Goal: Transaction & Acquisition: Book appointment/travel/reservation

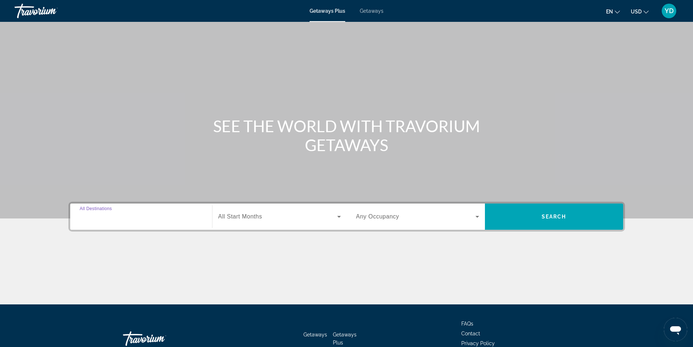
click at [130, 212] on input "Destination All Destinations" at bounding box center [141, 216] width 123 height 9
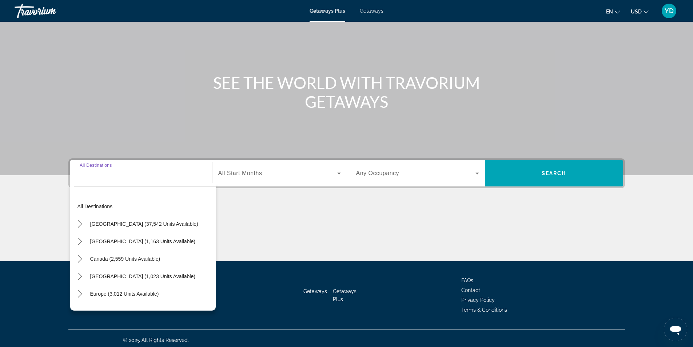
scroll to position [47, 0]
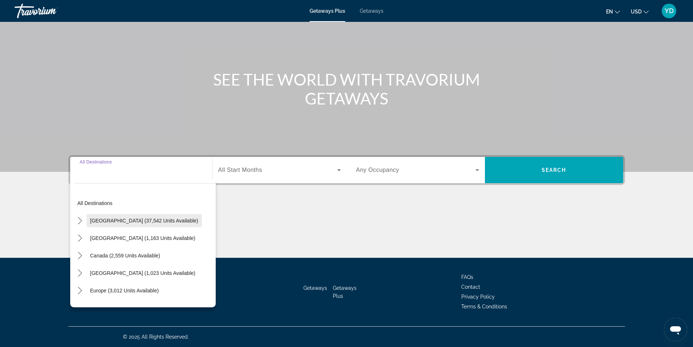
click at [128, 220] on span "[GEOGRAPHIC_DATA] (37,542 units available)" at bounding box center [144, 221] width 108 height 6
type input "**********"
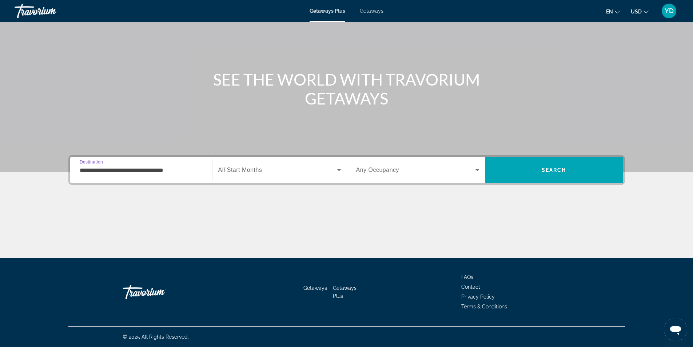
click at [240, 169] on span "All Start Months" at bounding box center [240, 170] width 44 height 6
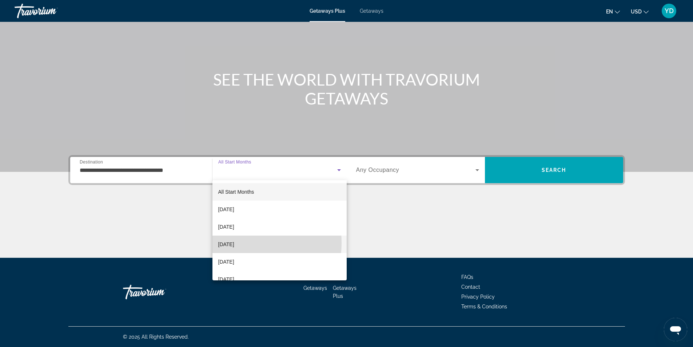
click at [234, 243] on span "[DATE]" at bounding box center [226, 244] width 16 height 9
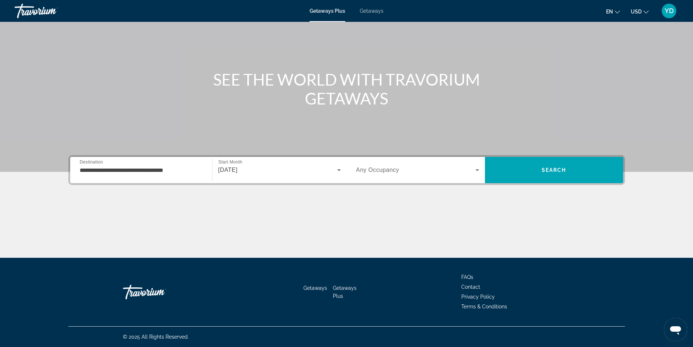
click at [221, 164] on label "Start Month All Start Months" at bounding box center [230, 162] width 24 height 5
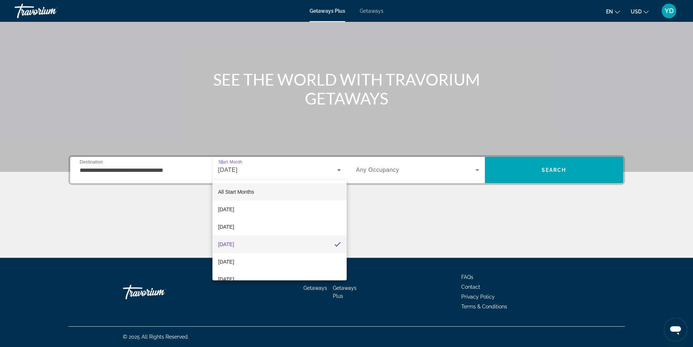
click at [232, 191] on span "All Start Months" at bounding box center [236, 192] width 36 height 6
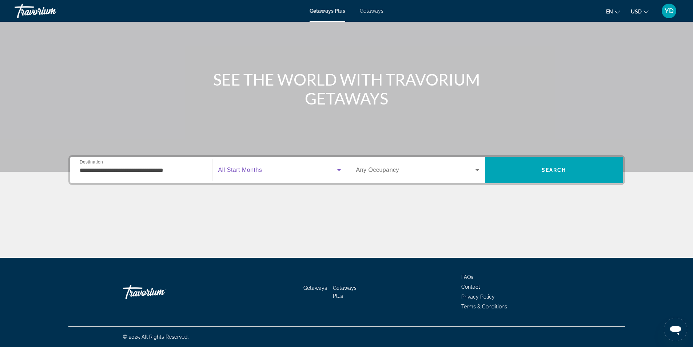
click at [398, 168] on span "Any Occupancy" at bounding box center [377, 170] width 43 height 6
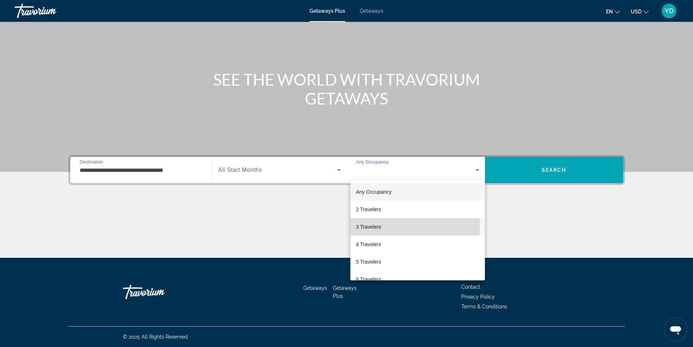
click at [366, 225] on span "3 Travelers" at bounding box center [368, 226] width 25 height 9
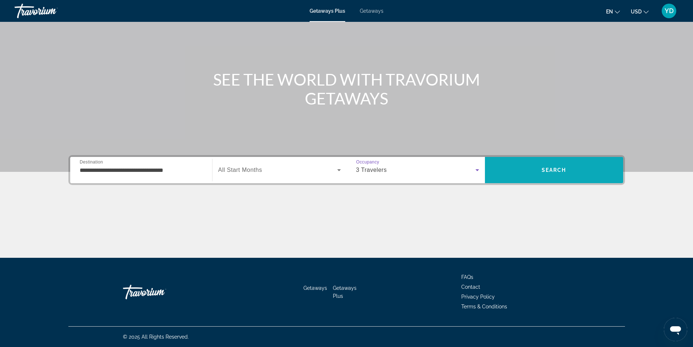
click at [524, 170] on span "Search" at bounding box center [554, 169] width 138 height 17
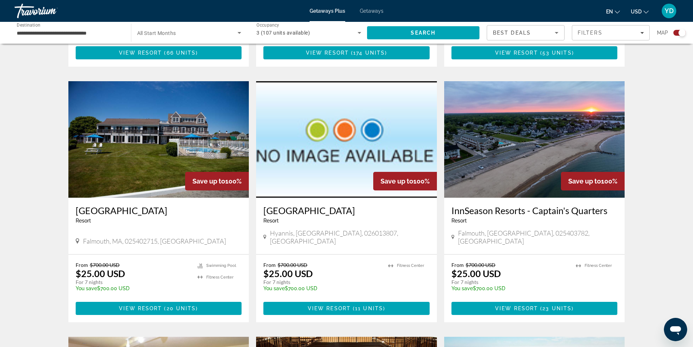
scroll to position [473, 0]
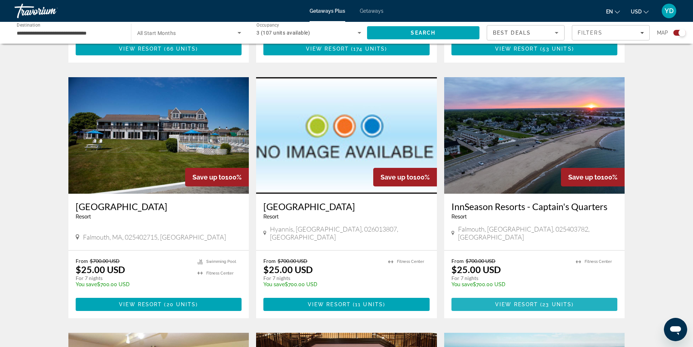
click at [533, 301] on span "View Resort" at bounding box center [516, 304] width 43 height 6
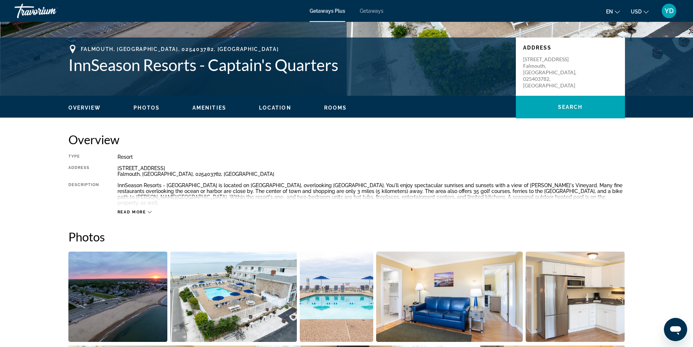
scroll to position [146, 0]
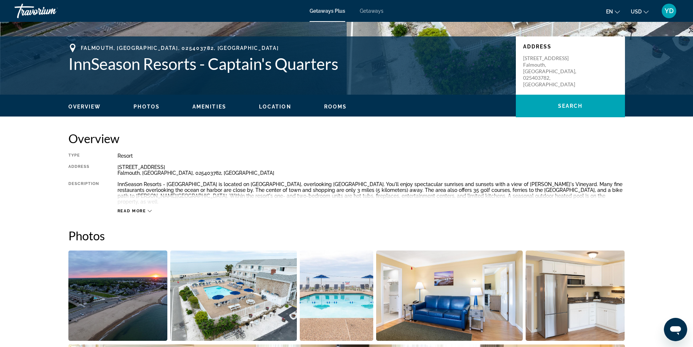
click at [146, 208] on div "Read more" at bounding box center [135, 210] width 35 height 5
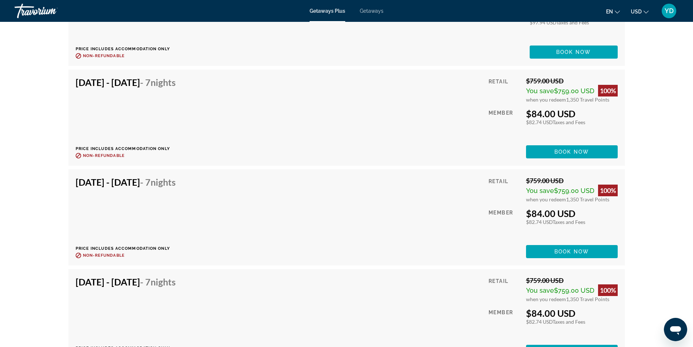
scroll to position [1637, 0]
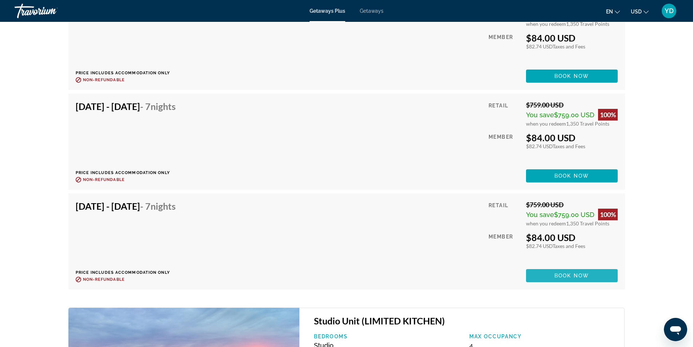
click at [579, 273] on span "Main content" at bounding box center [572, 275] width 92 height 17
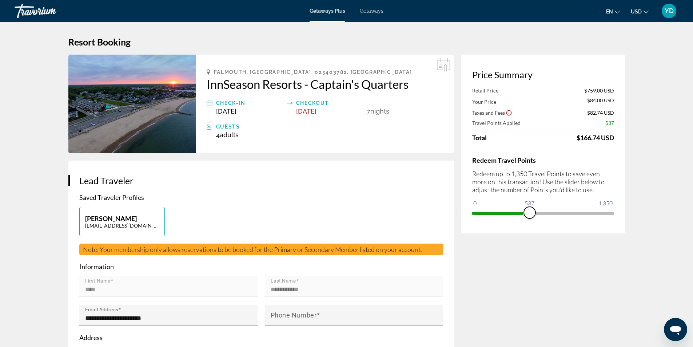
drag, startPoint x: 613, startPoint y: 216, endPoint x: 530, endPoint y: 217, distance: 83.0
click at [530, 217] on span "ngx-slider" at bounding box center [530, 213] width 12 height 12
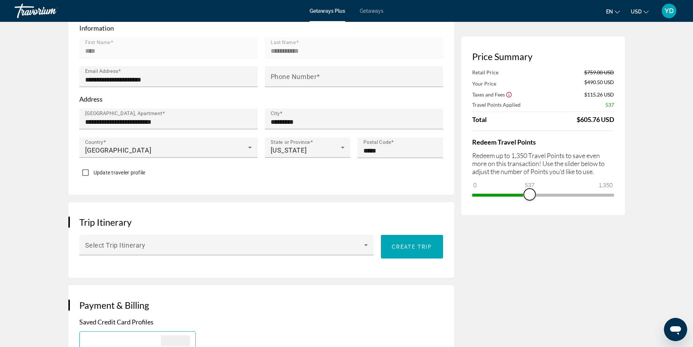
scroll to position [255, 0]
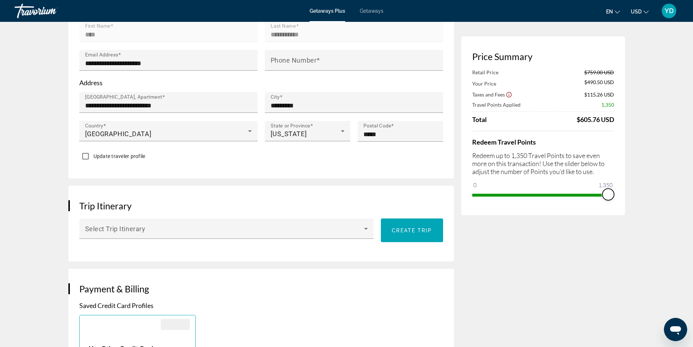
drag, startPoint x: 528, startPoint y: 196, endPoint x: 610, endPoint y: 198, distance: 82.2
click at [610, 198] on span "ngx-slider" at bounding box center [608, 194] width 12 height 12
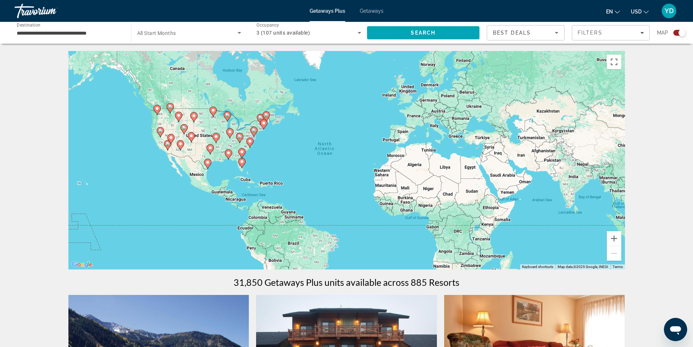
click at [243, 165] on icon "Main content" at bounding box center [241, 162] width 7 height 9
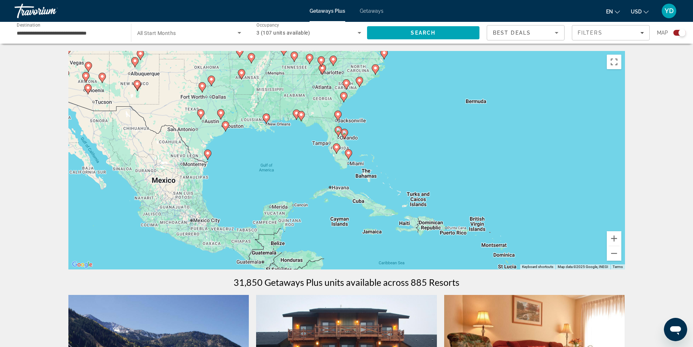
click at [337, 115] on image "Main content" at bounding box center [338, 114] width 4 height 4
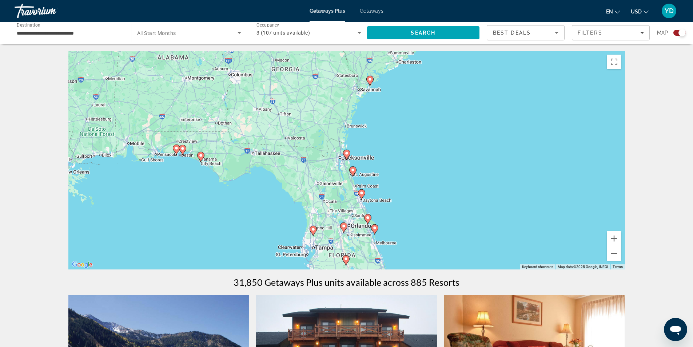
click at [346, 156] on icon "Main content" at bounding box center [346, 154] width 7 height 9
type input "**********"
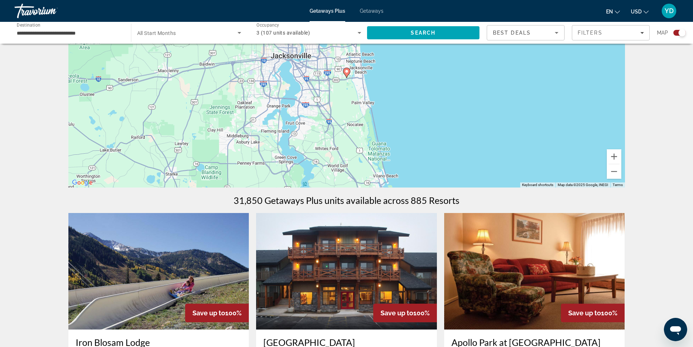
scroll to position [109, 0]
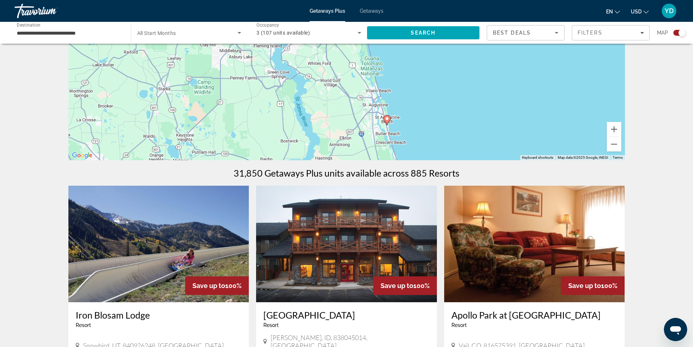
drag, startPoint x: 414, startPoint y: 114, endPoint x: 407, endPoint y: 53, distance: 60.4
click at [407, 53] on div "To activate drag with keyboard, press Alt + Enter. Once in keyboard drag state,…" at bounding box center [346, 51] width 557 height 218
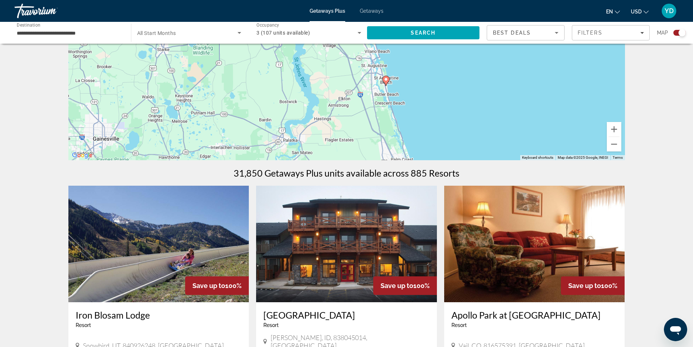
drag, startPoint x: 432, startPoint y: 123, endPoint x: 430, endPoint y: 82, distance: 40.4
click at [430, 82] on div "To activate drag with keyboard, press Alt + Enter. Once in keyboard drag state,…" at bounding box center [346, 51] width 557 height 218
click at [387, 78] on image "Main content" at bounding box center [386, 78] width 4 height 4
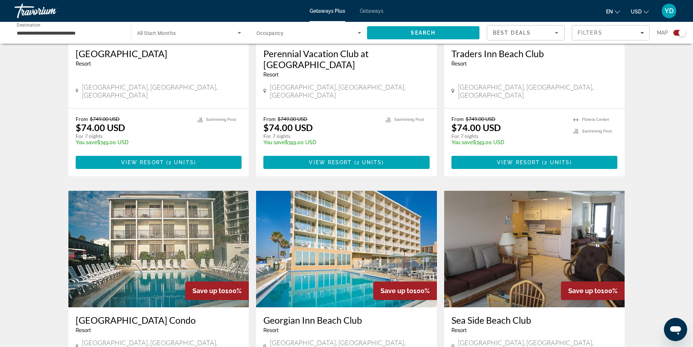
scroll to position [1055, 0]
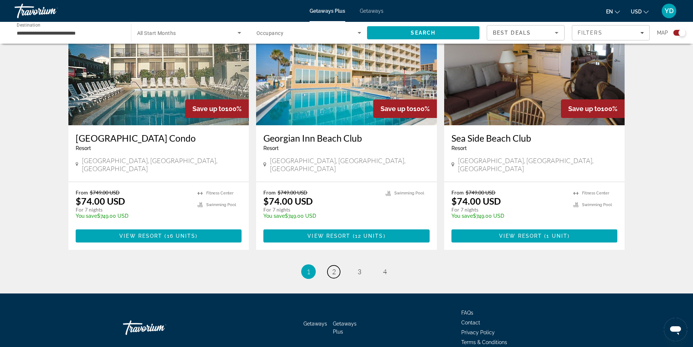
click at [333, 267] on span "2" at bounding box center [334, 271] width 4 height 8
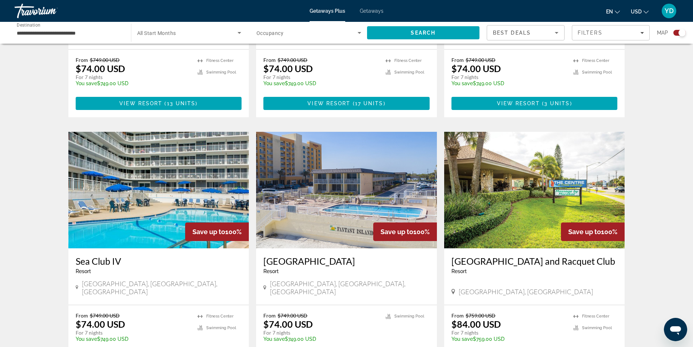
scroll to position [873, 0]
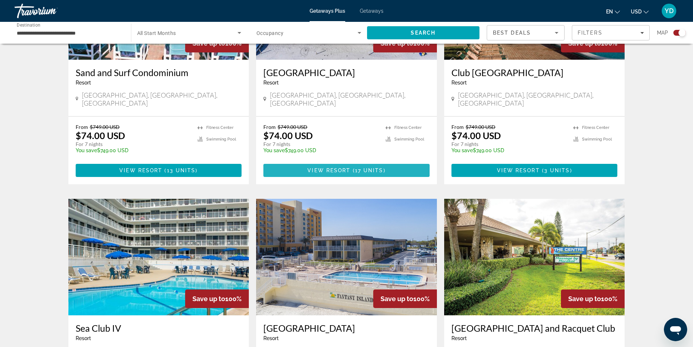
click at [367, 167] on span "17 units" at bounding box center [369, 170] width 28 height 6
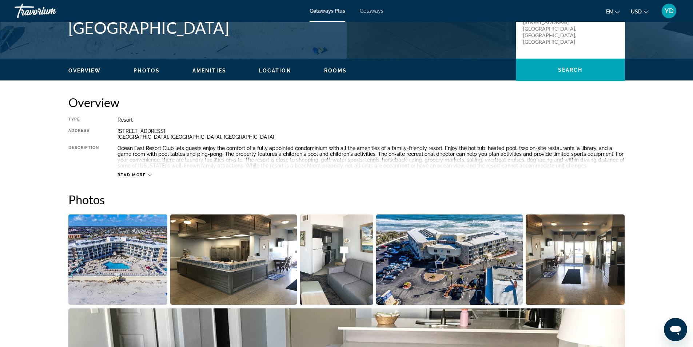
scroll to position [182, 0]
click at [137, 174] on span "Read more" at bounding box center [132, 174] width 29 height 5
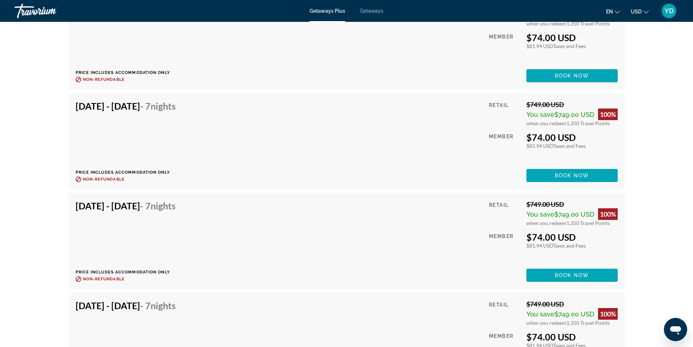
scroll to position [2037, 0]
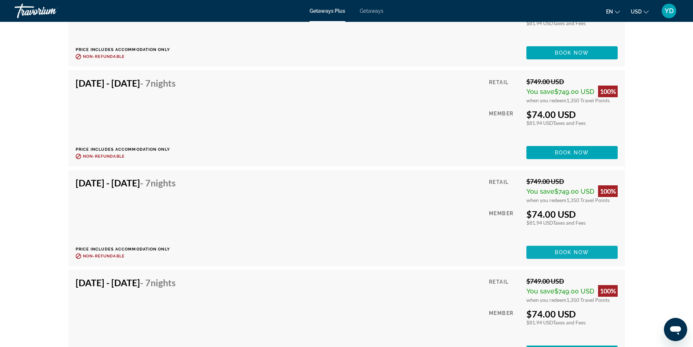
click at [563, 252] on span "Book now" at bounding box center [572, 252] width 35 height 6
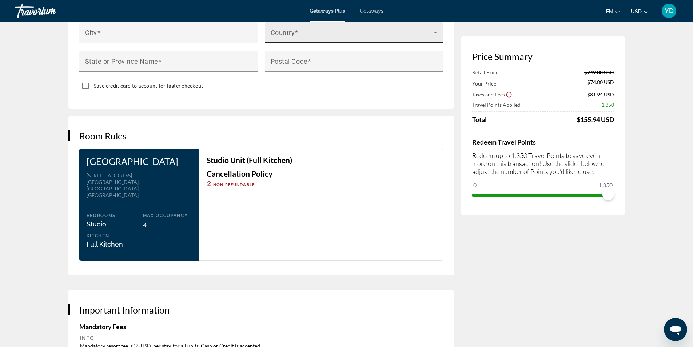
scroll to position [837, 0]
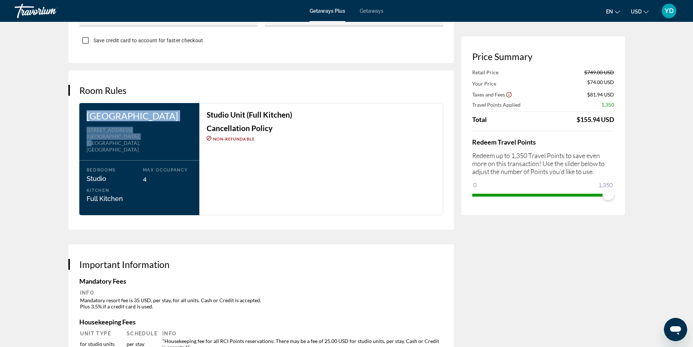
drag, startPoint x: 145, startPoint y: 136, endPoint x: 86, endPoint y: 111, distance: 64.1
click at [86, 111] on div "Ocean East Resort Club Address 867 S. Atlantic Ave. Ormond Beach, FL, USA Bedro…" at bounding box center [139, 159] width 120 height 112
copy div "Ocean East Resort Club Address 867 S. Atlantic Ave. Ormond Beach, FL, USA"
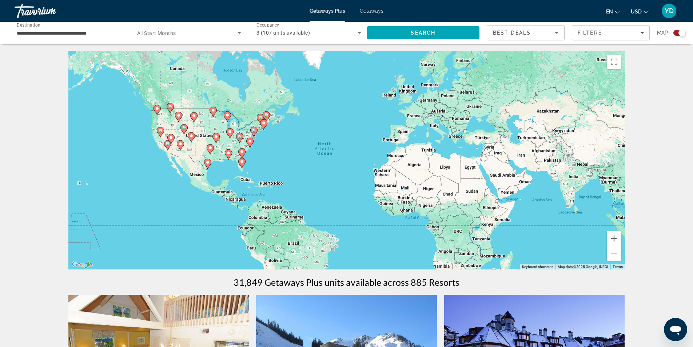
click at [243, 161] on image "Main content" at bounding box center [242, 161] width 4 height 4
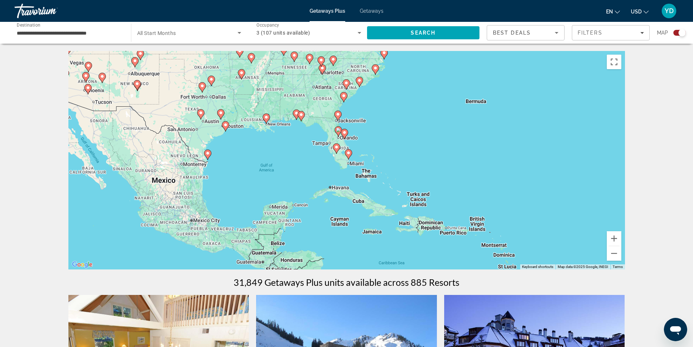
click at [339, 132] on image "Main content" at bounding box center [338, 130] width 4 height 4
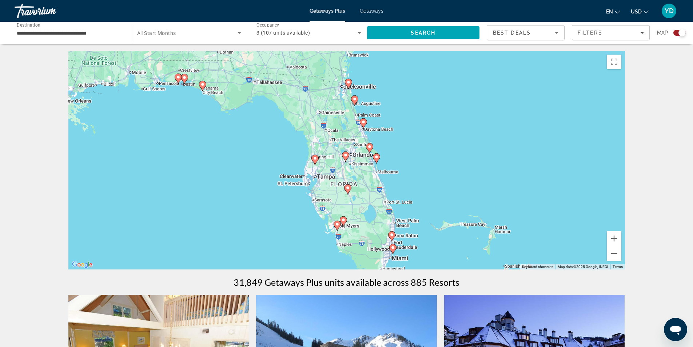
click at [348, 84] on image "Main content" at bounding box center [348, 82] width 4 height 4
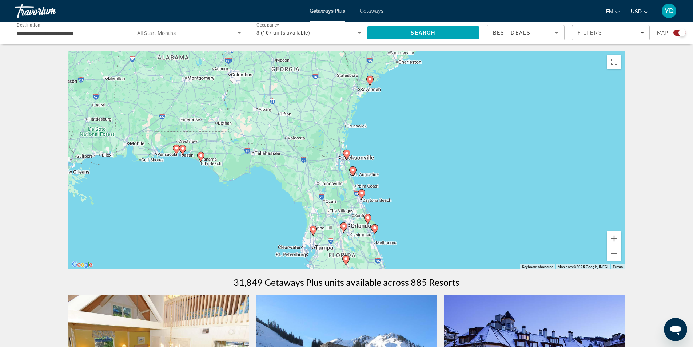
click at [346, 154] on image "Main content" at bounding box center [347, 153] width 4 height 4
type input "**********"
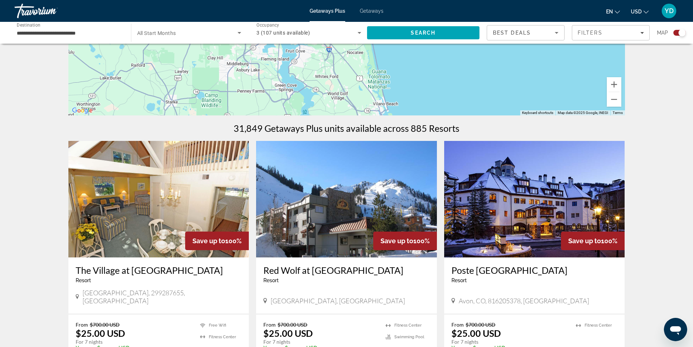
scroll to position [73, 0]
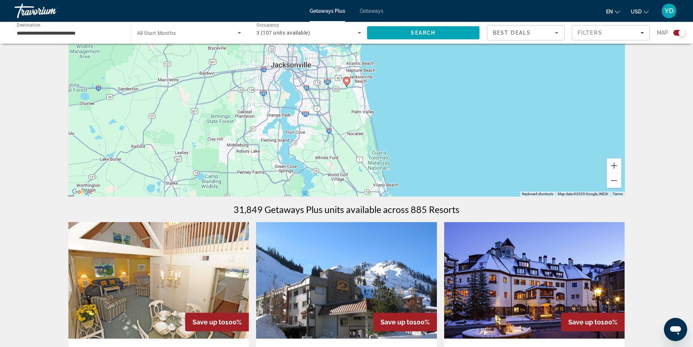
click at [346, 79] on image "Main content" at bounding box center [347, 80] width 4 height 4
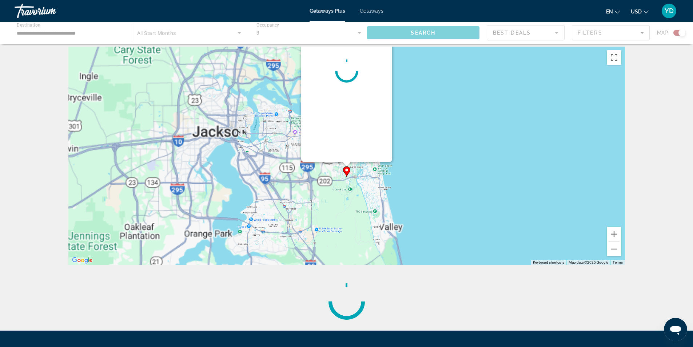
scroll to position [0, 0]
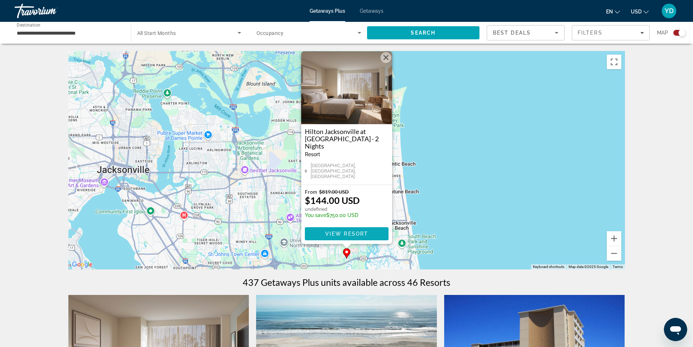
click at [350, 233] on span "View Resort" at bounding box center [346, 234] width 43 height 6
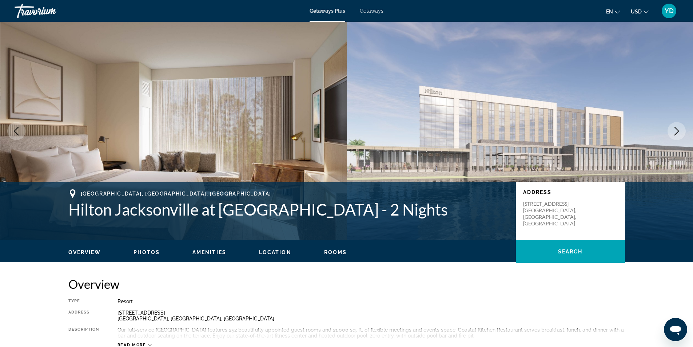
click at [679, 131] on icon "Next image" at bounding box center [676, 131] width 9 height 9
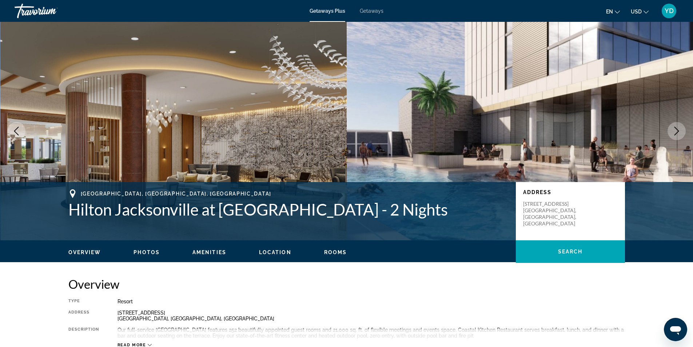
click at [678, 131] on icon "Next image" at bounding box center [676, 131] width 9 height 9
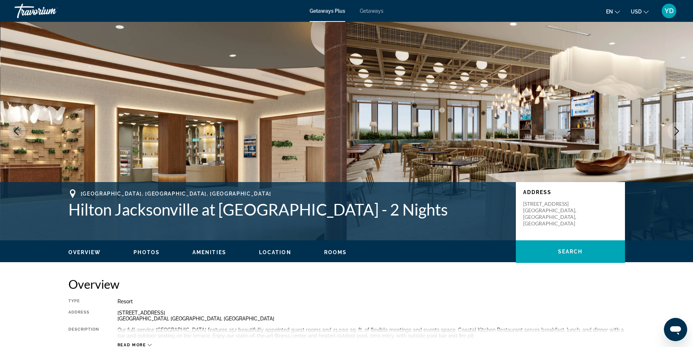
click at [678, 131] on icon "Next image" at bounding box center [676, 131] width 9 height 9
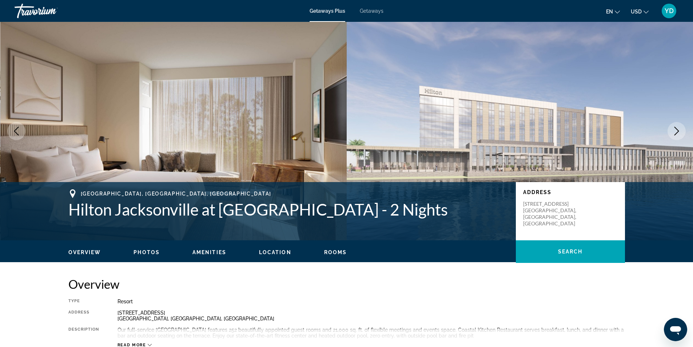
click at [678, 131] on icon "Next image" at bounding box center [676, 131] width 9 height 9
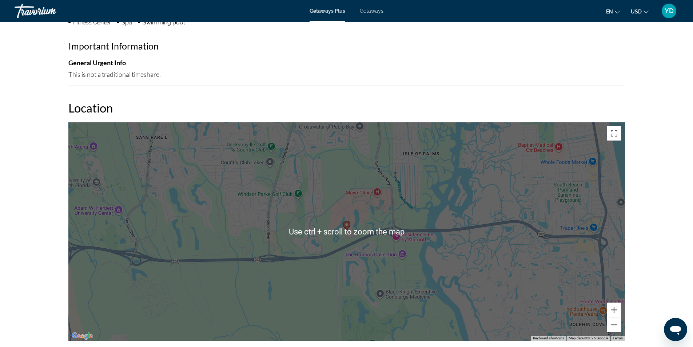
scroll to position [691, 0]
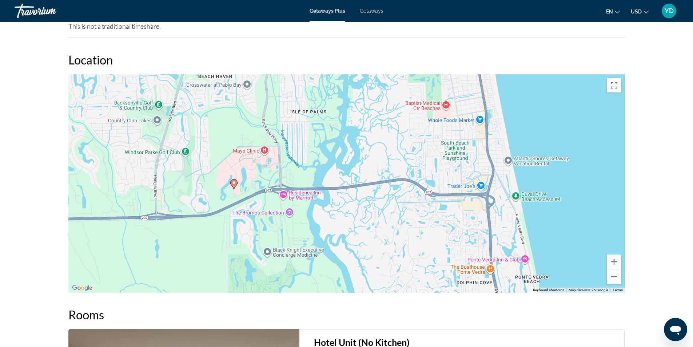
drag, startPoint x: 596, startPoint y: 198, endPoint x: 482, endPoint y: 204, distance: 114.0
click at [482, 204] on div "To activate drag with keyboard, press Alt + Enter. Once in keyboard drag state,…" at bounding box center [346, 183] width 557 height 218
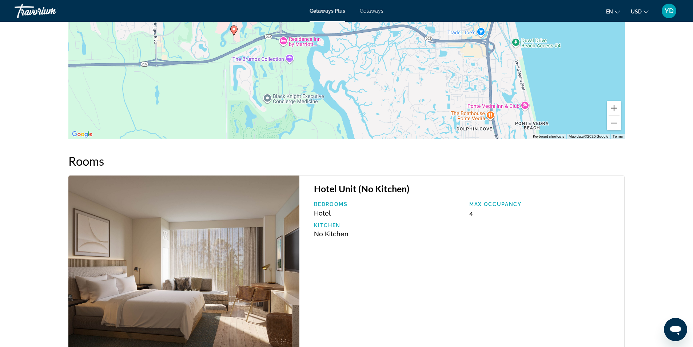
scroll to position [764, 0]
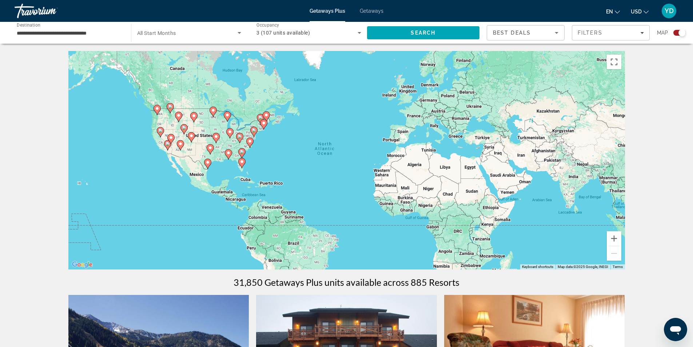
click at [243, 163] on image "Main content" at bounding box center [242, 161] width 4 height 4
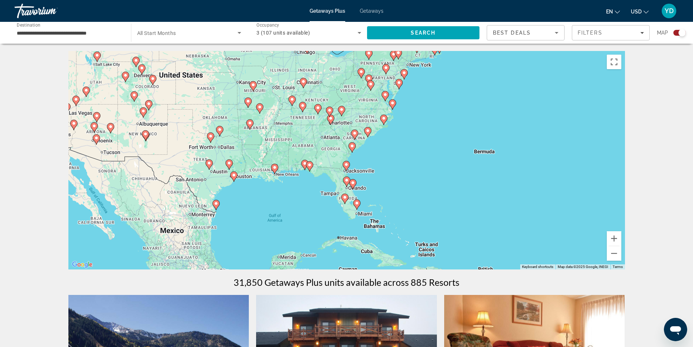
drag, startPoint x: 431, startPoint y: 95, endPoint x: 438, endPoint y: 145, distance: 50.8
click at [438, 145] on div "To activate drag with keyboard, press Alt + Enter. Once in keyboard drag state,…" at bounding box center [346, 160] width 557 height 218
click at [348, 165] on image "Main content" at bounding box center [347, 164] width 4 height 4
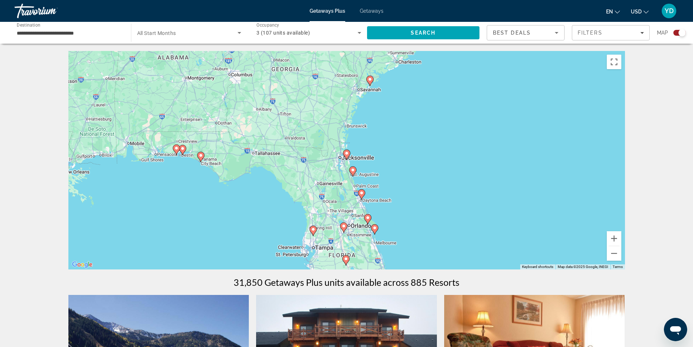
click at [353, 169] on image "Main content" at bounding box center [353, 170] width 4 height 4
type input "**********"
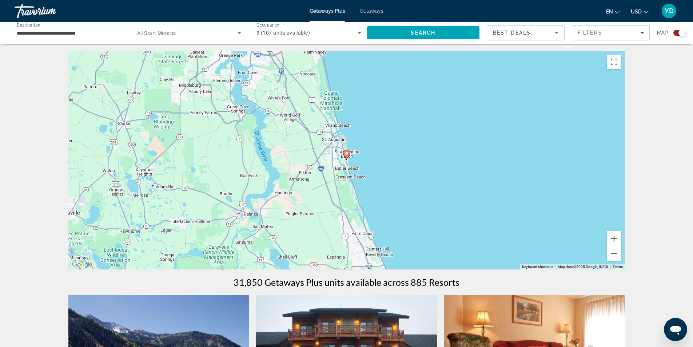
click at [346, 145] on div "To activate drag with keyboard, press Alt + Enter. Once in keyboard drag state,…" at bounding box center [346, 160] width 557 height 218
click at [347, 151] on image "Main content" at bounding box center [347, 153] width 4 height 4
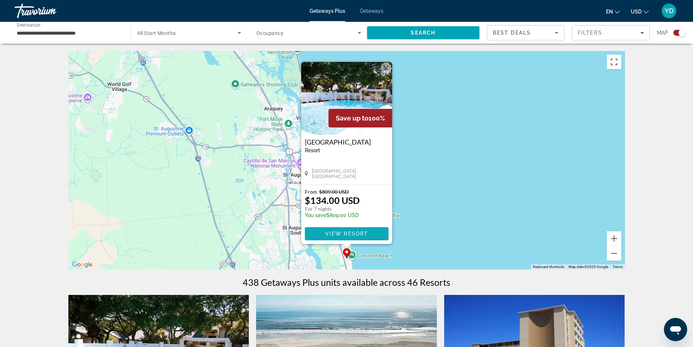
click at [326, 227] on span "Main content" at bounding box center [347, 233] width 84 height 17
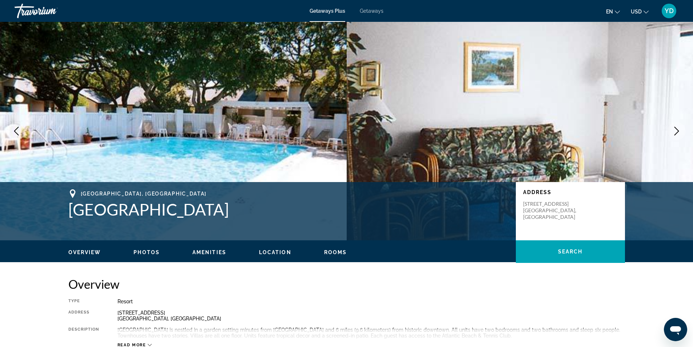
click at [680, 133] on icon "Next image" at bounding box center [676, 131] width 9 height 9
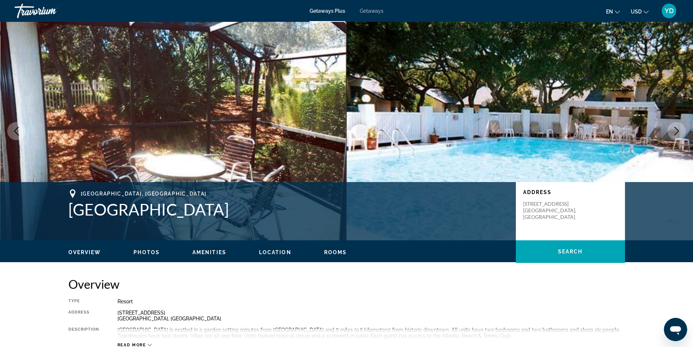
click at [680, 133] on icon "Next image" at bounding box center [676, 131] width 9 height 9
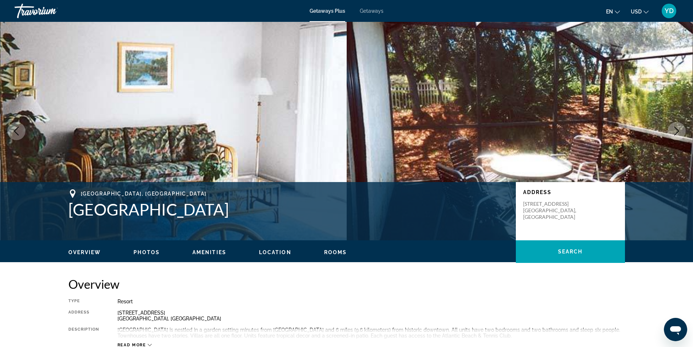
click at [680, 133] on icon "Next image" at bounding box center [676, 131] width 9 height 9
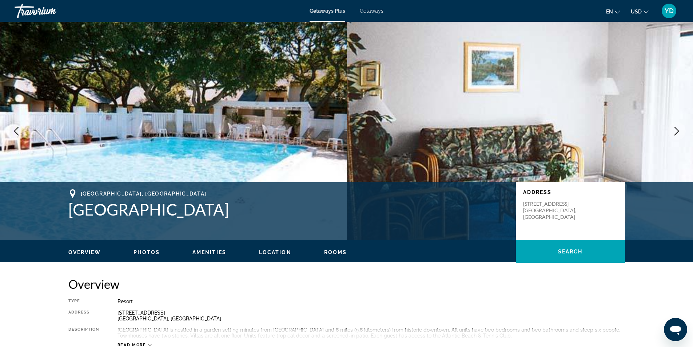
click at [680, 133] on icon "Next image" at bounding box center [676, 131] width 9 height 9
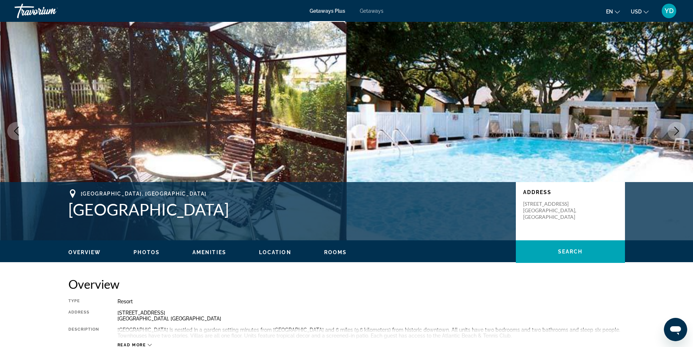
click at [680, 133] on icon "Next image" at bounding box center [676, 131] width 9 height 9
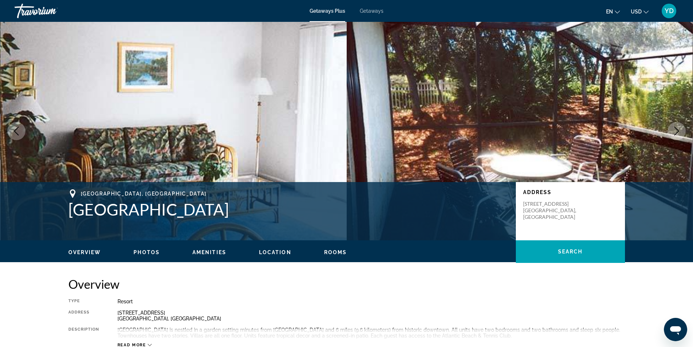
click at [680, 133] on icon "Next image" at bounding box center [676, 131] width 9 height 9
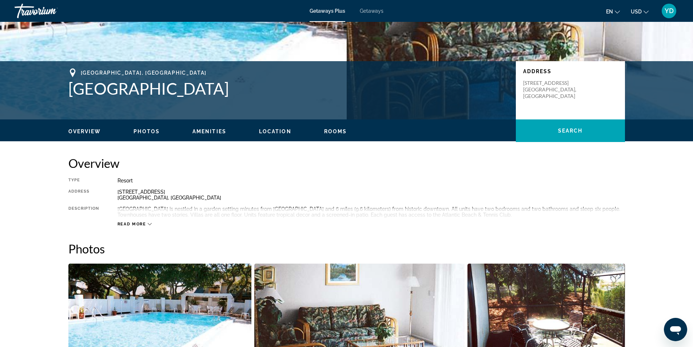
scroll to position [182, 0]
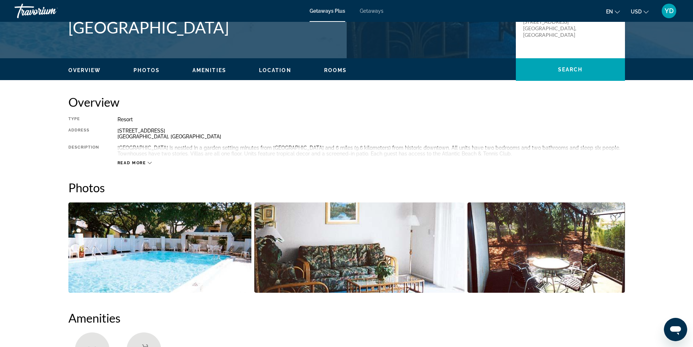
click at [142, 161] on span "Read more" at bounding box center [132, 162] width 29 height 5
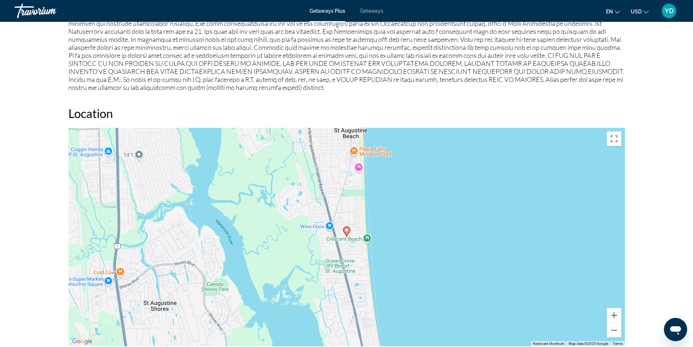
scroll to position [800, 0]
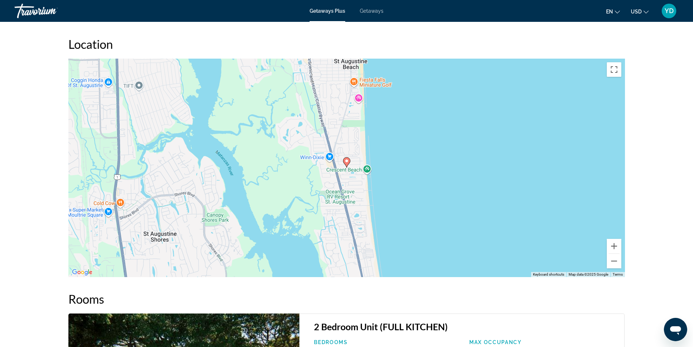
click at [347, 165] on icon "Main content" at bounding box center [346, 162] width 7 height 9
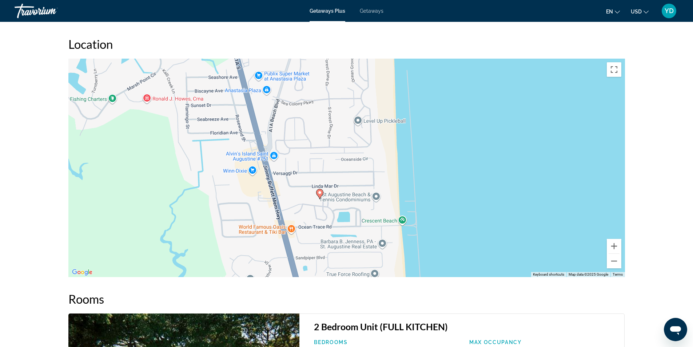
click at [684, 177] on div "prev next Saint Augustine, FL, 320806928, USA St. Augustine Beach and Tennis Re…" at bounding box center [346, 53] width 693 height 1664
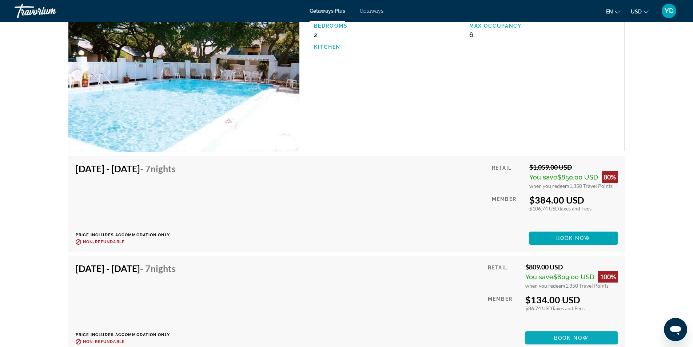
scroll to position [1173, 0]
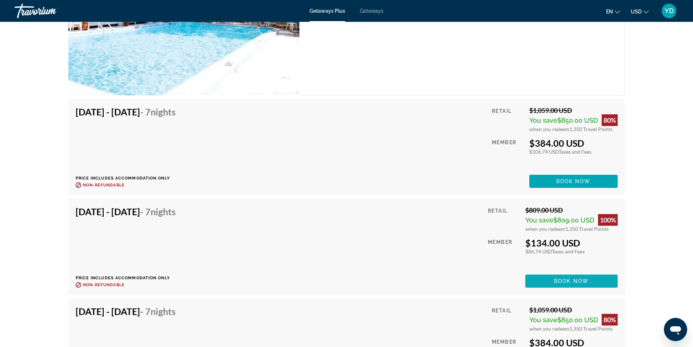
click at [585, 277] on span "Main content" at bounding box center [571, 280] width 92 height 17
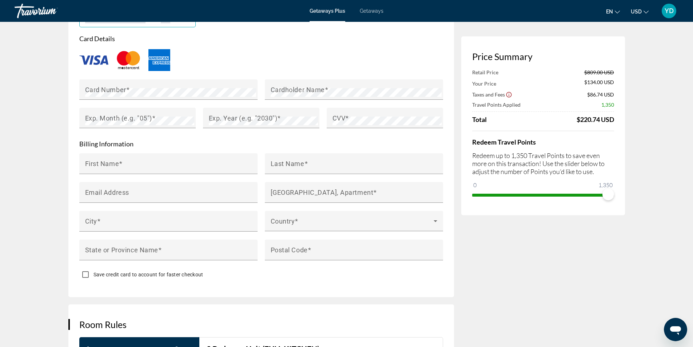
scroll to position [728, 0]
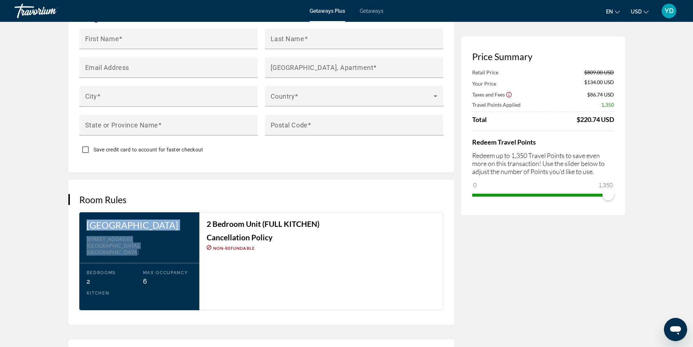
drag, startPoint x: 174, startPoint y: 254, endPoint x: 83, endPoint y: 222, distance: 96.4
click at [83, 222] on div "St. Augustine Beach and Tennis Resort Address 3960 A1A South Saint Augustine, F…" at bounding box center [139, 261] width 120 height 98
copy div "St. Augustine Beach and Tennis Resort Address 3960 A1A South Saint Augustine, F…"
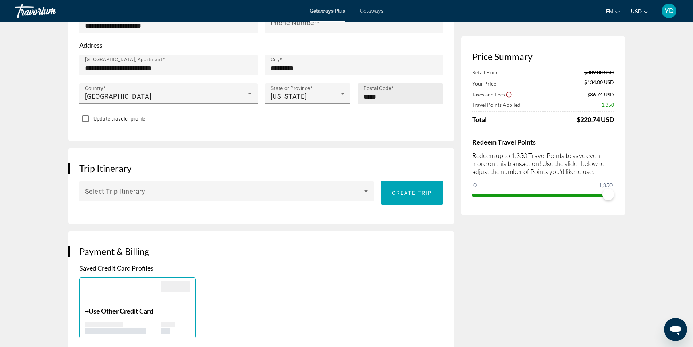
scroll to position [109, 0]
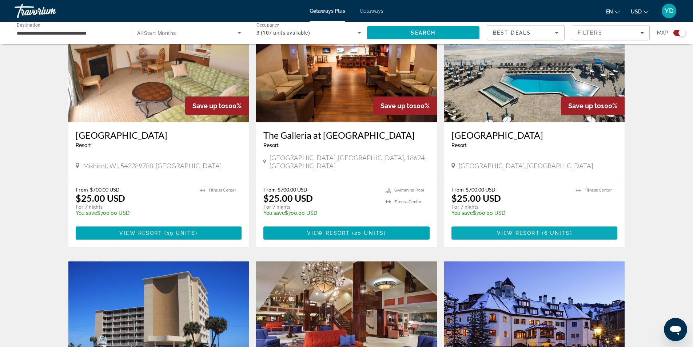
scroll to position [800, 0]
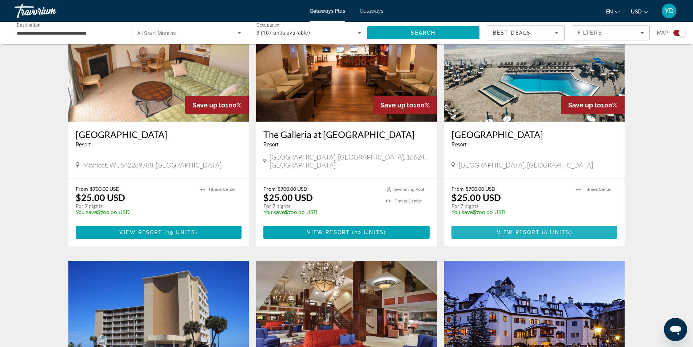
click at [554, 229] on span "6 units" at bounding box center [557, 232] width 26 height 6
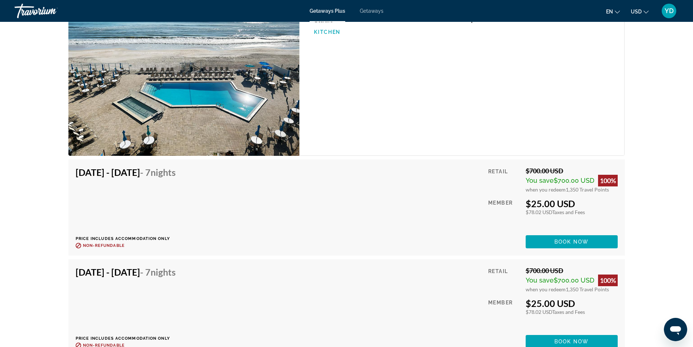
scroll to position [1171, 0]
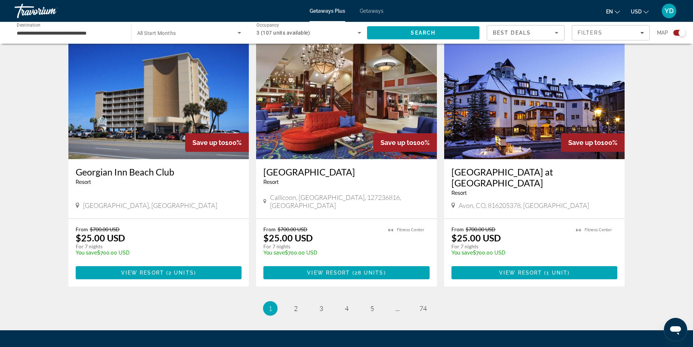
scroll to position [1056, 0]
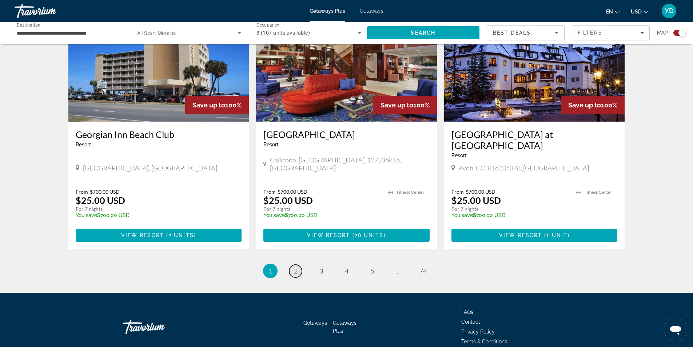
click at [295, 267] on span "2" at bounding box center [296, 271] width 4 height 8
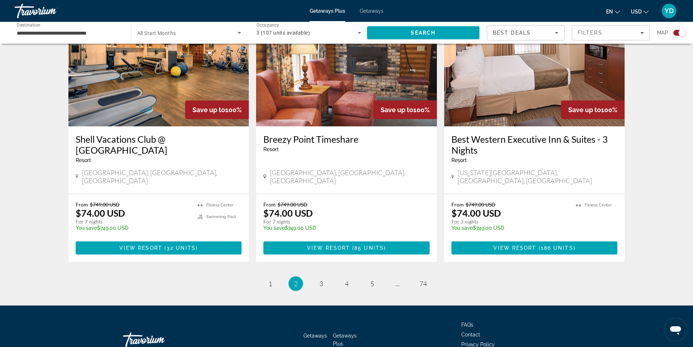
scroll to position [1099, 0]
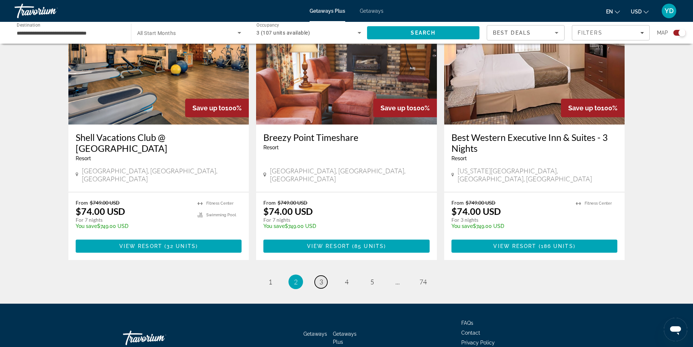
click at [324, 275] on link "page 3" at bounding box center [321, 281] width 13 height 13
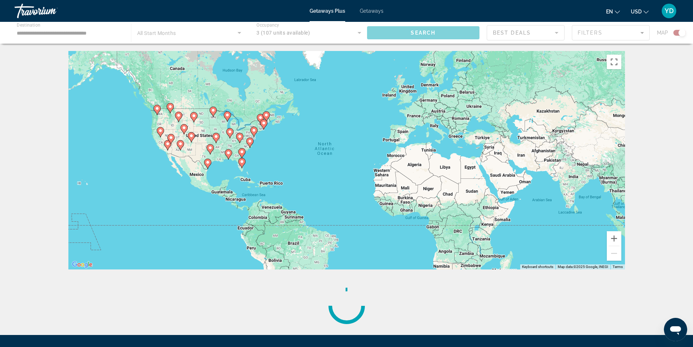
scroll to position [77, 0]
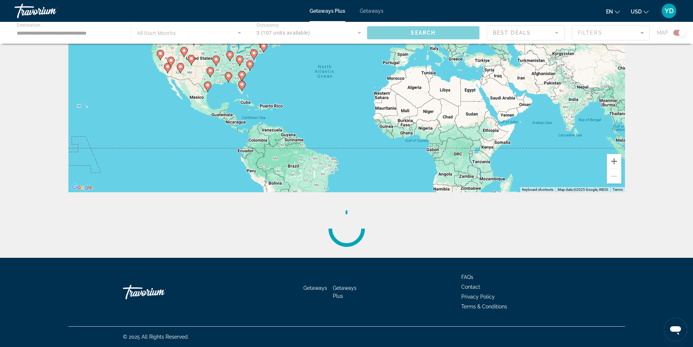
click at [242, 82] on icon "Main content" at bounding box center [241, 85] width 7 height 9
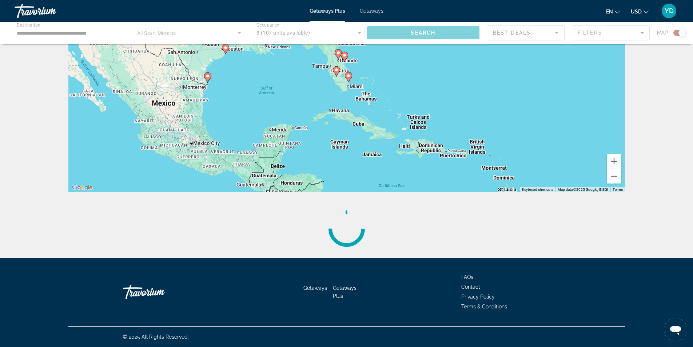
scroll to position [4, 0]
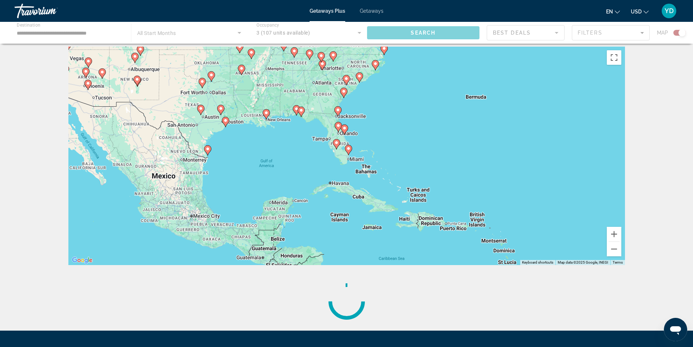
click at [337, 113] on icon "Main content" at bounding box center [337, 111] width 7 height 9
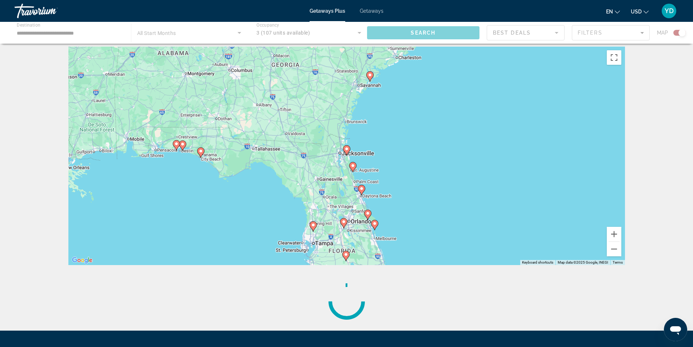
click at [360, 187] on image "Main content" at bounding box center [361, 188] width 4 height 4
type input "**********"
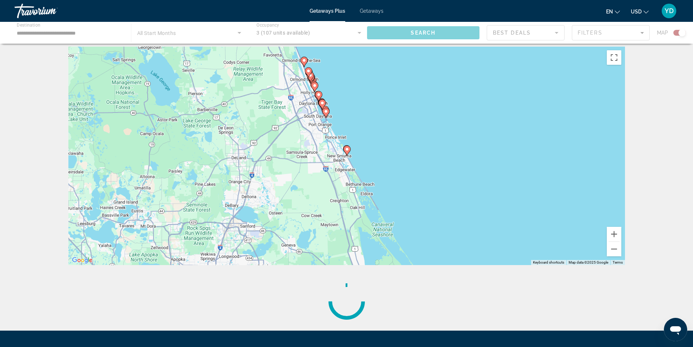
click at [306, 61] on image "Main content" at bounding box center [304, 60] width 4 height 4
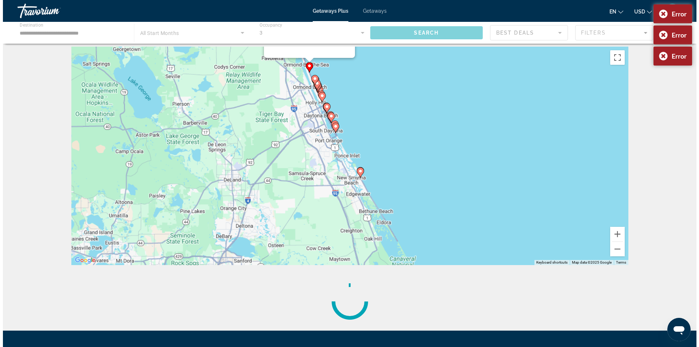
scroll to position [0, 0]
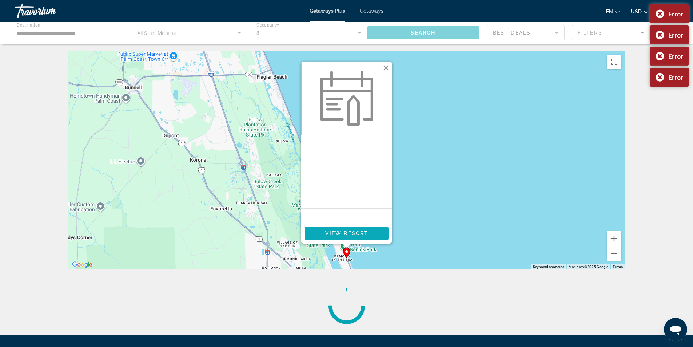
click at [357, 232] on span "View Resort" at bounding box center [346, 233] width 43 height 6
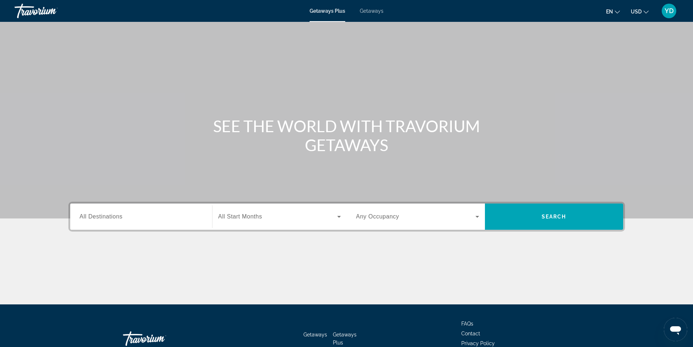
click at [108, 218] on span "All Destinations" at bounding box center [101, 216] width 43 height 6
click at [108, 218] on input "Destination All Destinations" at bounding box center [141, 216] width 123 height 9
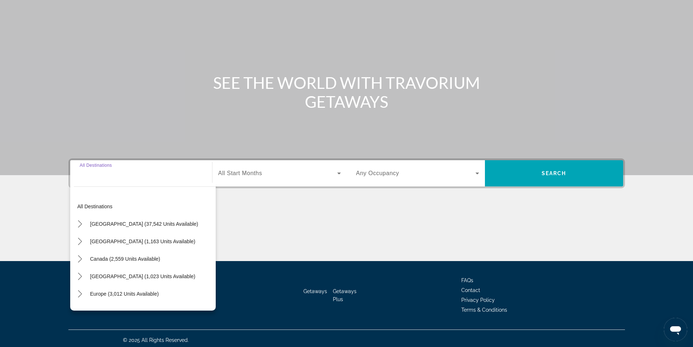
scroll to position [47, 0]
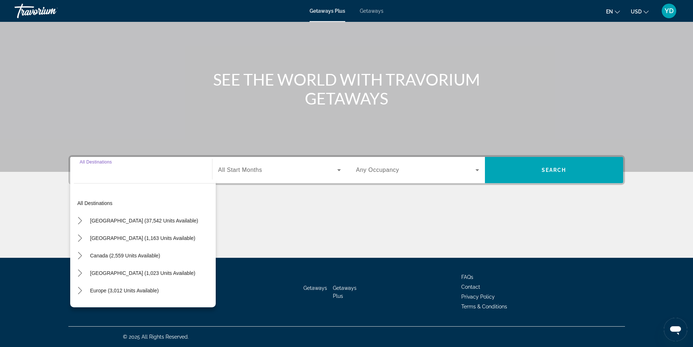
click at [108, 218] on span "[GEOGRAPHIC_DATA] (37,542 units available)" at bounding box center [144, 221] width 108 height 6
type input "**********"
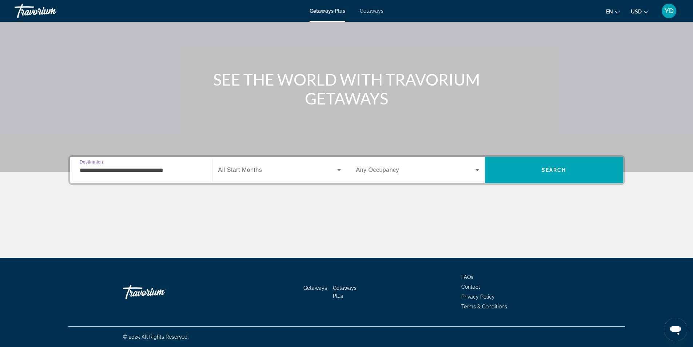
click at [321, 166] on span "Search widget" at bounding box center [277, 170] width 119 height 9
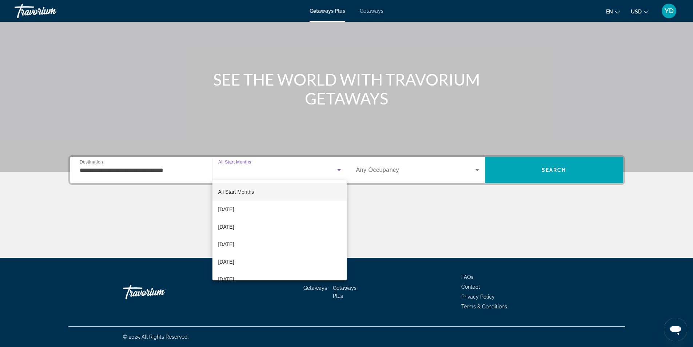
click at [240, 160] on div at bounding box center [346, 173] width 693 height 347
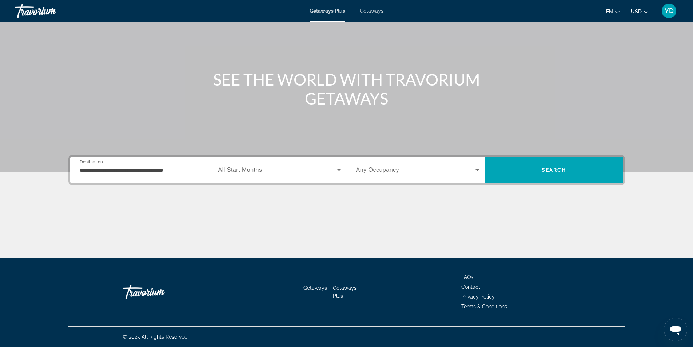
click at [479, 171] on icon "Search widget" at bounding box center [477, 170] width 9 height 9
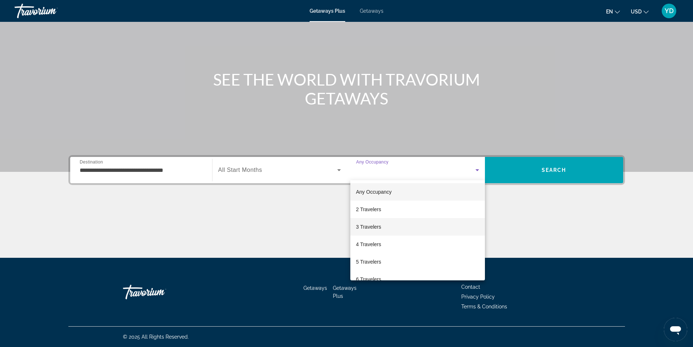
click at [367, 227] on span "3 Travelers" at bounding box center [368, 226] width 25 height 9
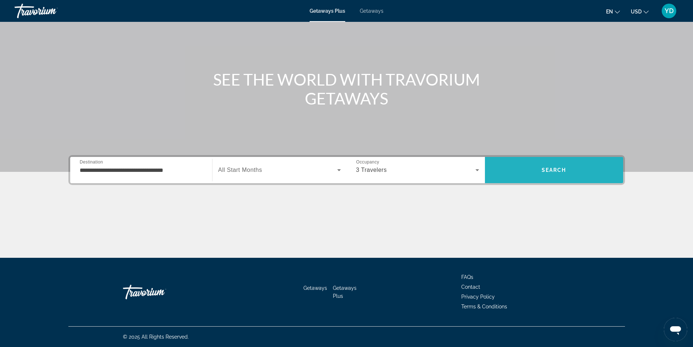
click at [564, 172] on span "Search" at bounding box center [554, 170] width 25 height 6
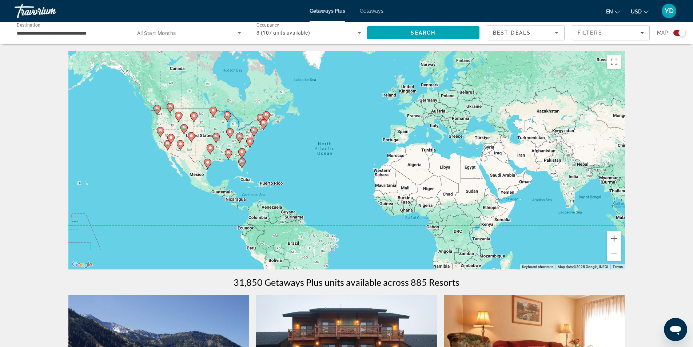
click at [240, 162] on image "Main content" at bounding box center [242, 161] width 4 height 4
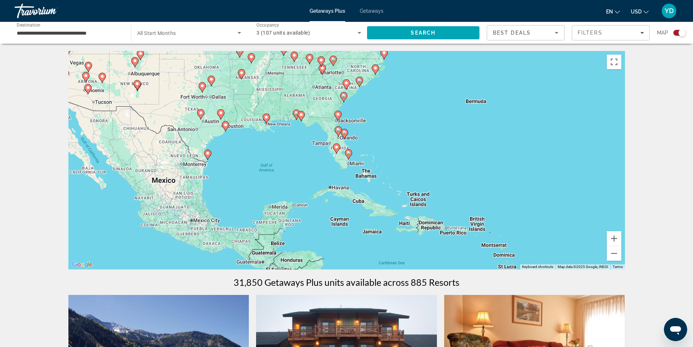
click at [340, 130] on image "Main content" at bounding box center [338, 130] width 4 height 4
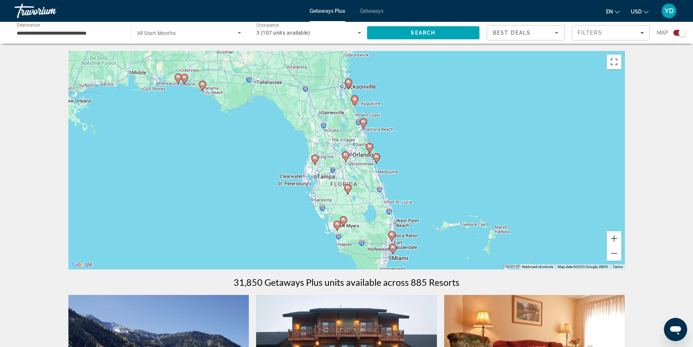
click at [358, 113] on div "To navigate, press the arrow keys. To activate drag with keyboard, press Alt + …" at bounding box center [346, 160] width 557 height 218
click at [364, 121] on image "Main content" at bounding box center [363, 122] width 4 height 4
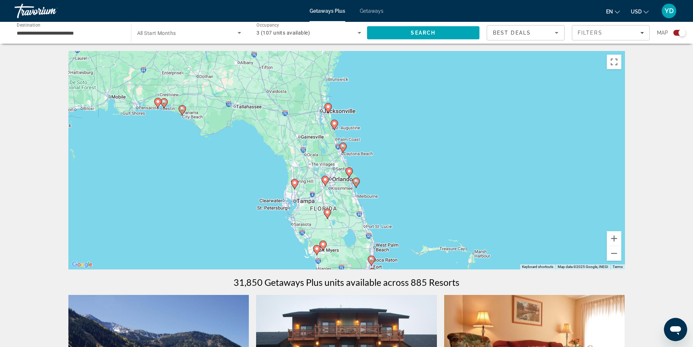
click at [342, 148] on image "Main content" at bounding box center [343, 146] width 4 height 4
type input "**********"
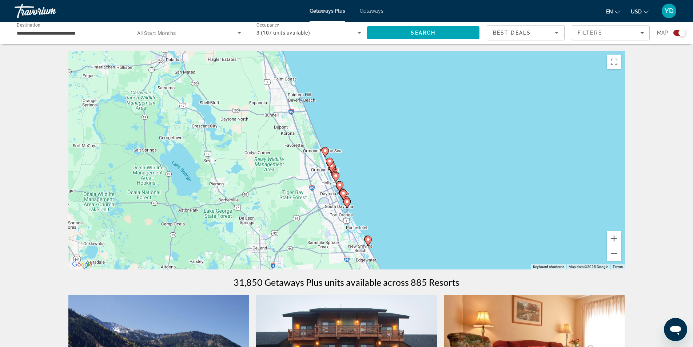
drag, startPoint x: 379, startPoint y: 91, endPoint x: 401, endPoint y: 178, distance: 90.1
click at [401, 178] on div "To navigate, press the arrow keys. To activate drag with keyboard, press Alt + …" at bounding box center [346, 160] width 557 height 218
click at [365, 63] on div "To navigate, press the arrow keys. To activate drag with keyboard, press Alt + …" at bounding box center [346, 160] width 557 height 218
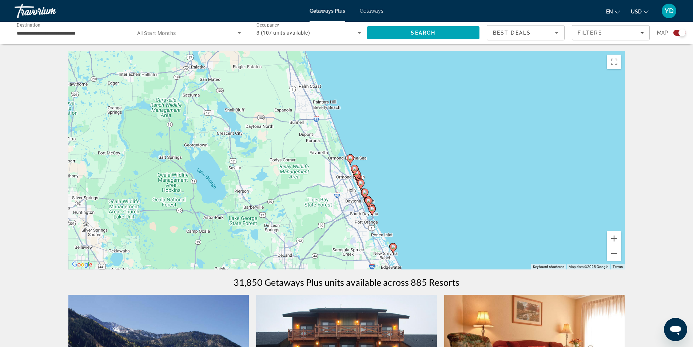
drag, startPoint x: 365, startPoint y: 63, endPoint x: 390, endPoint y: 71, distance: 26.1
click at [390, 71] on div "To navigate, press the arrow keys. To activate drag with keyboard, press Alt + …" at bounding box center [346, 160] width 557 height 218
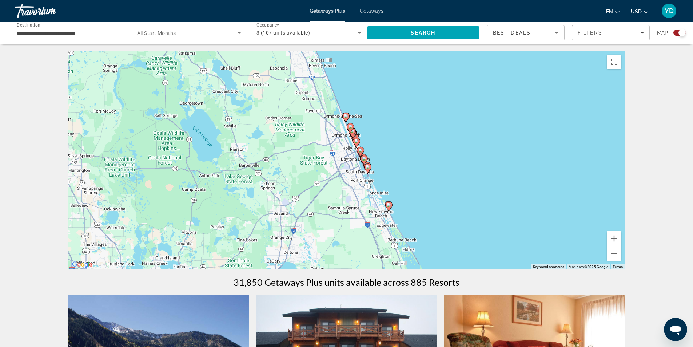
drag, startPoint x: 405, startPoint y: 190, endPoint x: 401, endPoint y: 149, distance: 40.6
click at [401, 149] on div "To navigate, press the arrow keys. To activate drag with keyboard, press Alt + …" at bounding box center [346, 160] width 557 height 218
click at [345, 114] on icon "Main content" at bounding box center [345, 117] width 7 height 9
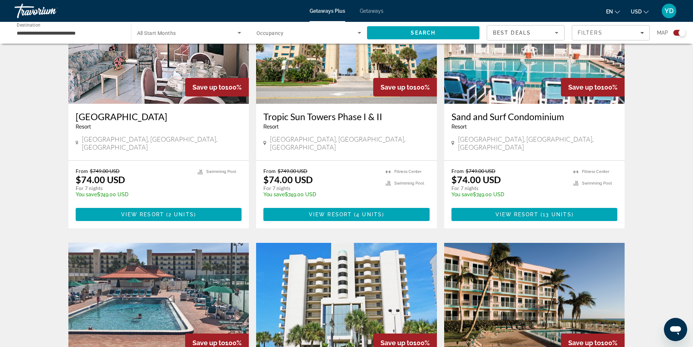
scroll to position [910, 0]
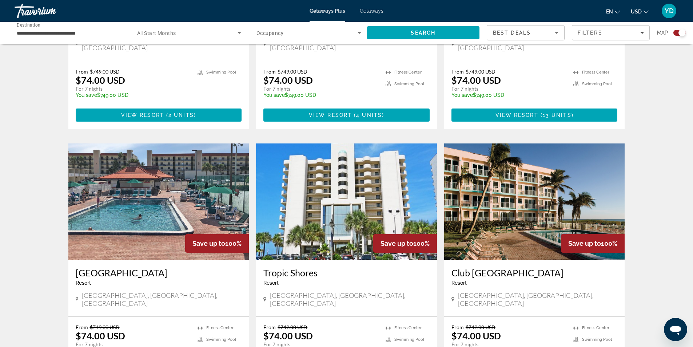
click at [109, 267] on h3 "Ocean Landings Resort & Racquet Club" at bounding box center [159, 272] width 166 height 11
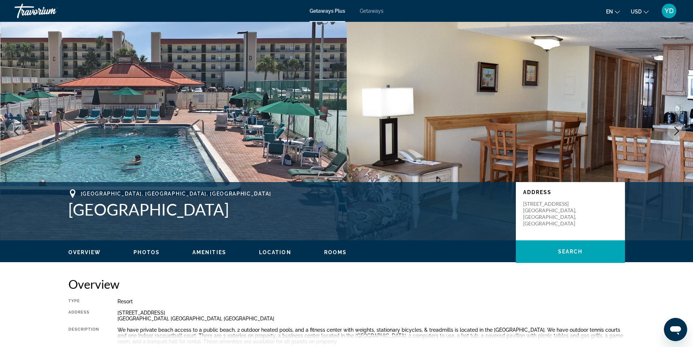
click at [679, 130] on icon "Next image" at bounding box center [676, 131] width 9 height 9
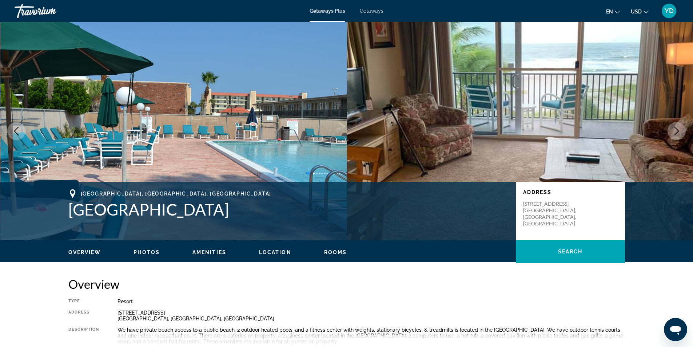
click at [679, 130] on icon "Next image" at bounding box center [676, 131] width 9 height 9
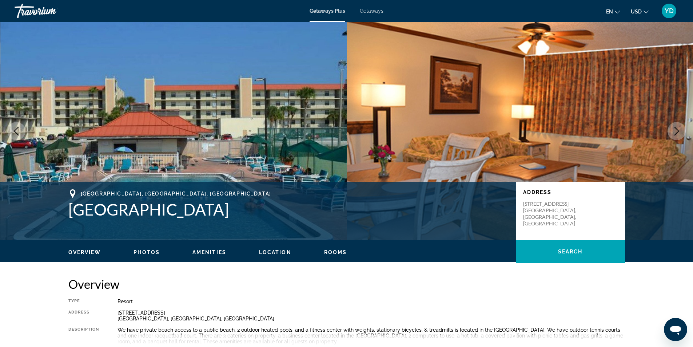
click at [679, 130] on icon "Next image" at bounding box center [676, 131] width 9 height 9
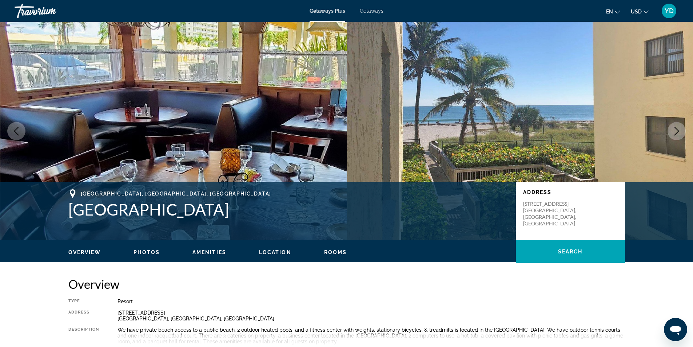
click at [679, 130] on icon "Next image" at bounding box center [676, 131] width 9 height 9
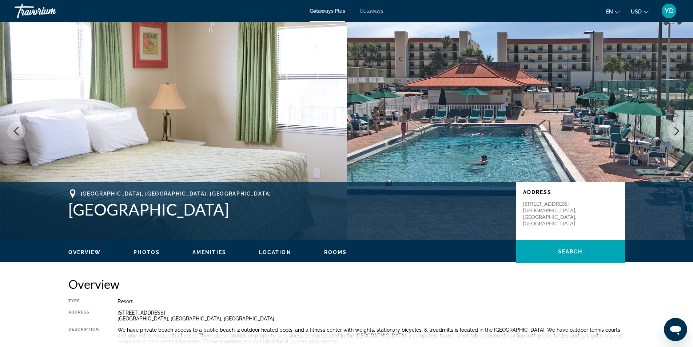
click at [679, 130] on icon "Next image" at bounding box center [676, 131] width 9 height 9
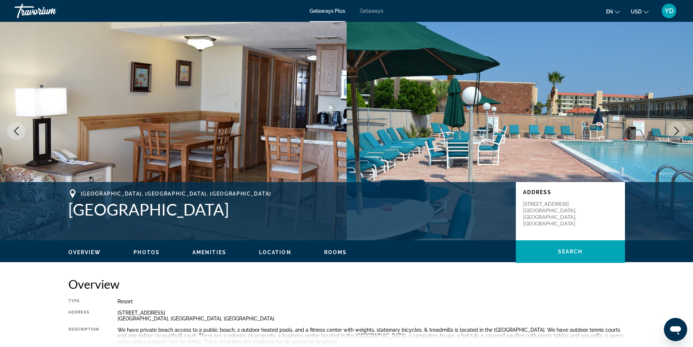
click at [680, 130] on icon "Next image" at bounding box center [676, 131] width 9 height 9
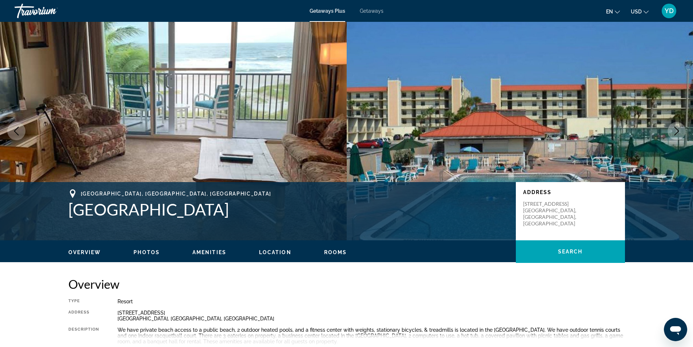
click at [681, 130] on button "Next image" at bounding box center [677, 131] width 18 height 18
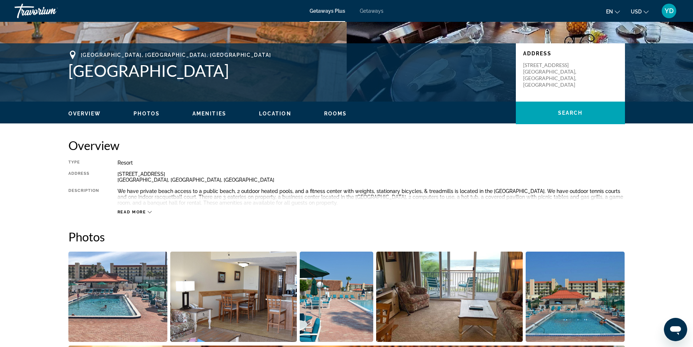
scroll to position [146, 0]
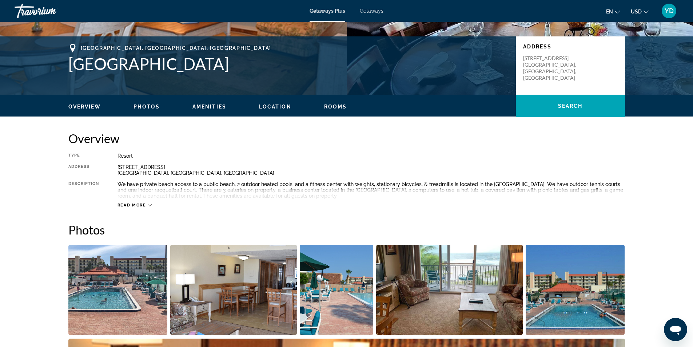
click at [195, 106] on span "Amenities" at bounding box center [209, 107] width 34 height 6
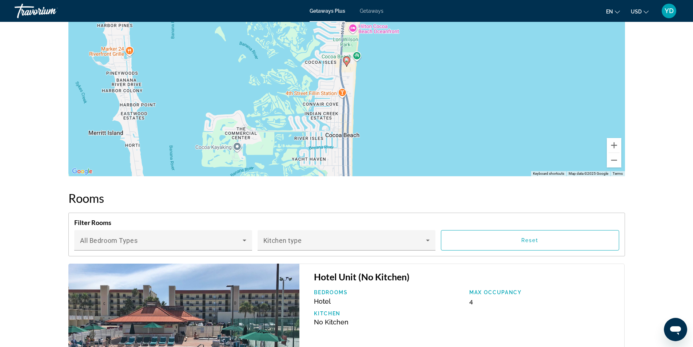
scroll to position [968, 0]
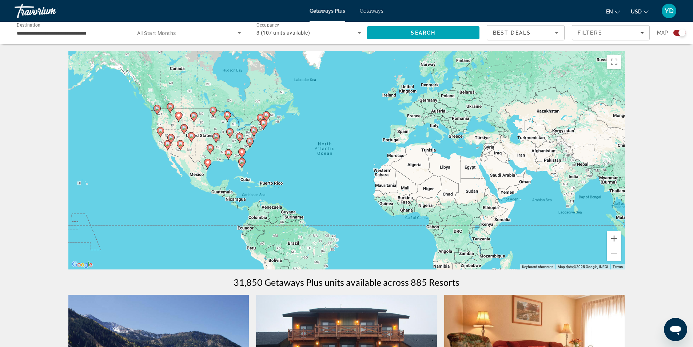
click at [241, 156] on gmp-advanced-marker "Main content" at bounding box center [241, 153] width 7 height 11
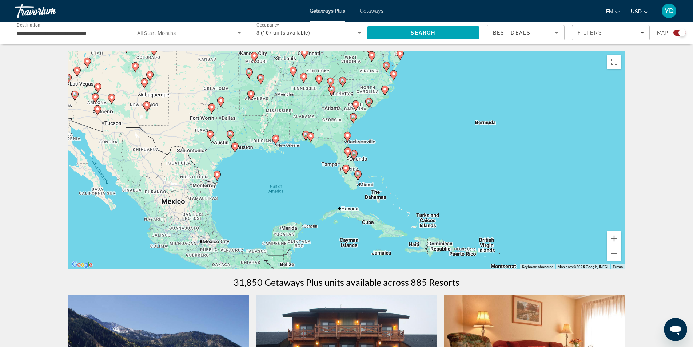
click at [385, 90] on image "Main content" at bounding box center [385, 89] width 4 height 4
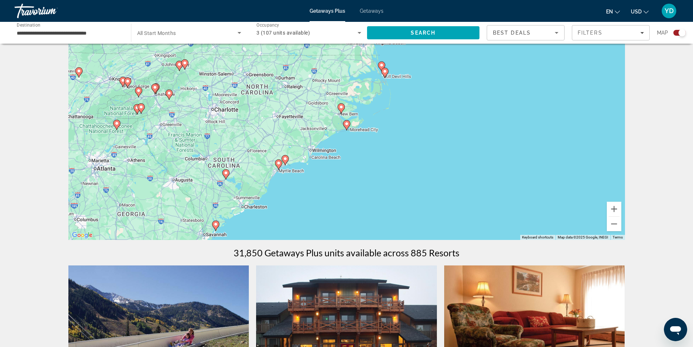
scroll to position [73, 0]
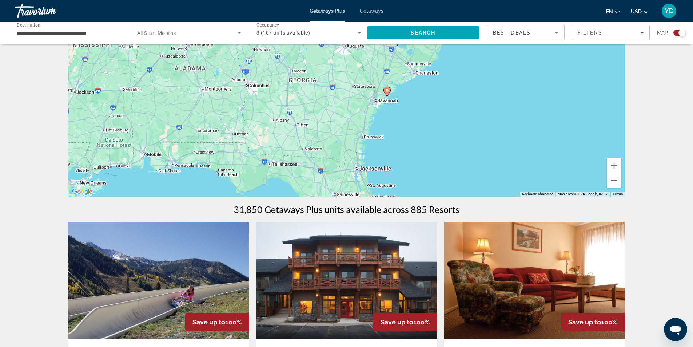
drag, startPoint x: 269, startPoint y: 167, endPoint x: 442, endPoint y: 76, distance: 194.8
click at [442, 76] on div "To navigate, press the arrow keys. To activate drag with keyboard, press Alt + …" at bounding box center [346, 87] width 557 height 218
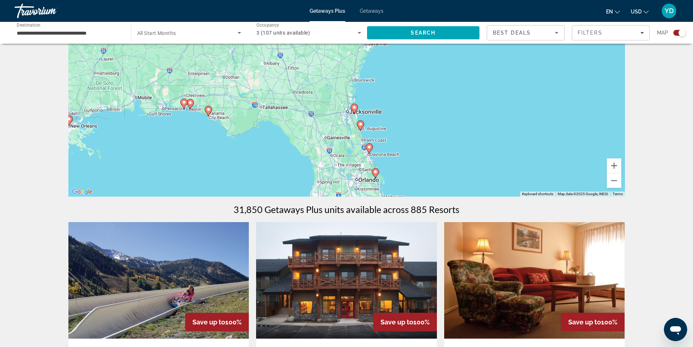
drag, startPoint x: 435, startPoint y: 169, endPoint x: 426, endPoint y: 111, distance: 58.3
click at [426, 111] on div "To navigate, press the arrow keys. To activate drag with keyboard, press Alt + …" at bounding box center [346, 87] width 557 height 218
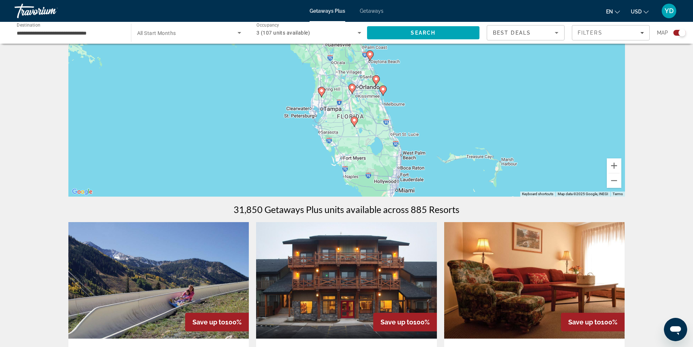
drag, startPoint x: 427, startPoint y: 156, endPoint x: 427, endPoint y: 67, distance: 89.5
click at [427, 67] on div "To navigate, press the arrow keys. To activate drag with keyboard, press Alt + …" at bounding box center [346, 87] width 557 height 218
click at [385, 90] on image "Main content" at bounding box center [383, 89] width 4 height 4
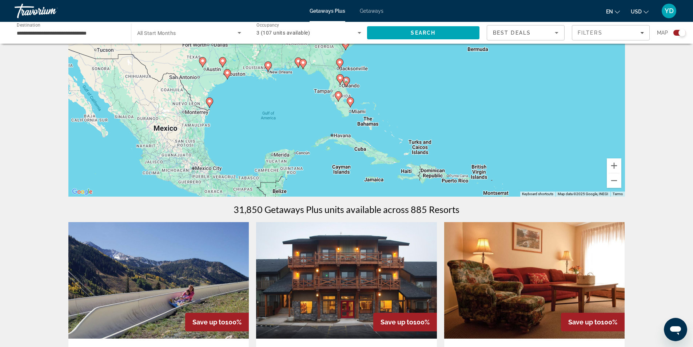
click at [349, 81] on icon "Main content" at bounding box center [346, 81] width 7 height 9
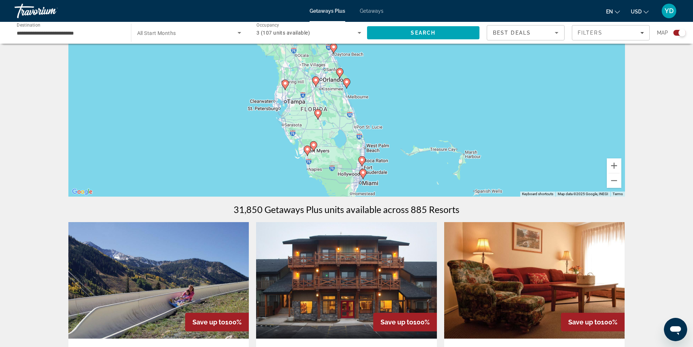
click at [340, 68] on gmp-advanced-marker "Main content" at bounding box center [339, 73] width 7 height 11
type input "**********"
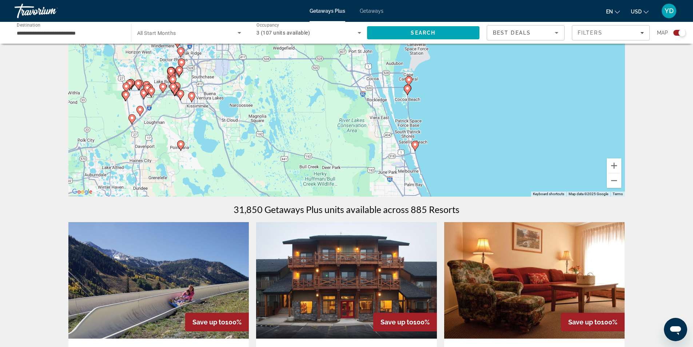
drag, startPoint x: 436, startPoint y: 131, endPoint x: 442, endPoint y: 67, distance: 64.4
click at [442, 67] on div "To navigate, press the arrow keys. To activate drag with keyboard, press Alt + …" at bounding box center [346, 87] width 557 height 218
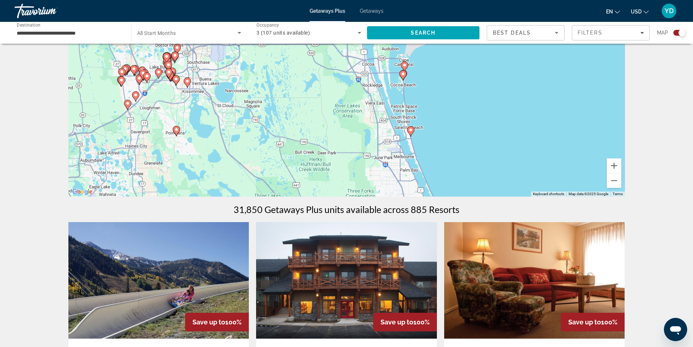
drag, startPoint x: 441, startPoint y: 128, endPoint x: 436, endPoint y: 114, distance: 14.5
click at [436, 114] on div "To navigate, press the arrow keys. To activate drag with keyboard, press Alt + …" at bounding box center [346, 87] width 557 height 218
click at [409, 127] on icon "Main content" at bounding box center [410, 131] width 7 height 9
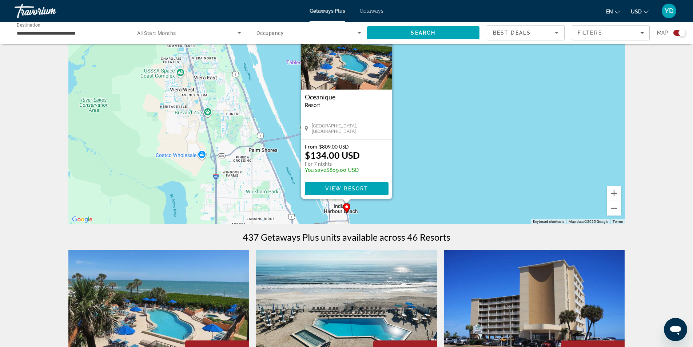
scroll to position [109, 0]
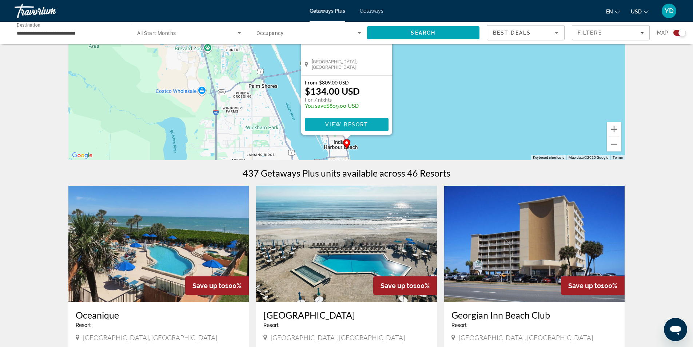
click at [358, 122] on span "View Resort" at bounding box center [346, 125] width 43 height 6
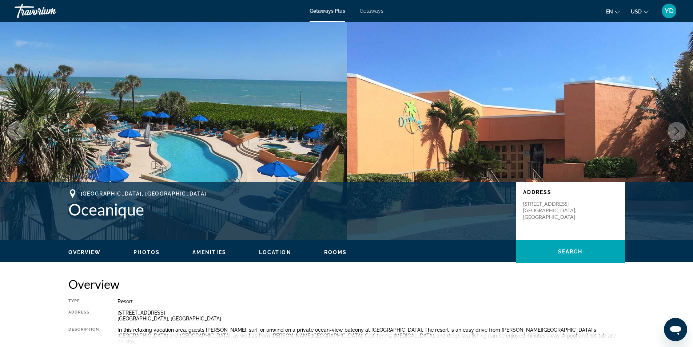
click at [677, 127] on icon "Next image" at bounding box center [676, 131] width 9 height 9
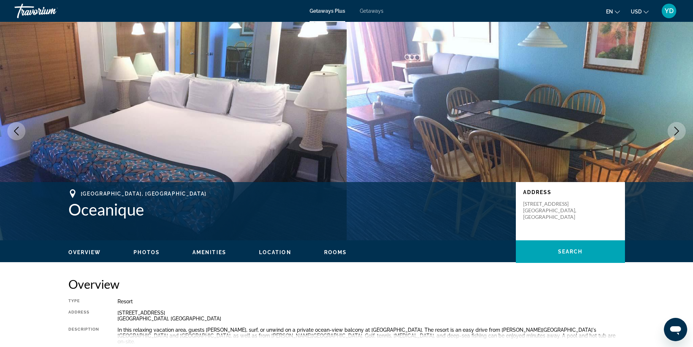
click at [677, 127] on icon "Next image" at bounding box center [676, 131] width 9 height 9
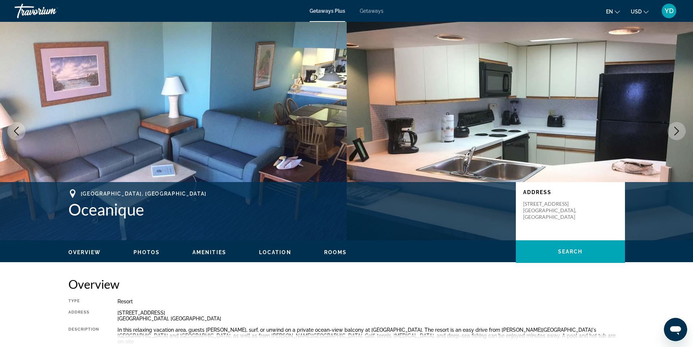
click at [677, 127] on icon "Next image" at bounding box center [676, 131] width 9 height 9
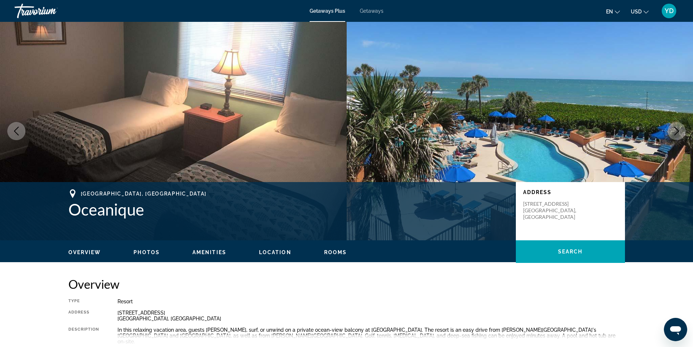
click at [677, 127] on icon "Next image" at bounding box center [676, 131] width 9 height 9
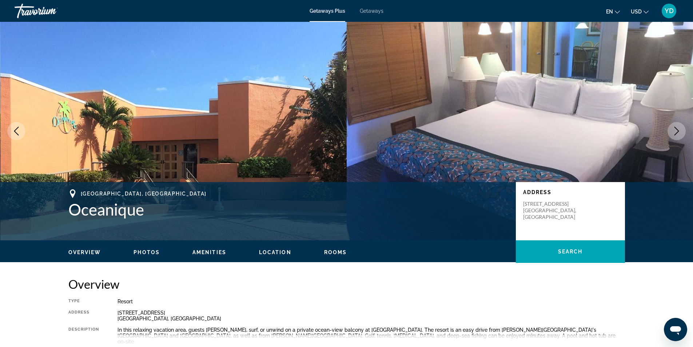
click at [677, 127] on icon "Next image" at bounding box center [676, 131] width 9 height 9
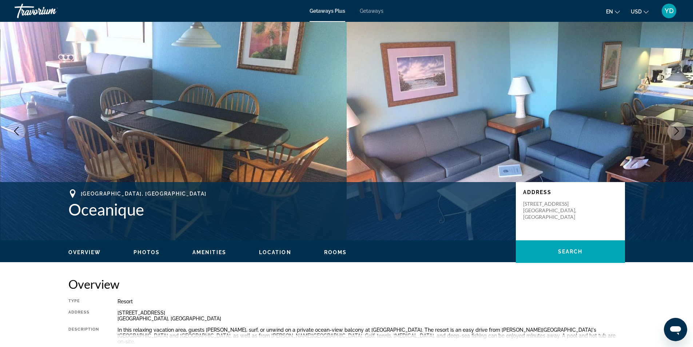
click at [677, 127] on icon "Next image" at bounding box center [676, 131] width 9 height 9
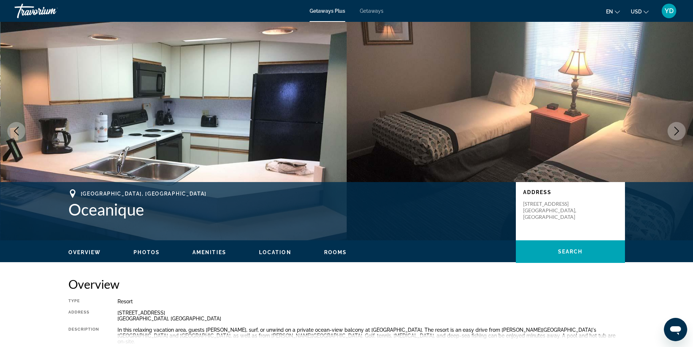
click at [677, 127] on icon "Next image" at bounding box center [676, 131] width 9 height 9
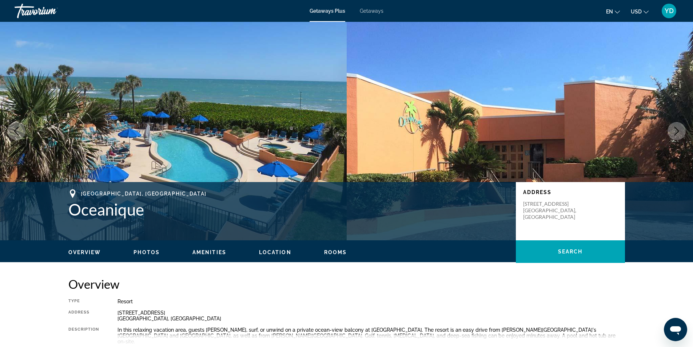
click at [677, 127] on icon "Next image" at bounding box center [676, 131] width 9 height 9
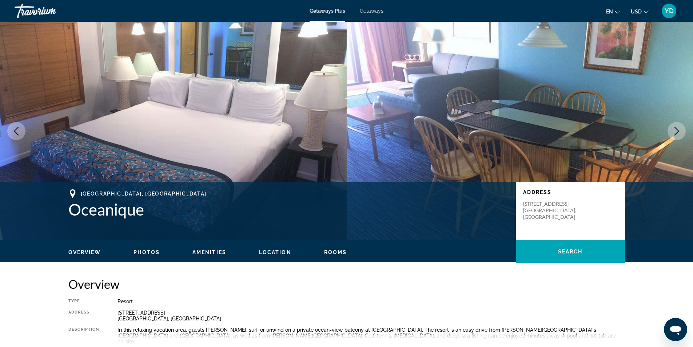
click at [677, 127] on icon "Next image" at bounding box center [676, 131] width 9 height 9
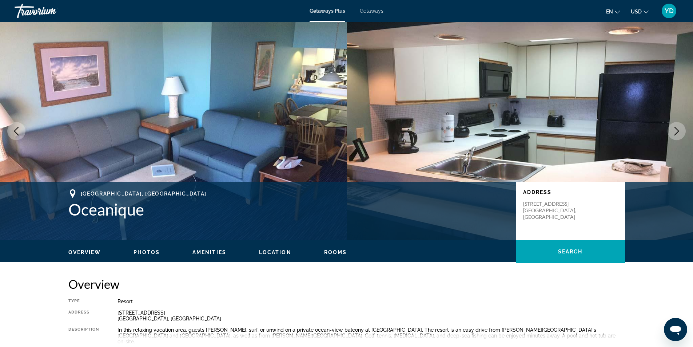
click at [677, 127] on icon "Next image" at bounding box center [676, 131] width 9 height 9
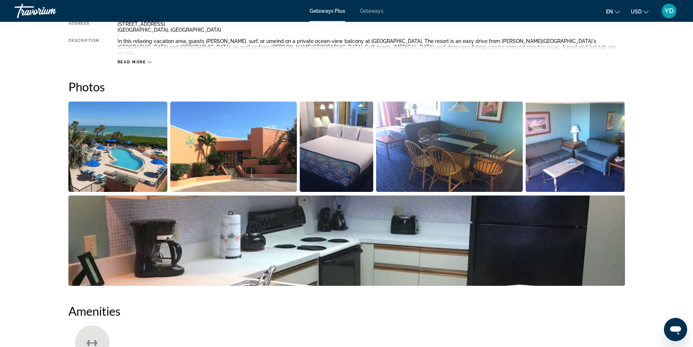
scroll to position [291, 0]
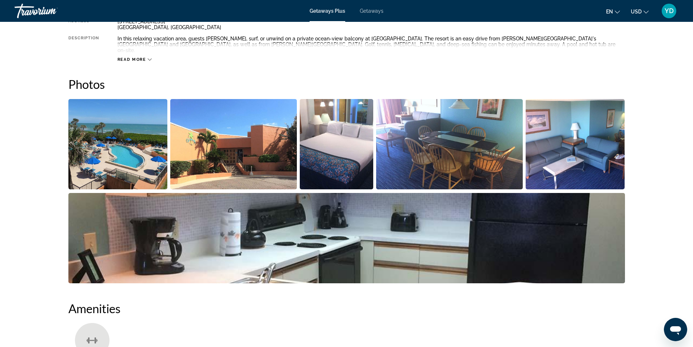
click at [150, 57] on icon "Main content" at bounding box center [150, 59] width 4 height 4
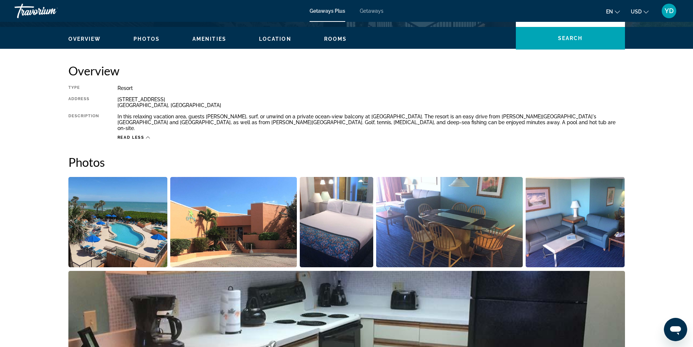
scroll to position [182, 0]
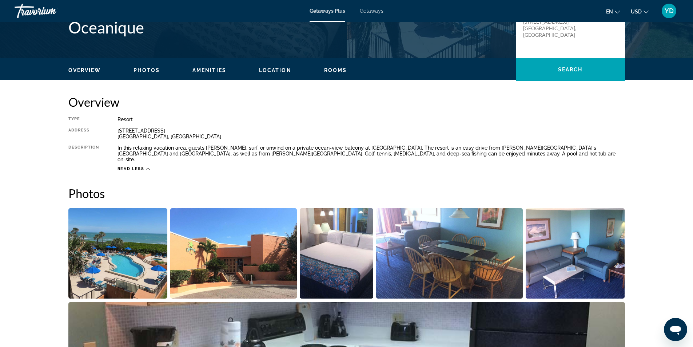
click at [198, 66] on ul "Overview Photos Amenities Location Rooms Search" at bounding box center [346, 69] width 557 height 8
click at [209, 70] on span "Amenities" at bounding box center [209, 70] width 34 height 6
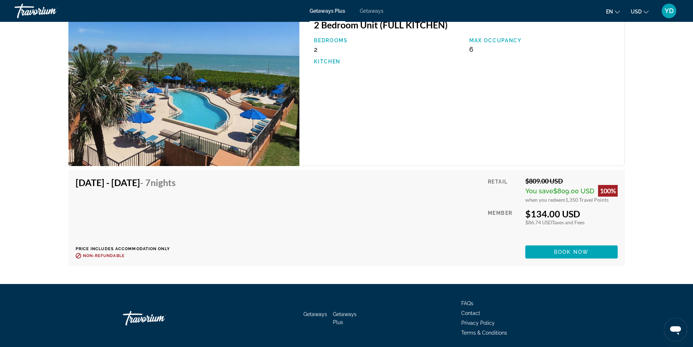
scroll to position [1197, 0]
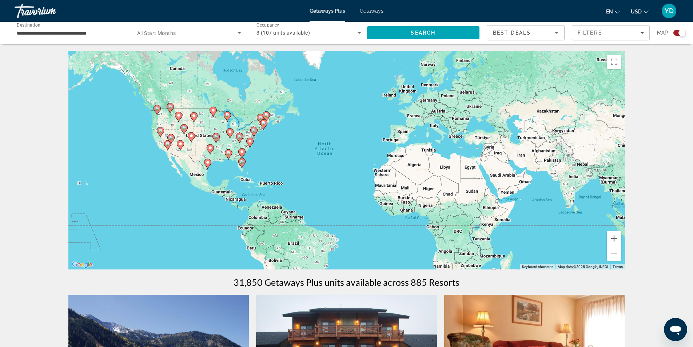
click at [241, 160] on image "Main content" at bounding box center [242, 161] width 4 height 4
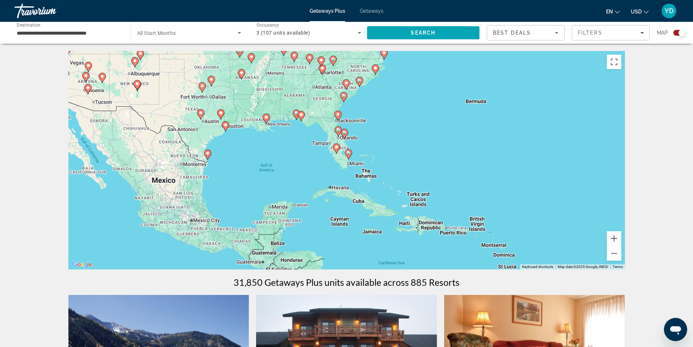
click at [347, 152] on image "Main content" at bounding box center [348, 153] width 4 height 4
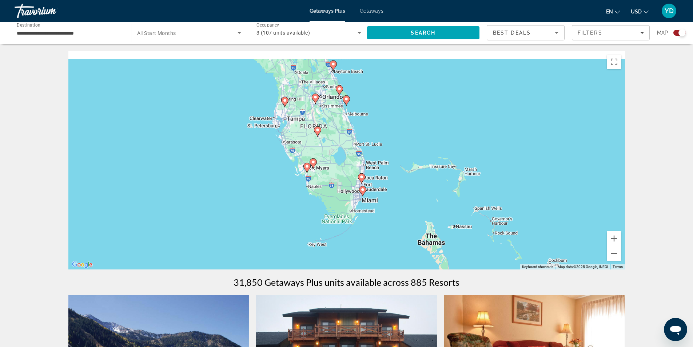
drag, startPoint x: 351, startPoint y: 85, endPoint x: 359, endPoint y: 117, distance: 32.6
click at [359, 117] on div "To activate drag with keyboard, press Alt + Enter. Once in keyboard drag state,…" at bounding box center [346, 160] width 557 height 218
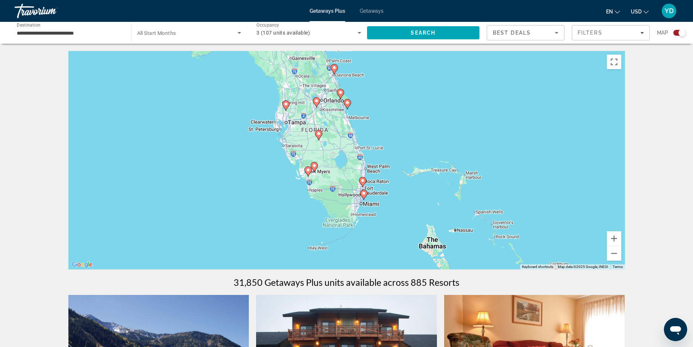
click at [340, 93] on image "Main content" at bounding box center [340, 92] width 4 height 4
type input "**********"
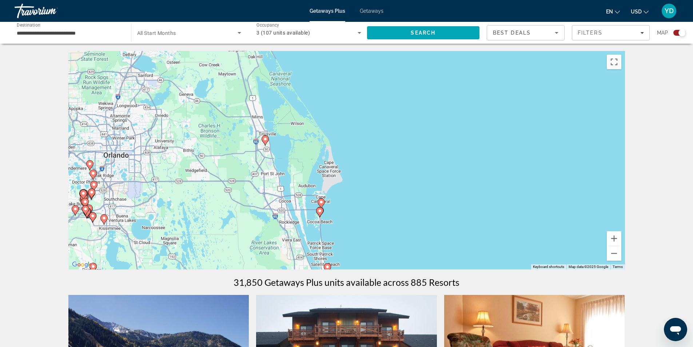
drag, startPoint x: 449, startPoint y: 141, endPoint x: 363, endPoint y: 130, distance: 87.3
click at [365, 124] on div "To activate drag with keyboard, press Alt + Enter. Once in keyboard drag state,…" at bounding box center [346, 160] width 557 height 218
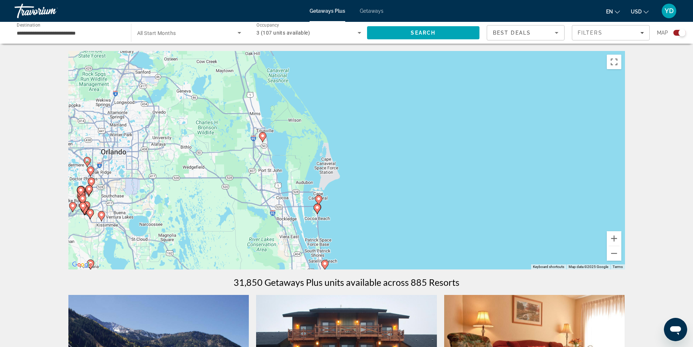
click at [318, 196] on icon "Main content" at bounding box center [318, 199] width 7 height 9
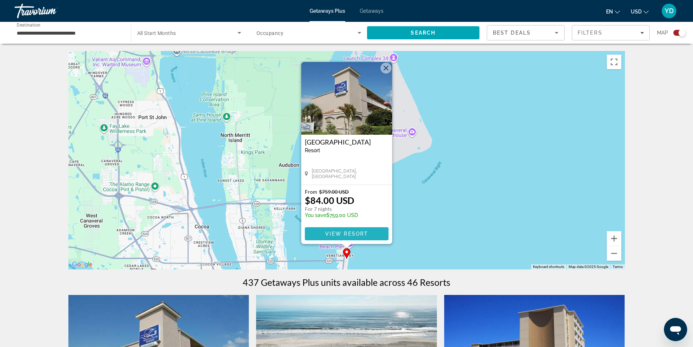
click at [359, 232] on span "View Resort" at bounding box center [346, 234] width 43 height 6
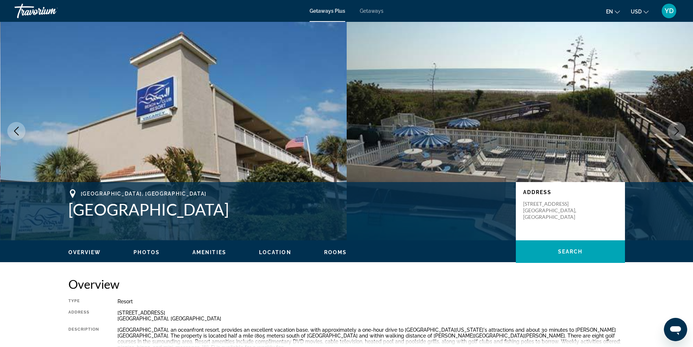
click at [677, 126] on button "Next image" at bounding box center [677, 131] width 18 height 18
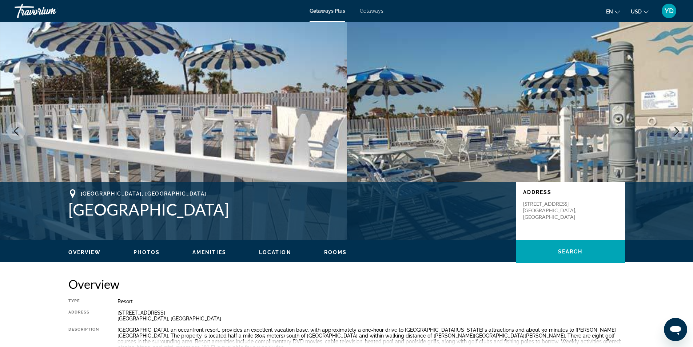
click at [678, 127] on icon "Next image" at bounding box center [676, 131] width 9 height 9
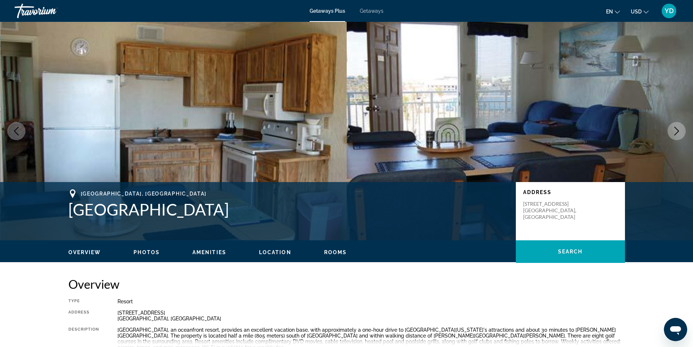
click at [678, 127] on icon "Next image" at bounding box center [676, 131] width 9 height 9
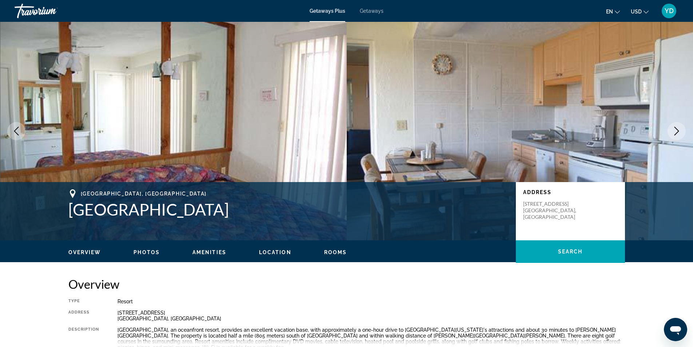
click at [678, 127] on icon "Next image" at bounding box center [676, 131] width 9 height 9
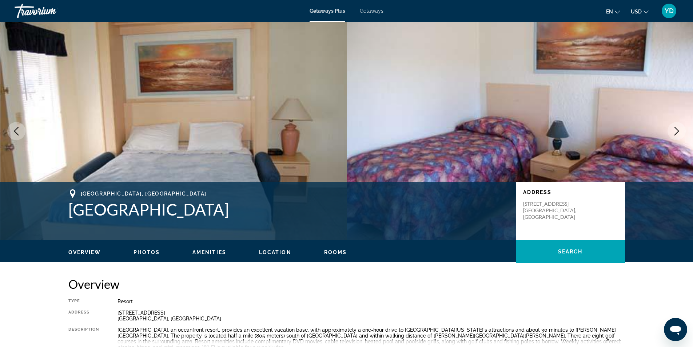
click at [679, 127] on icon "Next image" at bounding box center [676, 131] width 9 height 9
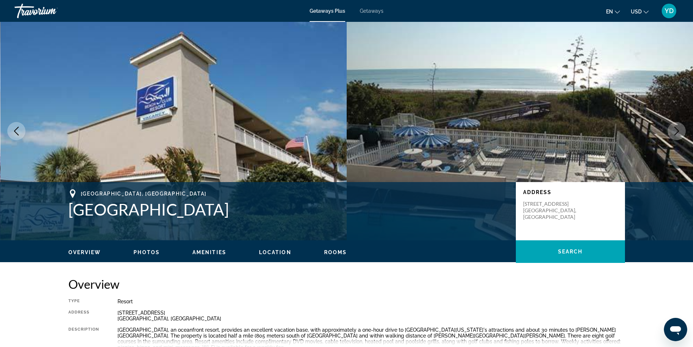
click at [682, 127] on button "Next image" at bounding box center [677, 131] width 18 height 18
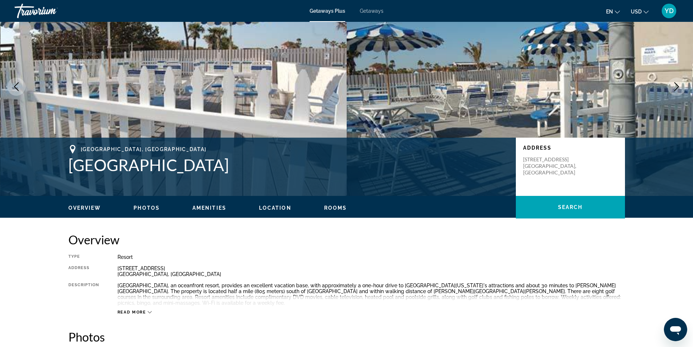
scroll to position [146, 0]
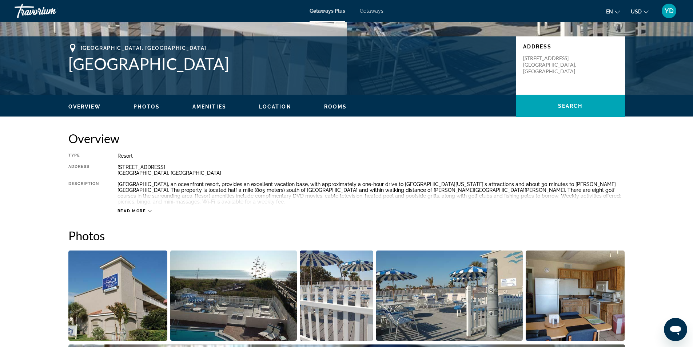
click at [200, 105] on span "Amenities" at bounding box center [209, 107] width 34 height 6
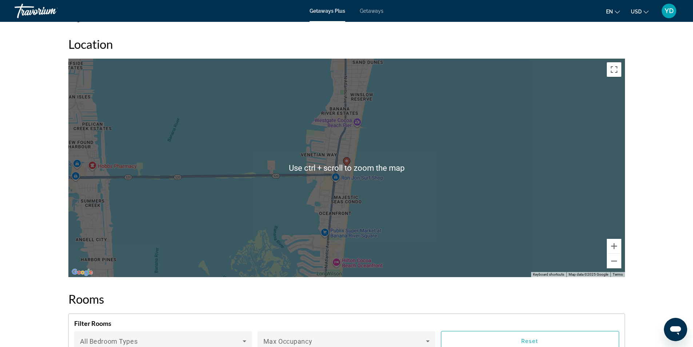
scroll to position [876, 0]
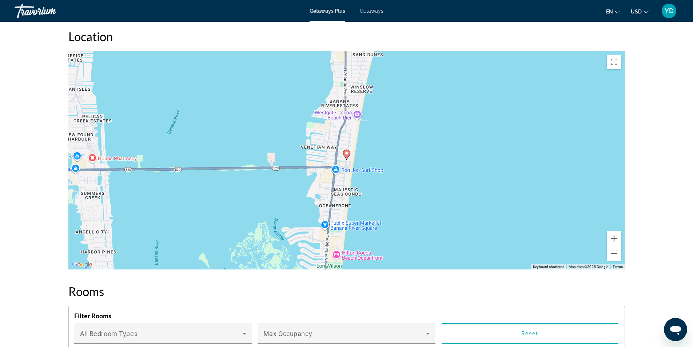
click at [526, 182] on div "To activate drag with keyboard, press Alt + Enter. Once in keyboard drag state,…" at bounding box center [346, 160] width 557 height 218
click at [669, 148] on div "prev next Cocoa Beach, FL, 329313554, USA Seagull Beach Club Resort Address 444…" at bounding box center [346, 166] width 693 height 2040
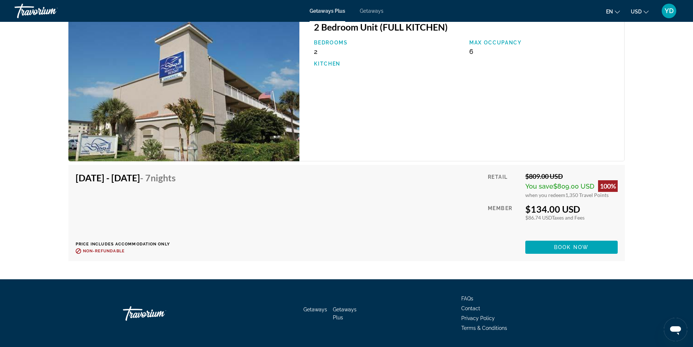
scroll to position [1785, 0]
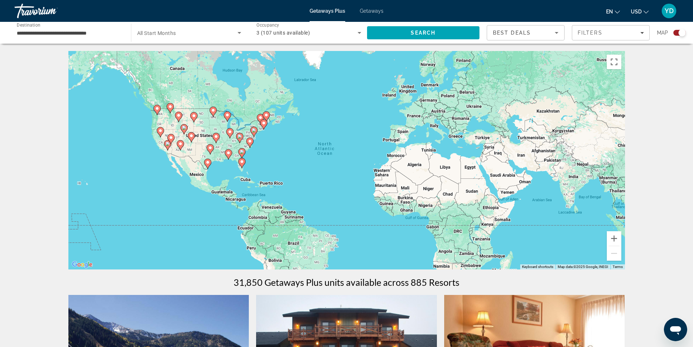
click at [242, 165] on icon "Main content" at bounding box center [241, 162] width 7 height 9
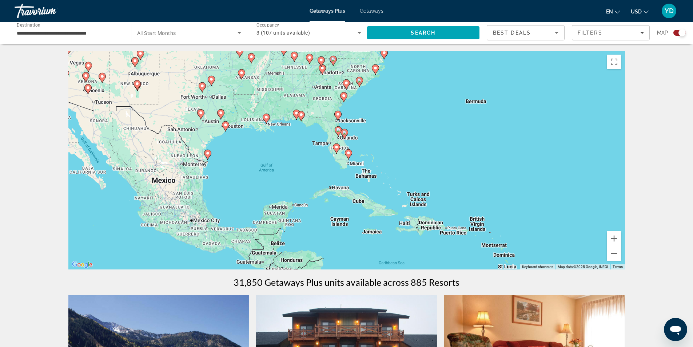
click at [344, 136] on icon "Main content" at bounding box center [344, 133] width 7 height 9
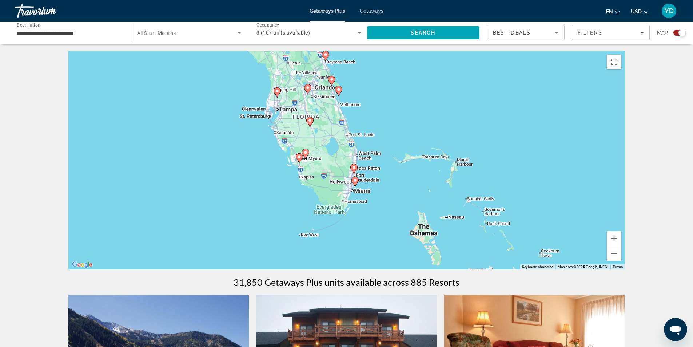
drag, startPoint x: 306, startPoint y: 200, endPoint x: 299, endPoint y: 134, distance: 65.9
click at [299, 134] on div "To navigate, press the arrow keys. To activate drag with keyboard, press Alt + …" at bounding box center [346, 160] width 557 height 218
click at [298, 156] on image "Main content" at bounding box center [299, 157] width 4 height 4
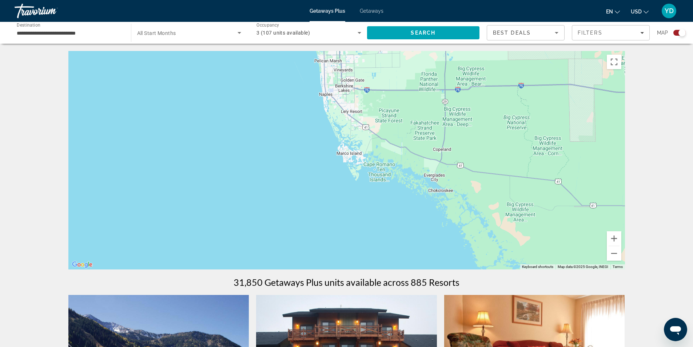
drag, startPoint x: 357, startPoint y: 189, endPoint x: 336, endPoint y: 17, distance: 173.0
click at [336, 17] on div "**********" at bounding box center [346, 173] width 693 height 347
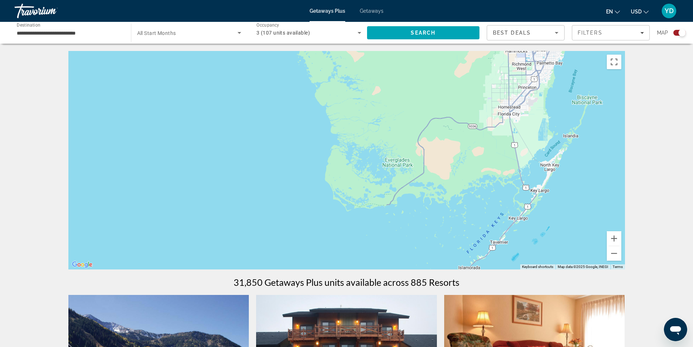
drag, startPoint x: 446, startPoint y: 189, endPoint x: 312, endPoint y: 19, distance: 217.1
click at [312, 19] on div "**********" at bounding box center [346, 173] width 693 height 347
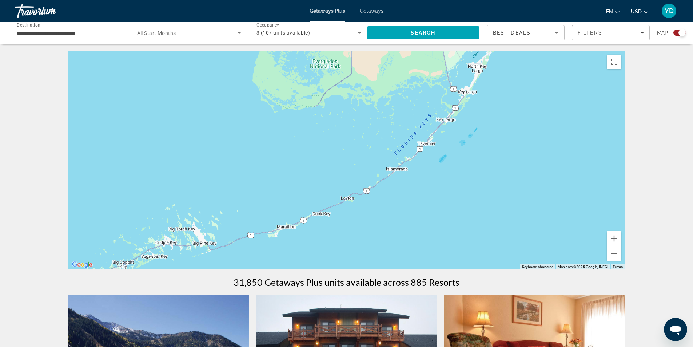
drag, startPoint x: 524, startPoint y: 191, endPoint x: 454, endPoint y: 100, distance: 114.7
click at [454, 100] on div "To navigate, press the arrow keys. To activate drag with keyboard, press Alt + …" at bounding box center [346, 160] width 557 height 218
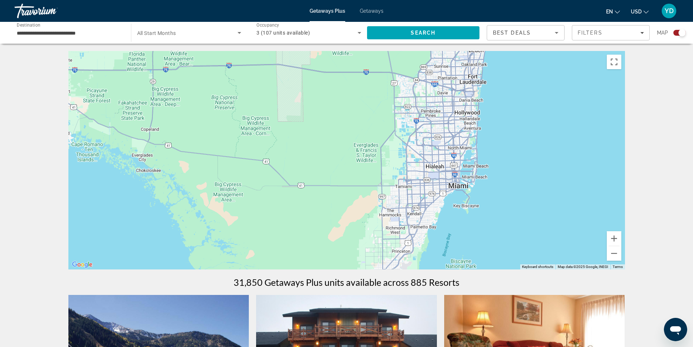
drag, startPoint x: 467, startPoint y: 86, endPoint x: 413, endPoint y: 347, distance: 266.8
click at [413, 346] on html "**********" at bounding box center [346, 173] width 693 height 347
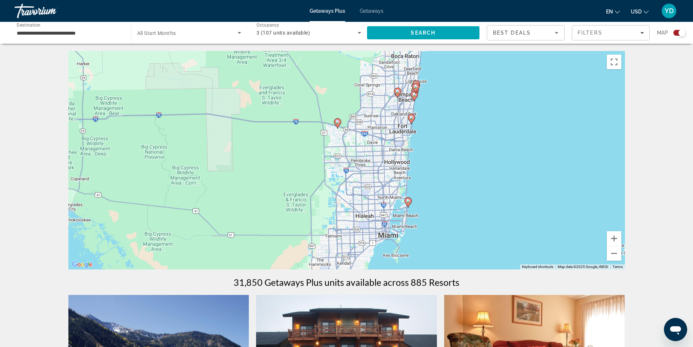
drag, startPoint x: 522, startPoint y: 110, endPoint x: 451, endPoint y: 161, distance: 87.3
click at [451, 161] on div "To navigate, press the arrow keys. To activate drag with keyboard, press Alt + …" at bounding box center [346, 160] width 557 height 218
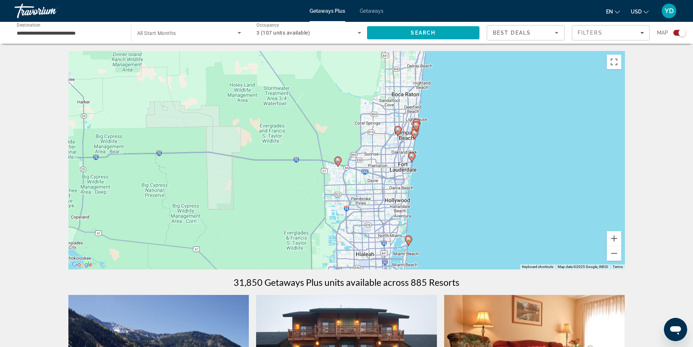
drag, startPoint x: 469, startPoint y: 117, endPoint x: 470, endPoint y: 157, distance: 40.0
click at [470, 157] on div "To navigate, press the arrow keys. To activate drag with keyboard, press Alt + …" at bounding box center [346, 160] width 557 height 218
click at [412, 154] on icon "Main content" at bounding box center [411, 156] width 7 height 9
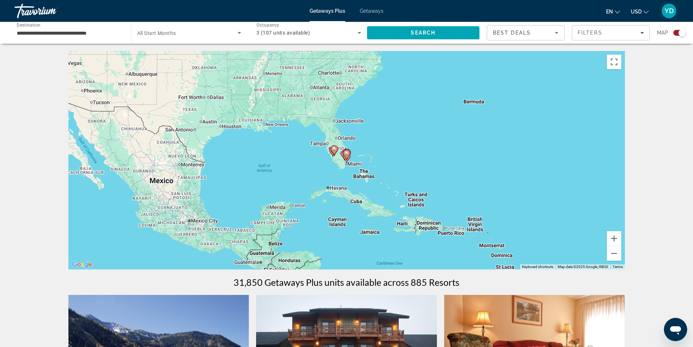
click at [347, 154] on image "Main content" at bounding box center [347, 153] width 4 height 4
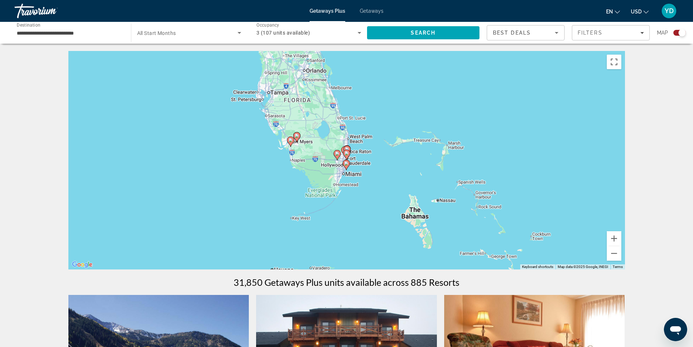
click at [346, 162] on image "Main content" at bounding box center [346, 163] width 4 height 4
type input "**********"
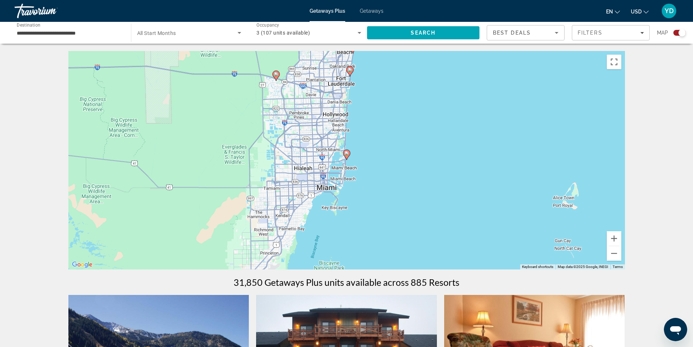
click at [349, 72] on image "Main content" at bounding box center [350, 70] width 4 height 4
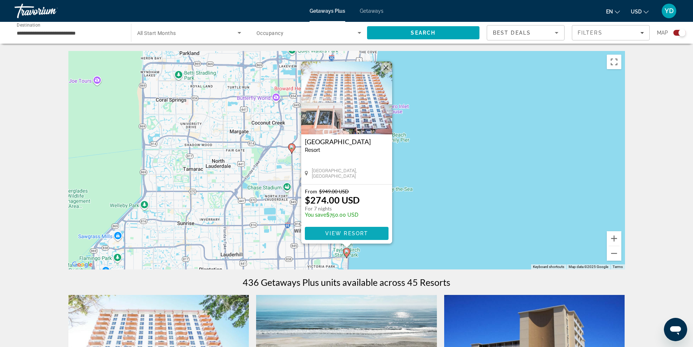
click at [374, 232] on span "Main content" at bounding box center [347, 232] width 84 height 17
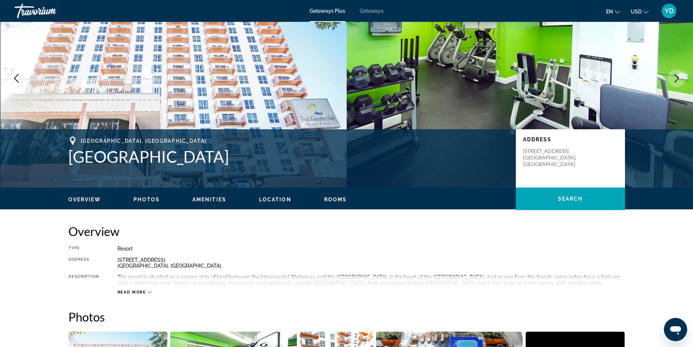
scroll to position [182, 0]
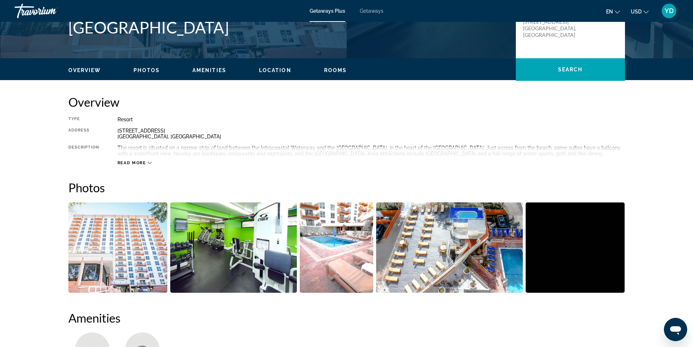
click at [148, 160] on button "Read more" at bounding box center [135, 162] width 35 height 5
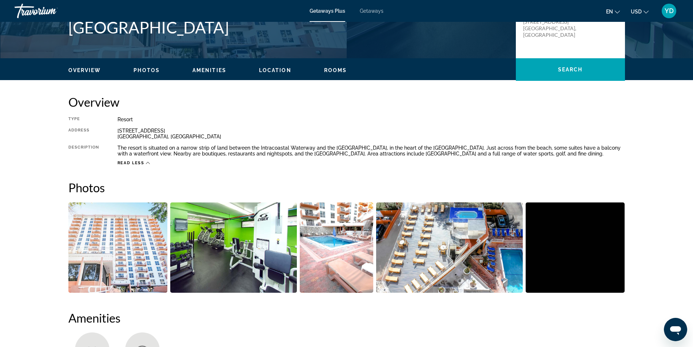
click at [146, 161] on icon "Main content" at bounding box center [148, 163] width 4 height 4
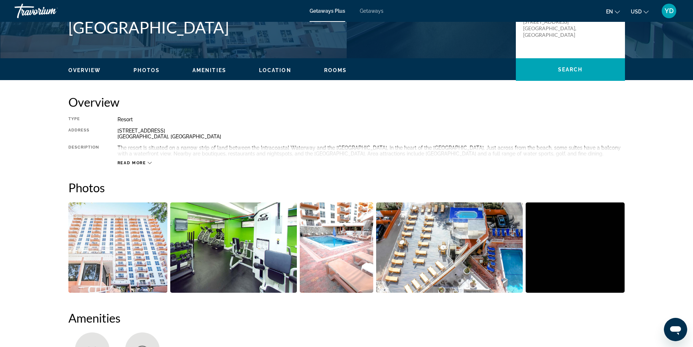
scroll to position [60, 0]
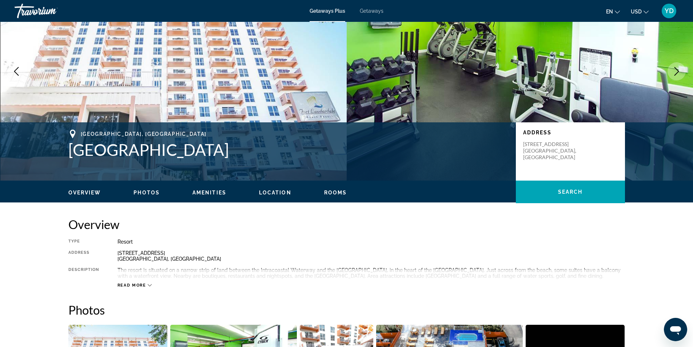
click at [206, 192] on span "Amenities" at bounding box center [209, 193] width 34 height 6
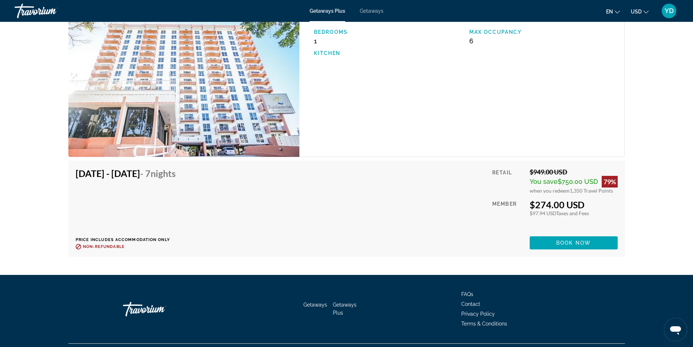
scroll to position [1090, 0]
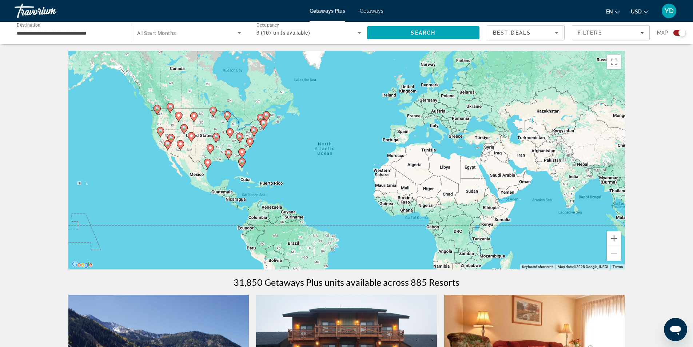
click at [246, 164] on div "To activate drag with keyboard, press Alt + Enter. Once in keyboard drag state,…" at bounding box center [346, 160] width 557 height 218
click at [242, 151] on image "Main content" at bounding box center [242, 152] width 4 height 4
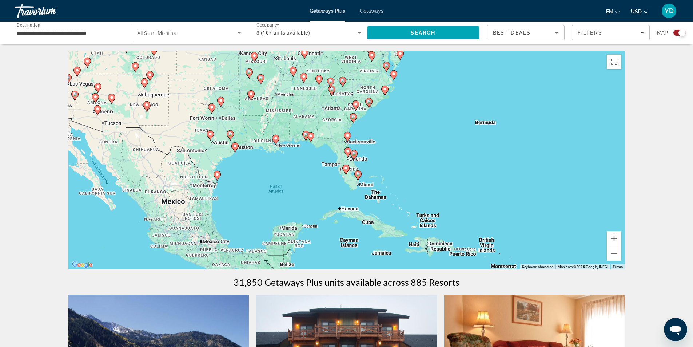
click at [352, 151] on icon "Main content" at bounding box center [353, 154] width 7 height 9
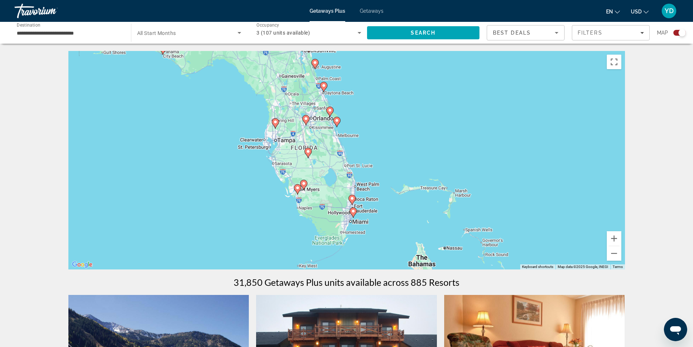
drag, startPoint x: 360, startPoint y: 230, endPoint x: 350, endPoint y: 194, distance: 37.0
click at [350, 194] on gmp-advanced-marker "Main content" at bounding box center [352, 199] width 7 height 11
click at [353, 199] on image "Main content" at bounding box center [352, 197] width 4 height 4
type input "**********"
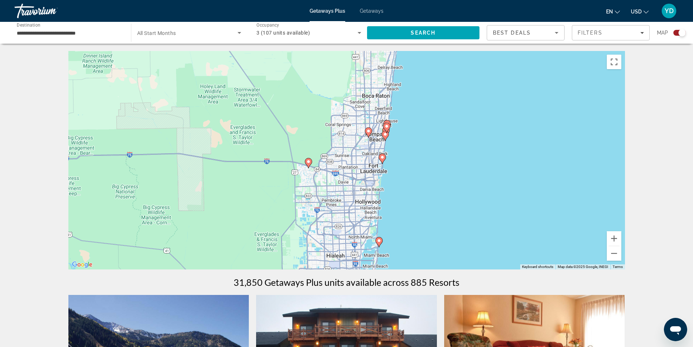
drag, startPoint x: 416, startPoint y: 164, endPoint x: 369, endPoint y: 174, distance: 48.2
click at [369, 174] on div "To navigate, press the arrow keys. To activate drag with keyboard, press Alt + …" at bounding box center [346, 160] width 557 height 218
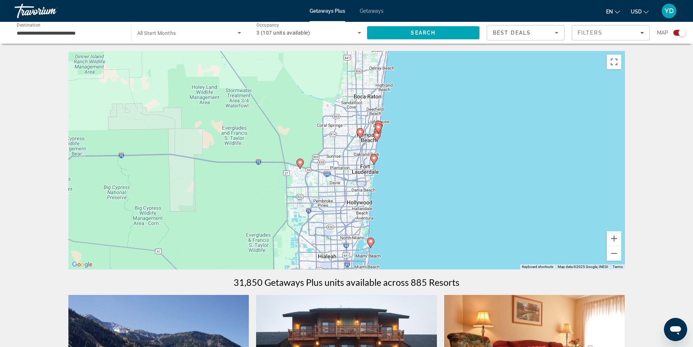
click at [375, 127] on gmp-advanced-marker "Main content" at bounding box center [378, 128] width 7 height 11
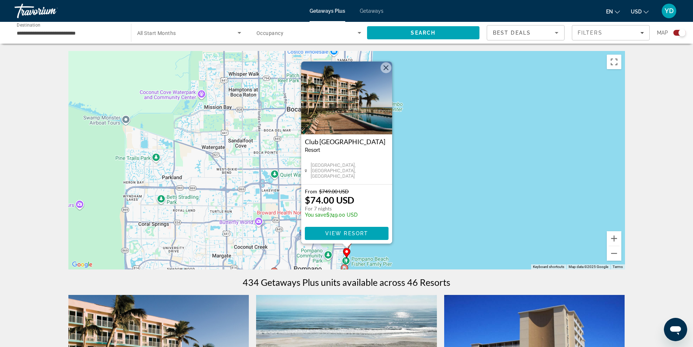
click at [385, 65] on button "Close" at bounding box center [386, 67] width 11 height 11
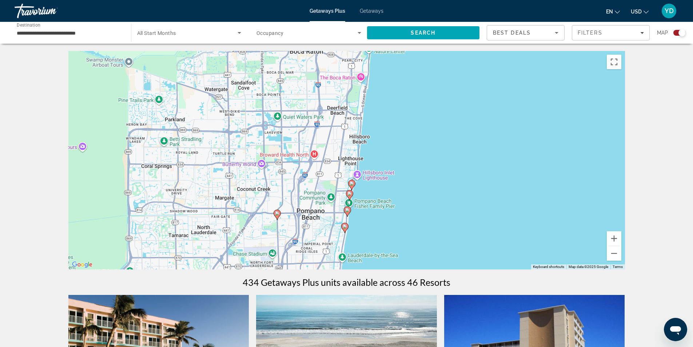
drag, startPoint x: 441, startPoint y: 232, endPoint x: 444, endPoint y: 173, distance: 58.6
click at [444, 173] on div "To activate drag with keyboard, press Alt + Enter. Once in keyboard drag state,…" at bounding box center [346, 160] width 557 height 218
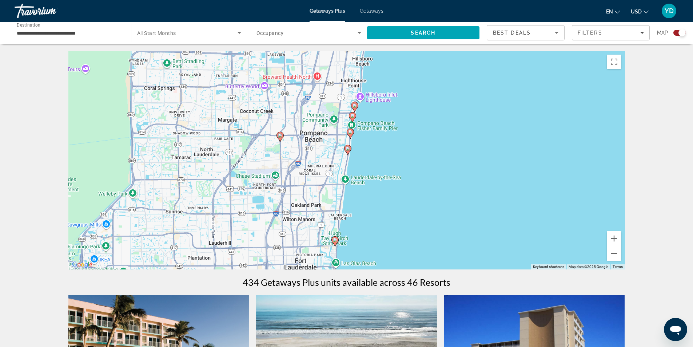
drag, startPoint x: 418, startPoint y: 196, endPoint x: 421, endPoint y: 118, distance: 78.3
click at [421, 118] on div "To activate drag with keyboard, press Alt + Enter. Once in keyboard drag state,…" at bounding box center [346, 160] width 557 height 218
click at [352, 113] on icon "Main content" at bounding box center [352, 116] width 7 height 9
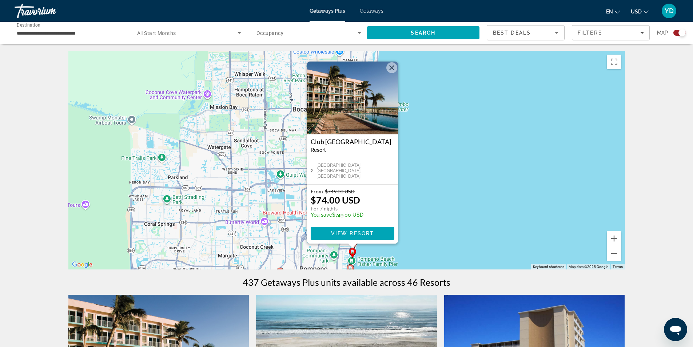
click at [390, 67] on button "Close" at bounding box center [391, 67] width 11 height 11
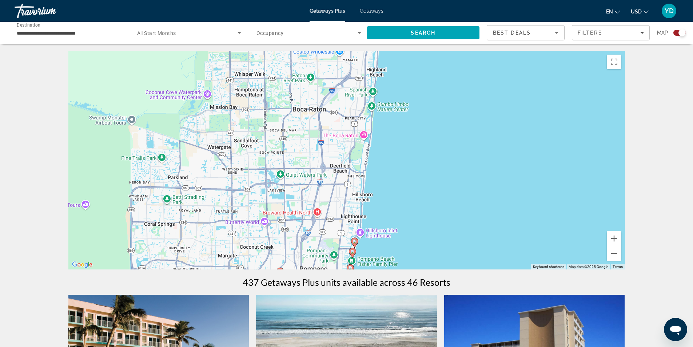
click at [354, 240] on image "Main content" at bounding box center [355, 241] width 4 height 4
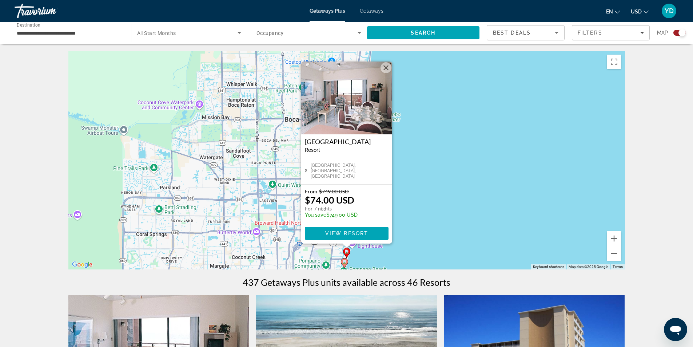
click at [389, 65] on button "Close" at bounding box center [386, 67] width 11 height 11
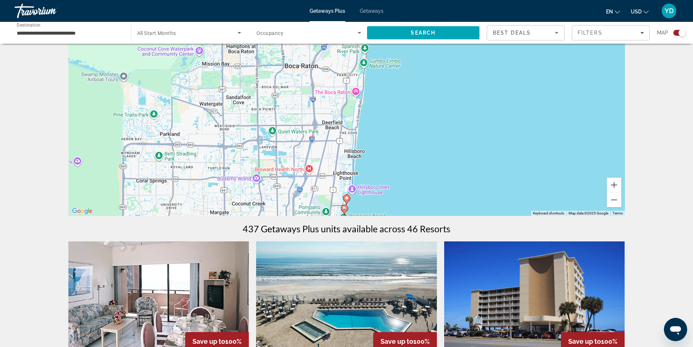
scroll to position [73, 0]
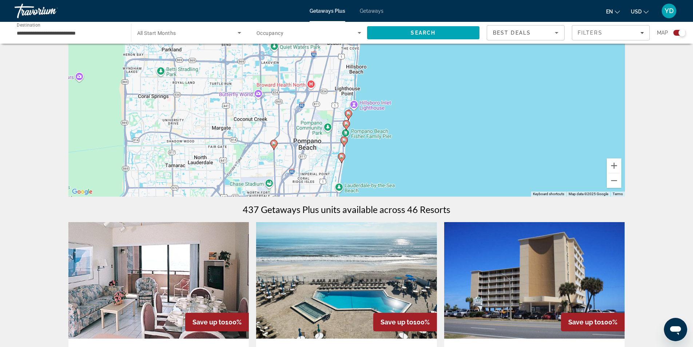
drag, startPoint x: 411, startPoint y: 147, endPoint x: 406, endPoint y: 75, distance: 72.2
click at [406, 75] on div "To activate drag with keyboard, press Alt + Enter. Once in keyboard drag state,…" at bounding box center [346, 87] width 557 height 218
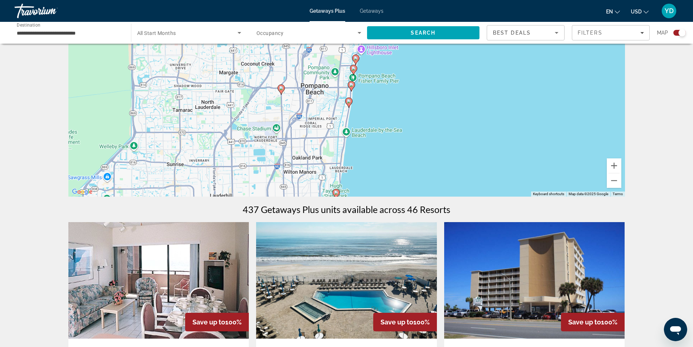
drag, startPoint x: 379, startPoint y: 161, endPoint x: 393, endPoint y: 110, distance: 53.0
click at [393, 110] on div "To activate drag with keyboard, press Alt + Enter. Once in keyboard drag state,…" at bounding box center [346, 87] width 557 height 218
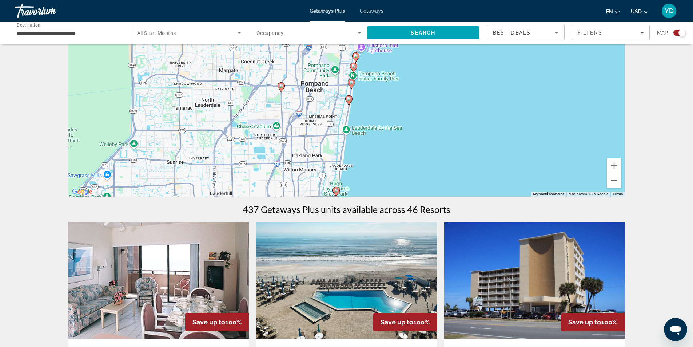
click at [349, 81] on icon "Main content" at bounding box center [351, 83] width 7 height 9
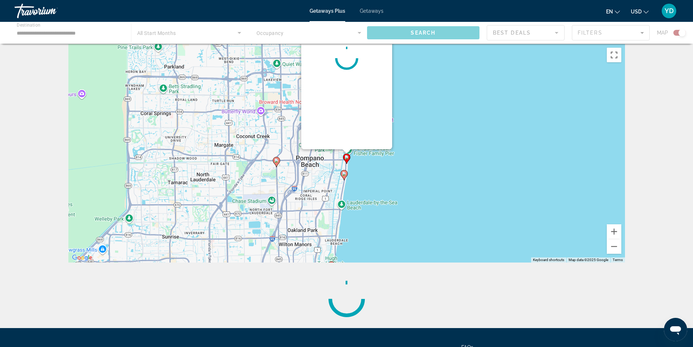
scroll to position [0, 0]
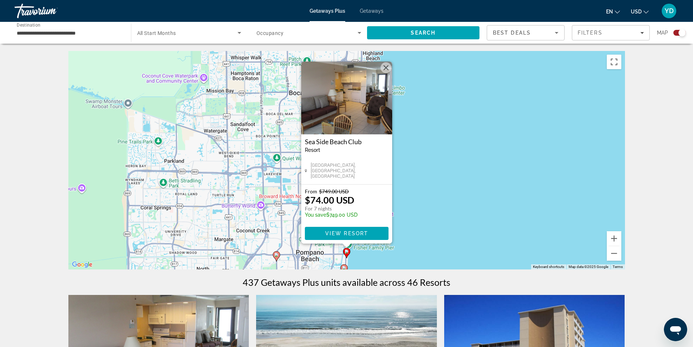
click at [387, 65] on button "Close" at bounding box center [386, 67] width 11 height 11
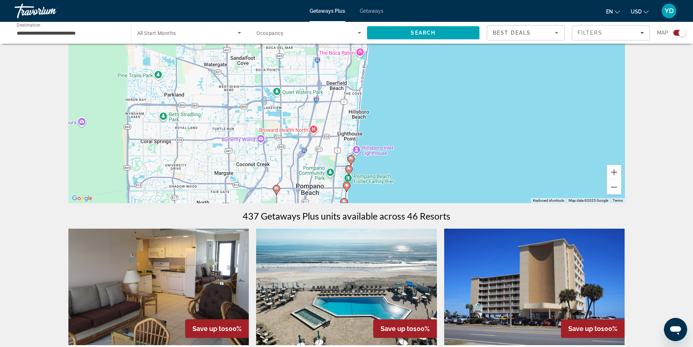
scroll to position [73, 0]
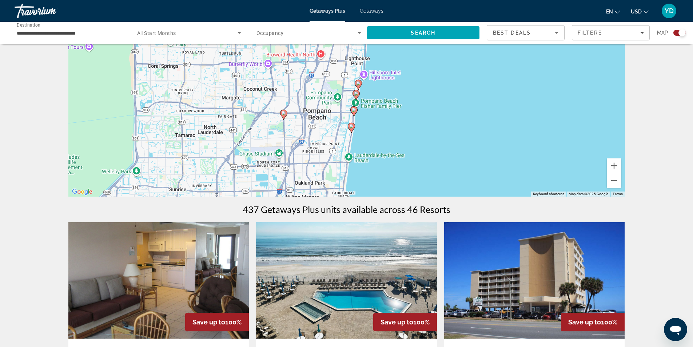
drag, startPoint x: 381, startPoint y: 169, endPoint x: 390, endPoint y: 98, distance: 71.1
click at [390, 98] on div "To activate drag with keyboard, press Alt + Enter. Once in keyboard drag state,…" at bounding box center [346, 87] width 557 height 218
click at [351, 123] on icon "Main content" at bounding box center [351, 128] width 7 height 10
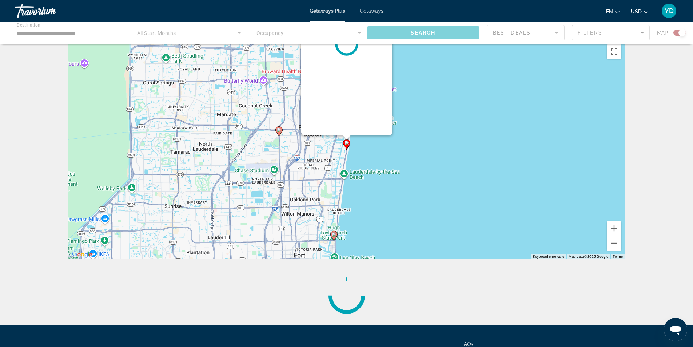
scroll to position [0, 0]
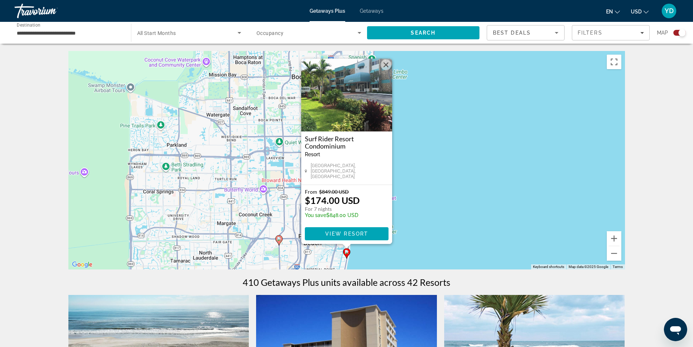
click at [428, 200] on div "To activate drag with keyboard, press Alt + Enter. Once in keyboard drag state,…" at bounding box center [346, 160] width 557 height 218
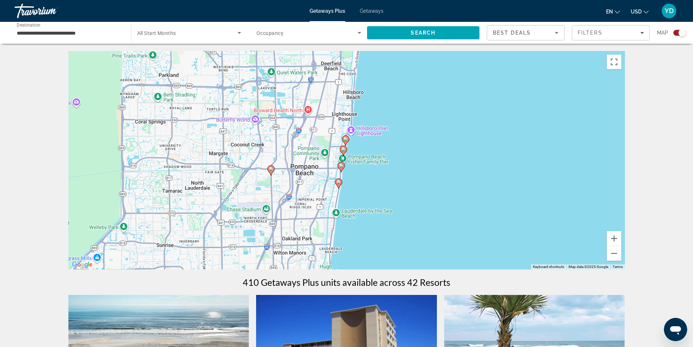
drag, startPoint x: 422, startPoint y: 208, endPoint x: 398, endPoint y: 95, distance: 115.8
click at [399, 94] on div "To activate drag with keyboard, press Alt + Enter. Once in keyboard drag state,…" at bounding box center [346, 160] width 557 height 218
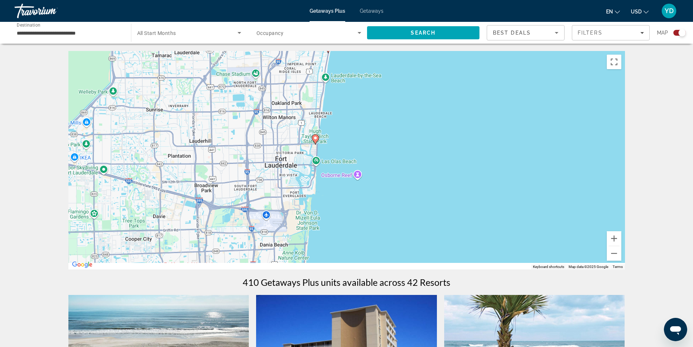
drag, startPoint x: 394, startPoint y: 230, endPoint x: 406, endPoint y: 138, distance: 93.2
click at [407, 138] on div "To activate drag with keyboard, press Alt + Enter. Once in keyboard drag state,…" at bounding box center [346, 160] width 557 height 218
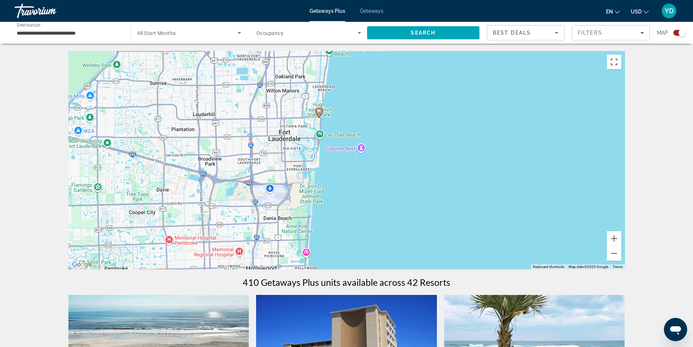
click at [318, 108] on icon "Main content" at bounding box center [318, 113] width 7 height 10
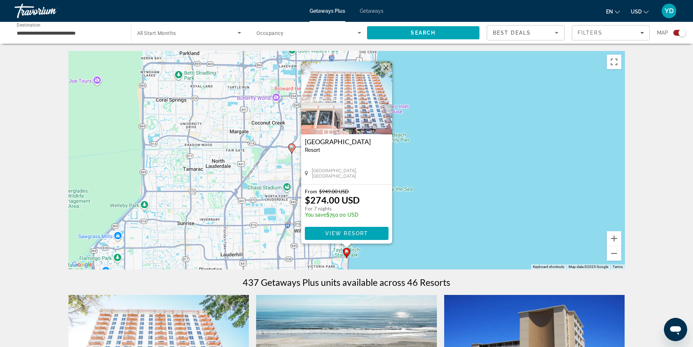
click at [382, 65] on button "Close" at bounding box center [386, 67] width 11 height 11
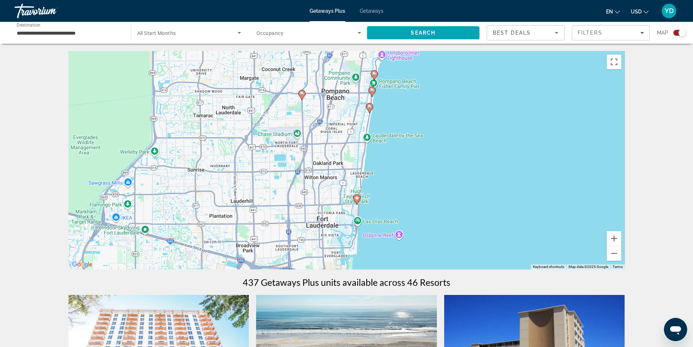
drag, startPoint x: 394, startPoint y: 238, endPoint x: 423, endPoint y: 124, distance: 117.1
click at [420, 139] on div "To activate drag with keyboard, press Alt + Enter. Once in keyboard drag state,…" at bounding box center [346, 160] width 557 height 218
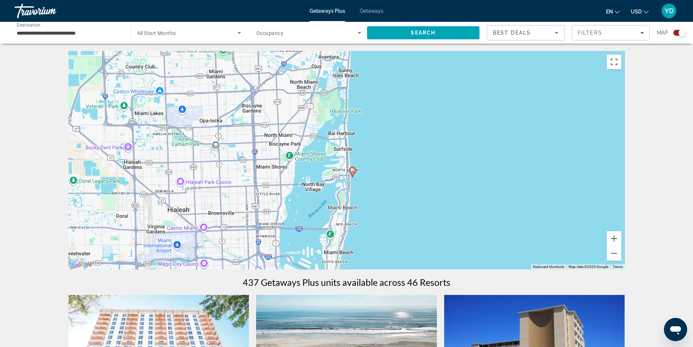
drag, startPoint x: 440, startPoint y: 197, endPoint x: 386, endPoint y: 62, distance: 145.9
click at [386, 62] on div "To activate drag with keyboard, press Alt + Enter. Once in keyboard drag state,…" at bounding box center [346, 160] width 557 height 218
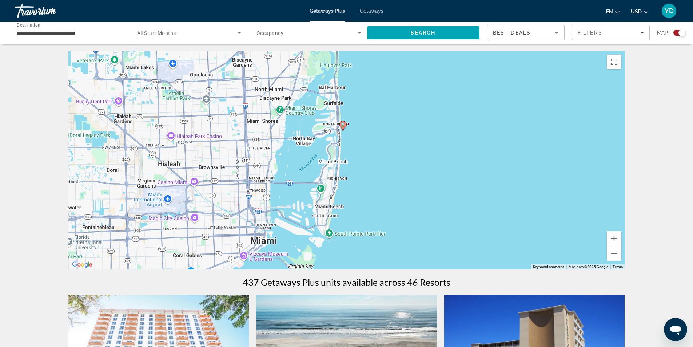
drag, startPoint x: 407, startPoint y: 212, endPoint x: 397, endPoint y: 166, distance: 46.5
click at [397, 166] on div "To activate drag with keyboard, press Alt + Enter. Once in keyboard drag state,…" at bounding box center [346, 160] width 557 height 218
click at [343, 122] on icon "Main content" at bounding box center [342, 125] width 7 height 9
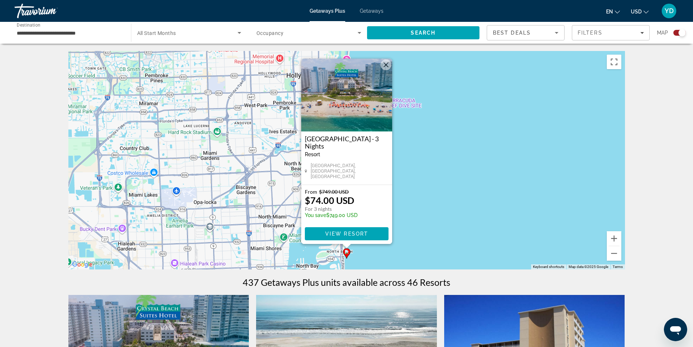
click at [383, 65] on button "Close" at bounding box center [386, 64] width 11 height 11
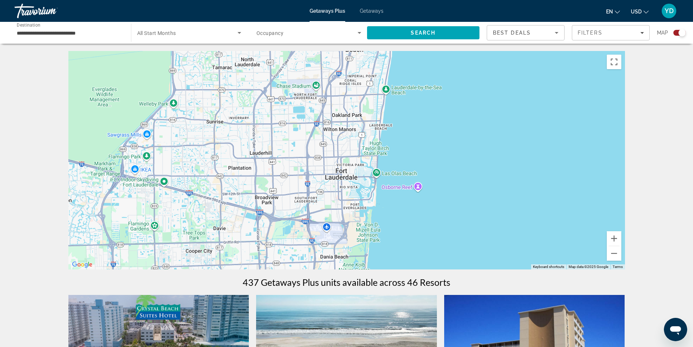
drag, startPoint x: 404, startPoint y: 99, endPoint x: 426, endPoint y: 326, distance: 228.0
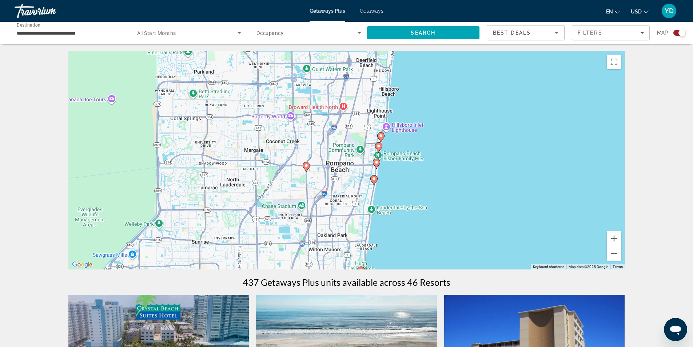
drag, startPoint x: 429, startPoint y: 71, endPoint x: 409, endPoint y: 187, distance: 118.4
click at [409, 187] on div "To activate drag with keyboard, press Alt + Enter. Once in keyboard drag state,…" at bounding box center [346, 160] width 557 height 218
click at [373, 179] on image "Main content" at bounding box center [374, 178] width 4 height 4
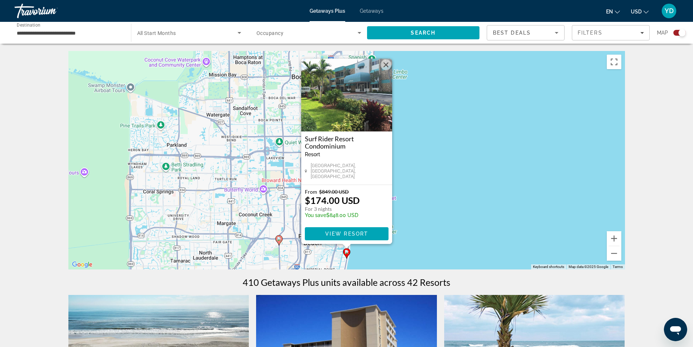
click at [385, 67] on button "Close" at bounding box center [386, 64] width 11 height 11
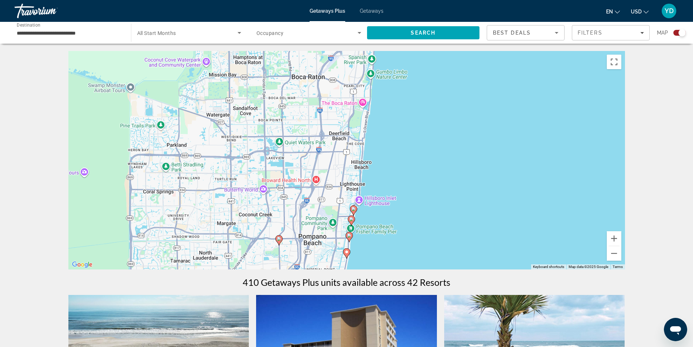
click at [353, 206] on icon "Main content" at bounding box center [353, 210] width 7 height 9
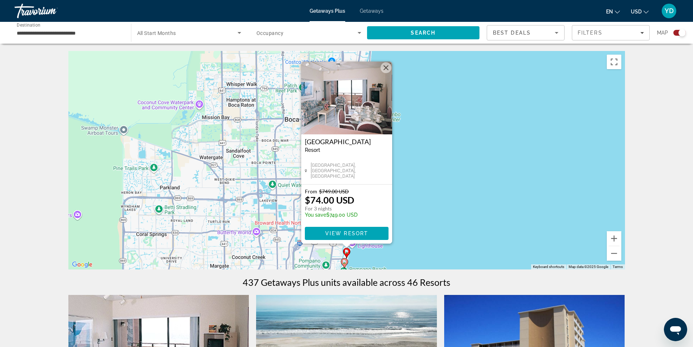
click at [387, 67] on button "Close" at bounding box center [386, 67] width 11 height 11
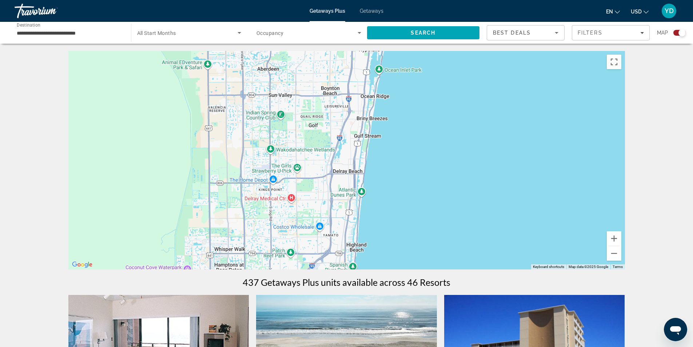
drag, startPoint x: 395, startPoint y: 61, endPoint x: 383, endPoint y: 227, distance: 166.0
click at [383, 227] on div "To activate drag with keyboard, press Alt + Enter. Once in keyboard drag state,…" at bounding box center [346, 160] width 557 height 218
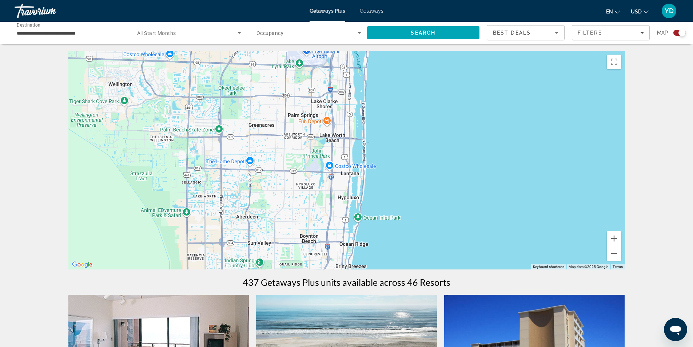
drag, startPoint x: 394, startPoint y: 101, endPoint x: 373, endPoint y: 250, distance: 150.3
click at [373, 250] on div "Main content" at bounding box center [346, 160] width 557 height 218
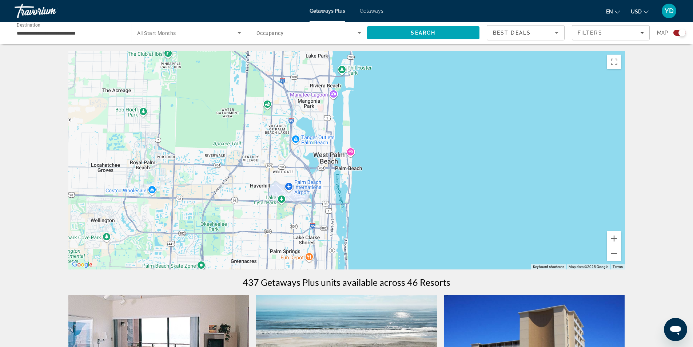
drag, startPoint x: 377, startPoint y: 111, endPoint x: 359, endPoint y: 248, distance: 138.7
click at [359, 248] on div "Main content" at bounding box center [346, 160] width 557 height 218
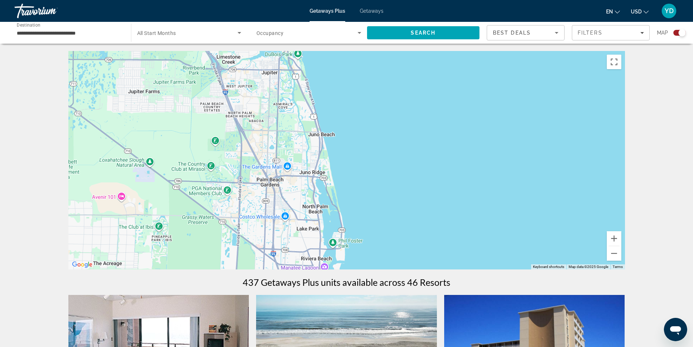
drag, startPoint x: 370, startPoint y: 91, endPoint x: 361, endPoint y: 264, distance: 174.1
click at [361, 264] on div "Main content" at bounding box center [346, 160] width 557 height 218
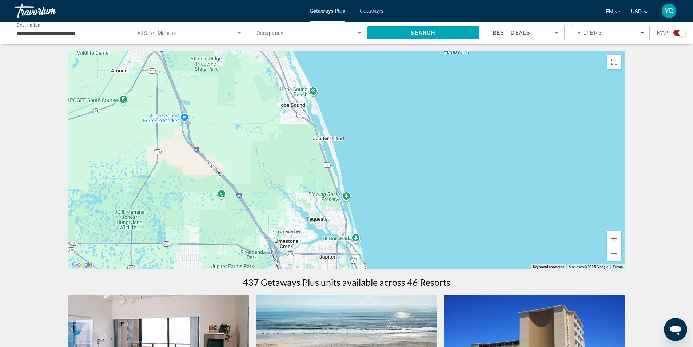
drag, startPoint x: 319, startPoint y: 87, endPoint x: 377, endPoint y: 271, distance: 193.3
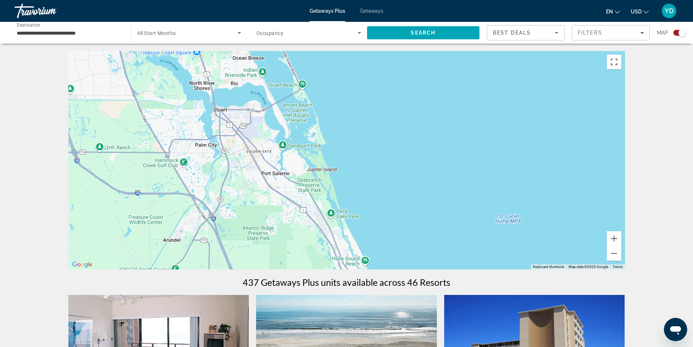
drag, startPoint x: 343, startPoint y: 103, endPoint x: 395, endPoint y: 273, distance: 177.7
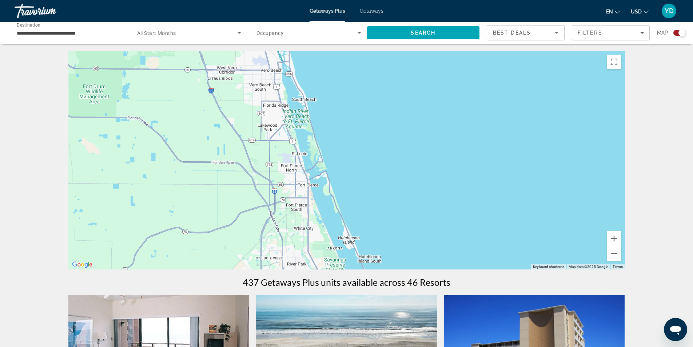
drag, startPoint x: 303, startPoint y: 73, endPoint x: 370, endPoint y: 252, distance: 191.0
click at [370, 252] on div "Main content" at bounding box center [346, 160] width 557 height 218
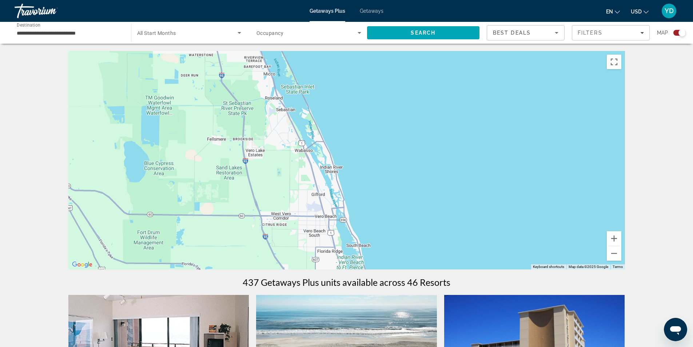
drag, startPoint x: 289, startPoint y: 64, endPoint x: 342, endPoint y: 204, distance: 149.5
click at [339, 206] on div "Main content" at bounding box center [346, 160] width 557 height 218
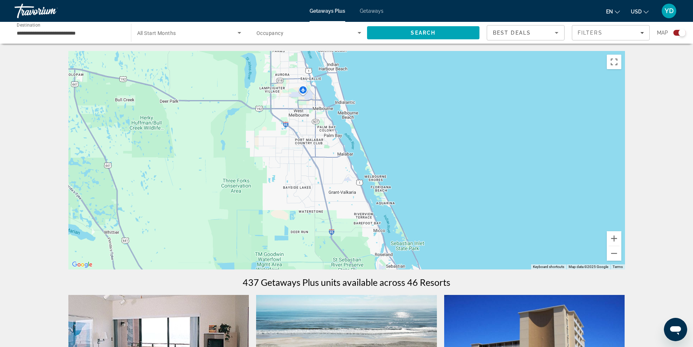
drag, startPoint x: 320, startPoint y: 65, endPoint x: 430, endPoint y: 222, distance: 192.0
click at [430, 222] on div "Main content" at bounding box center [346, 160] width 557 height 218
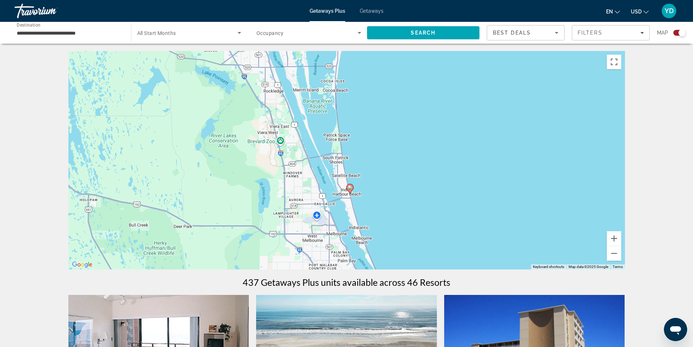
drag, startPoint x: 353, startPoint y: 75, endPoint x: 367, endPoint y: 202, distance: 127.0
click at [367, 202] on div "To activate drag with keyboard, press Alt + Enter. Once in keyboard drag state,…" at bounding box center [346, 160] width 557 height 218
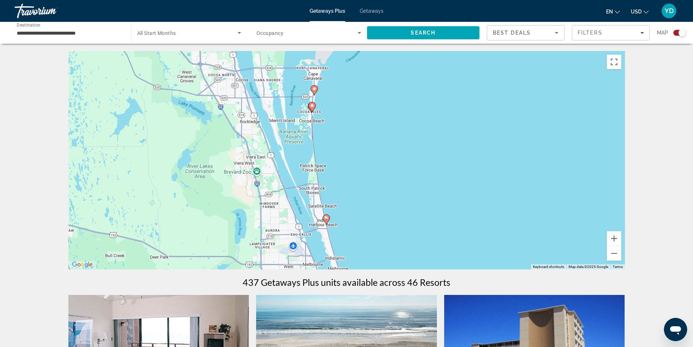
drag, startPoint x: 445, startPoint y: 95, endPoint x: 420, endPoint y: 127, distance: 40.4
click at [420, 127] on div "To activate drag with keyboard, press Alt + Enter. Once in keyboard drag state,…" at bounding box center [346, 160] width 557 height 218
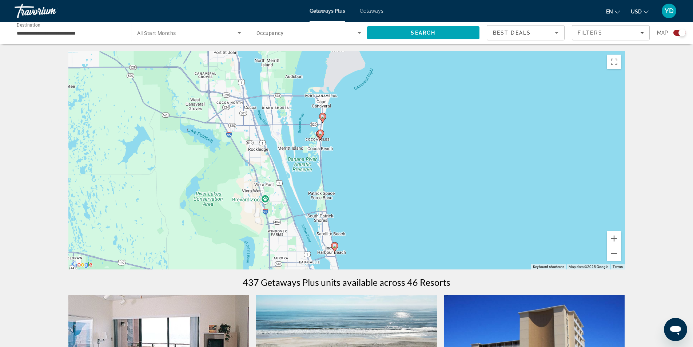
drag, startPoint x: 319, startPoint y: 117, endPoint x: 328, endPoint y: 145, distance: 29.1
click at [328, 145] on div "To activate drag with keyboard, press Alt + Enter. Once in keyboard drag state,…" at bounding box center [346, 160] width 557 height 218
click at [319, 131] on icon "Main content" at bounding box center [320, 134] width 7 height 9
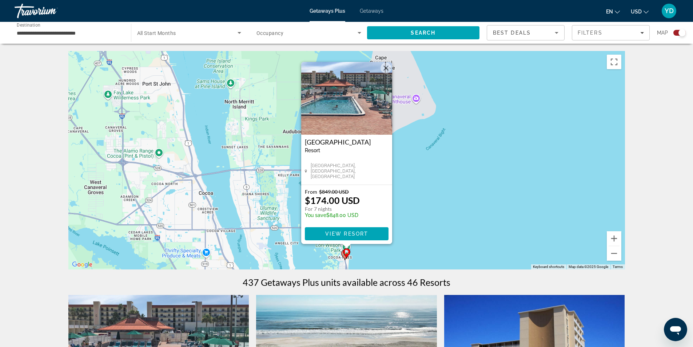
click at [468, 191] on div "To activate drag with keyboard, press Alt + Enter. Once in keyboard drag state,…" at bounding box center [346, 160] width 557 height 218
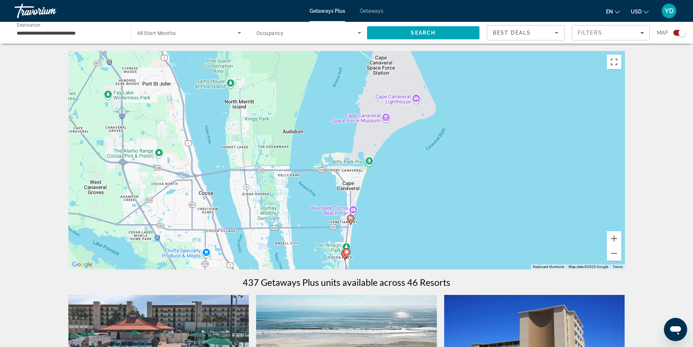
click at [354, 223] on gmp-advanced-marker "Main content" at bounding box center [350, 219] width 7 height 11
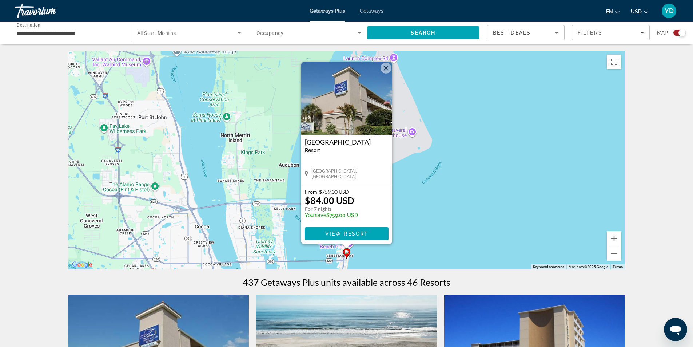
click at [386, 67] on button "Close" at bounding box center [386, 68] width 11 height 11
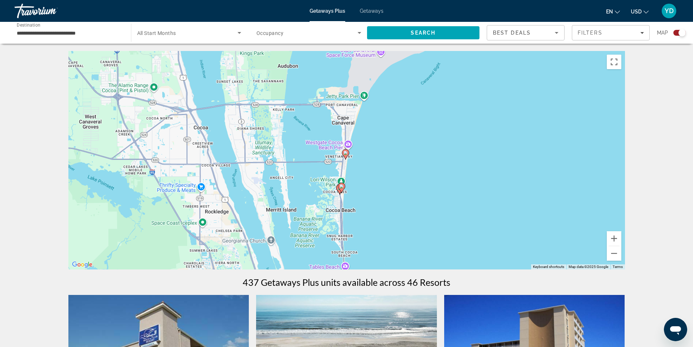
drag, startPoint x: 488, startPoint y: 202, endPoint x: 487, endPoint y: 101, distance: 100.8
click at [487, 101] on div "To activate drag with keyboard, press Alt + Enter. Once in keyboard drag state,…" at bounding box center [346, 160] width 557 height 218
click at [341, 182] on icon "Main content" at bounding box center [341, 187] width 7 height 10
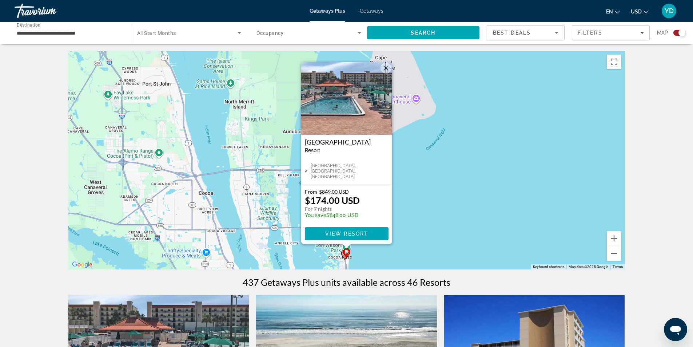
click at [385, 64] on button "Close" at bounding box center [386, 68] width 11 height 11
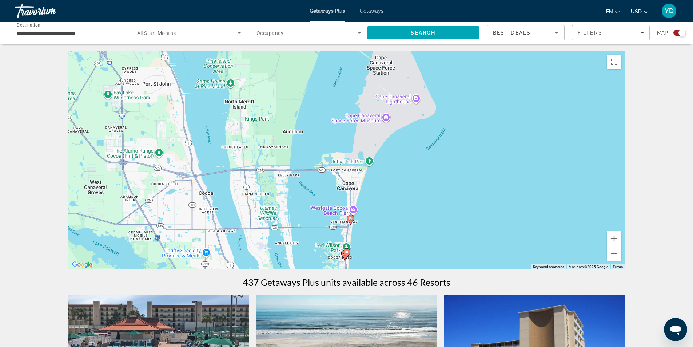
click at [343, 254] on icon "Main content" at bounding box center [344, 254] width 7 height 9
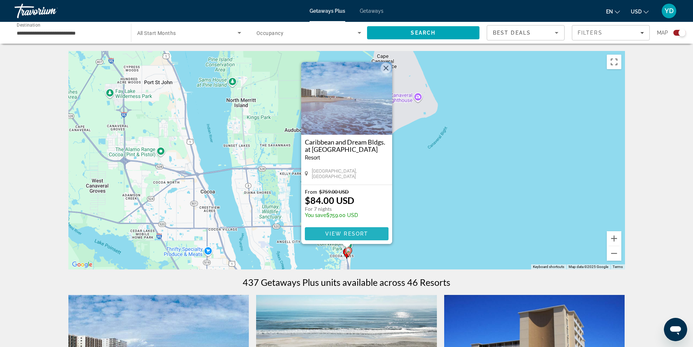
click at [339, 230] on span "Main content" at bounding box center [347, 233] width 84 height 17
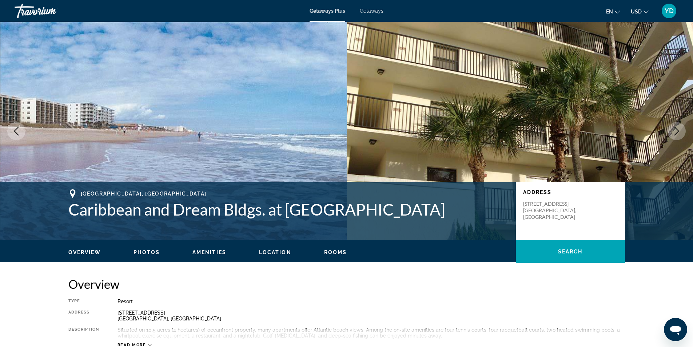
click at [203, 250] on span "Amenities" at bounding box center [209, 252] width 34 height 6
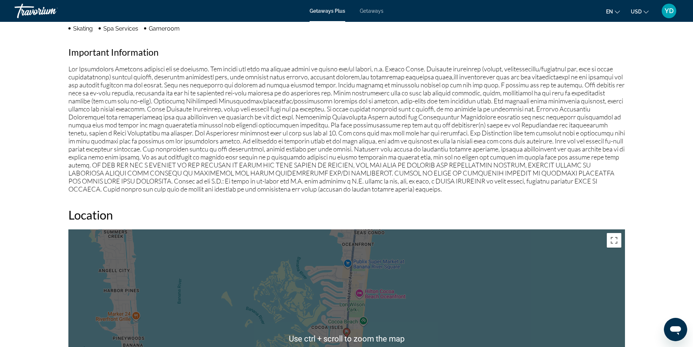
scroll to position [797, 0]
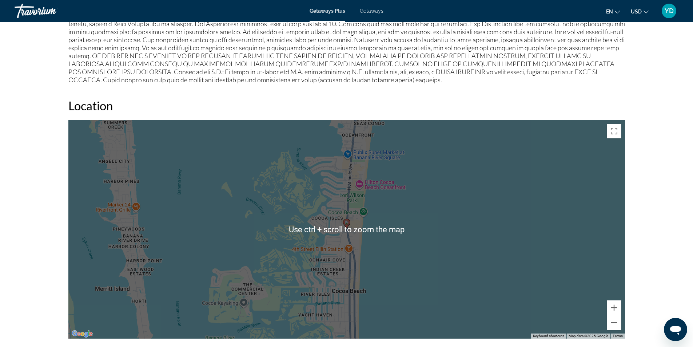
click at [647, 104] on div "prev next Cocoa Beach, FL, 329313111, USA Caribbean and Dream Bldgs. at Ocean L…" at bounding box center [346, 7] width 693 height 1564
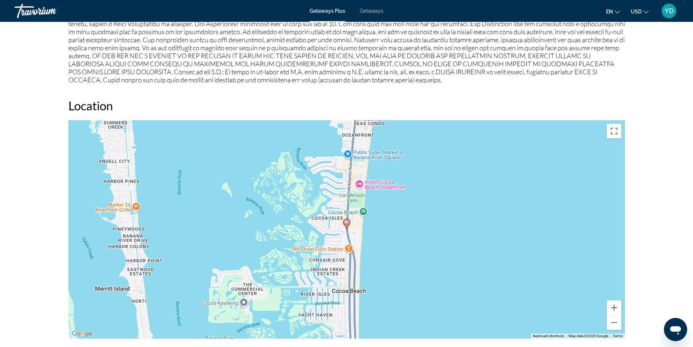
click at [650, 146] on div "prev next Cocoa Beach, FL, 329313111, USA Caribbean and Dream Bldgs. at Ocean L…" at bounding box center [346, 7] width 693 height 1564
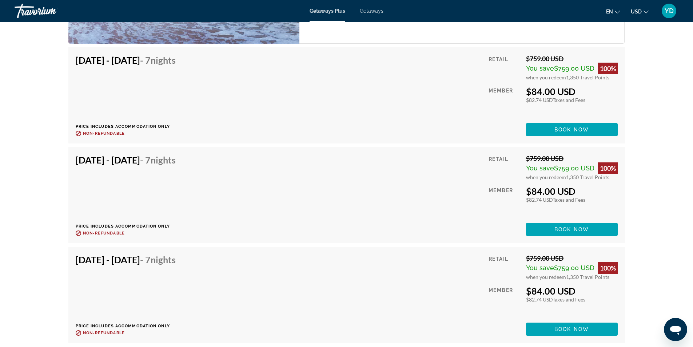
scroll to position [1219, 0]
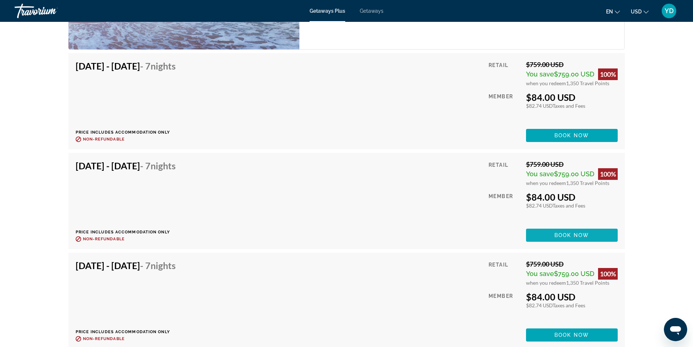
click at [586, 233] on span "Book now" at bounding box center [571, 235] width 35 height 6
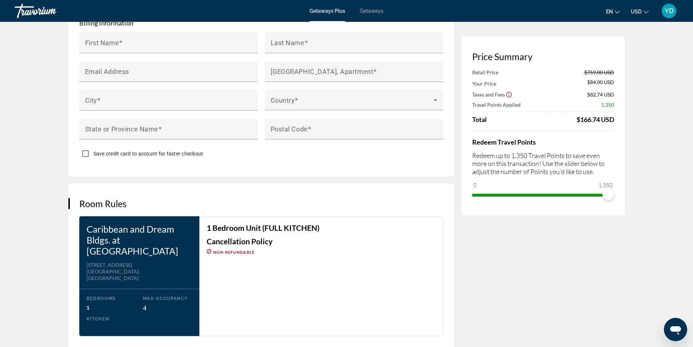
scroll to position [800, 0]
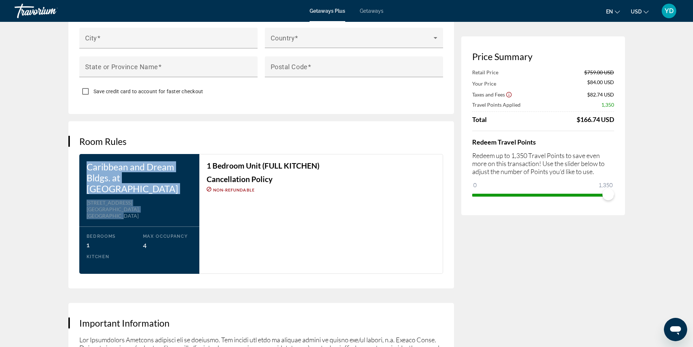
drag, startPoint x: 168, startPoint y: 205, endPoint x: 81, endPoint y: 163, distance: 96.8
click at [81, 163] on div "Caribbean and Dream Bldgs. at Ocean Landings Resort Address 900 North Atlantic …" at bounding box center [139, 214] width 120 height 120
copy div "Caribbean and Dream Bldgs. at Ocean Landings Resort Address 900 North Atlantic …"
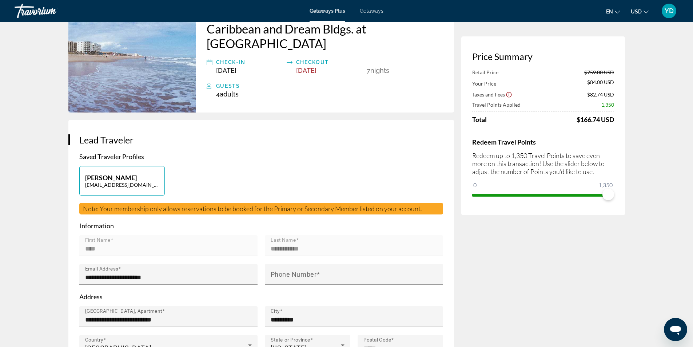
scroll to position [0, 0]
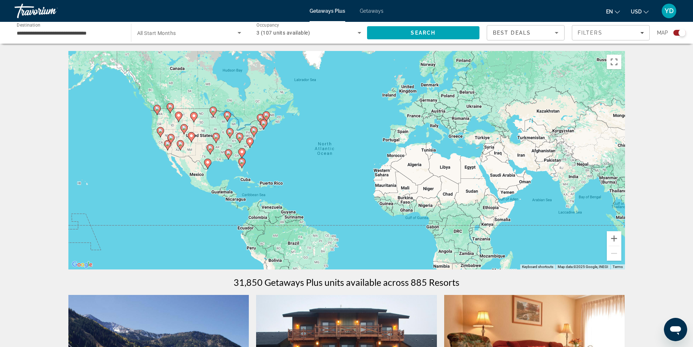
click at [244, 154] on icon "Main content" at bounding box center [241, 152] width 7 height 9
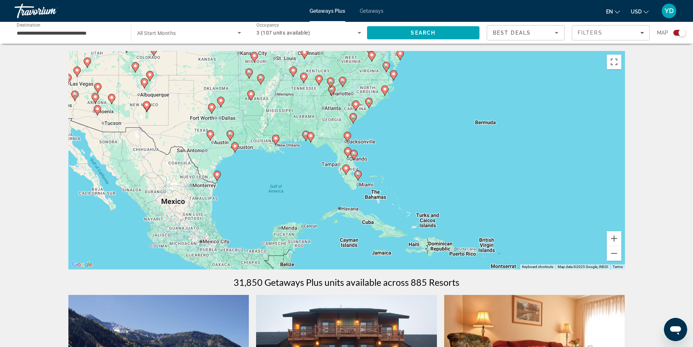
click at [347, 136] on image "Main content" at bounding box center [347, 135] width 4 height 4
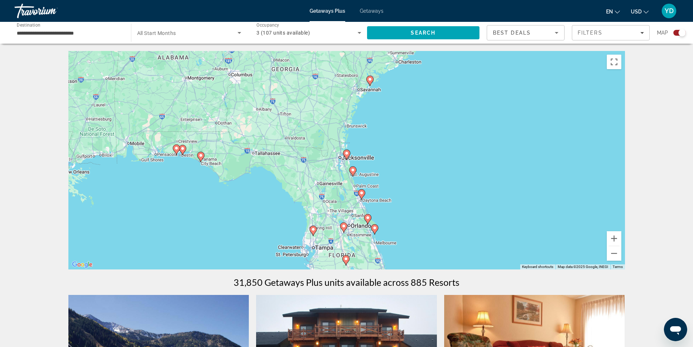
scroll to position [73, 0]
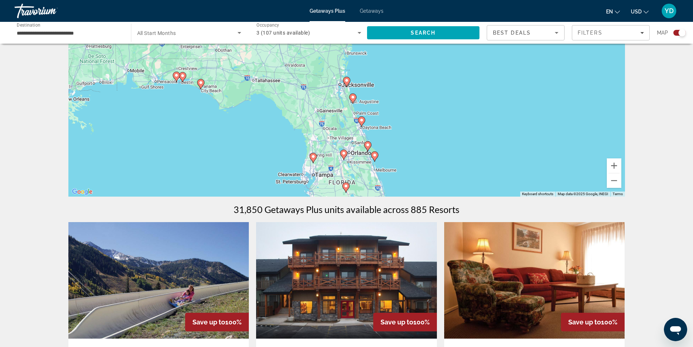
click at [368, 147] on icon "Main content" at bounding box center [367, 146] width 7 height 9
type input "**********"
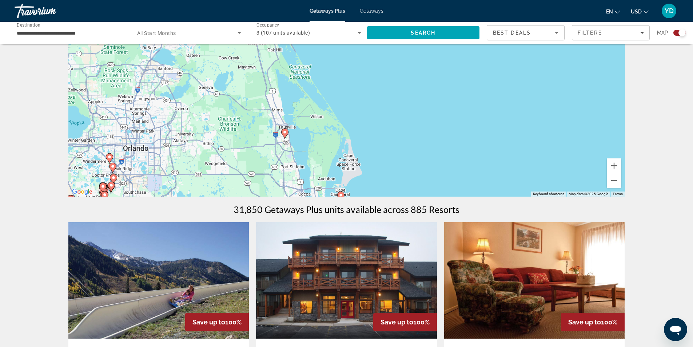
drag, startPoint x: 355, startPoint y: 114, endPoint x: 293, endPoint y: 166, distance: 81.3
click at [293, 166] on div "To navigate, press the arrow keys. To activate drag with keyboard, press Alt + …" at bounding box center [346, 87] width 557 height 218
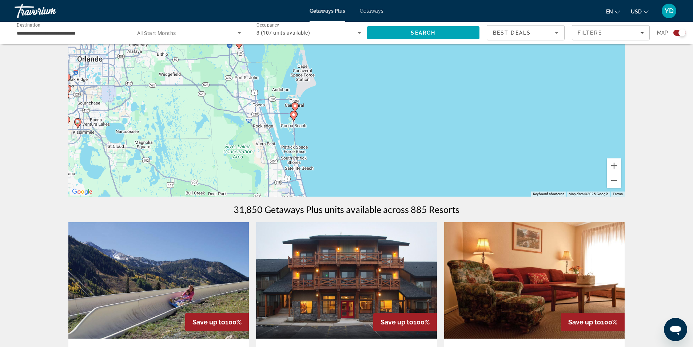
drag, startPoint x: 347, startPoint y: 164, endPoint x: 294, endPoint y: 77, distance: 102.7
click at [301, 75] on div "To navigate, press the arrow keys. To activate drag with keyboard, press Alt + …" at bounding box center [346, 87] width 557 height 218
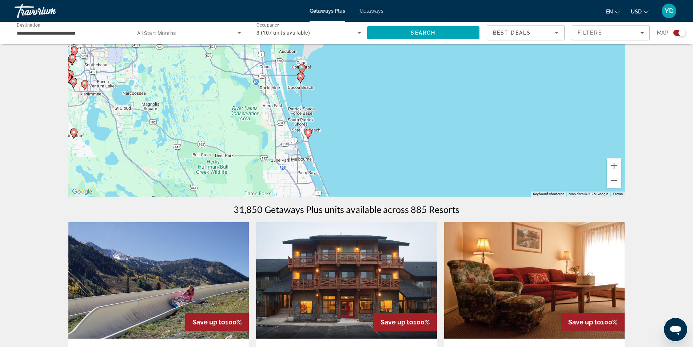
drag, startPoint x: 292, startPoint y: 125, endPoint x: 300, endPoint y: 87, distance: 39.0
click at [300, 87] on div "To navigate, press the arrow keys. To activate drag with keyboard, press Alt + …" at bounding box center [346, 87] width 557 height 218
click at [307, 129] on icon "Main content" at bounding box center [308, 133] width 7 height 9
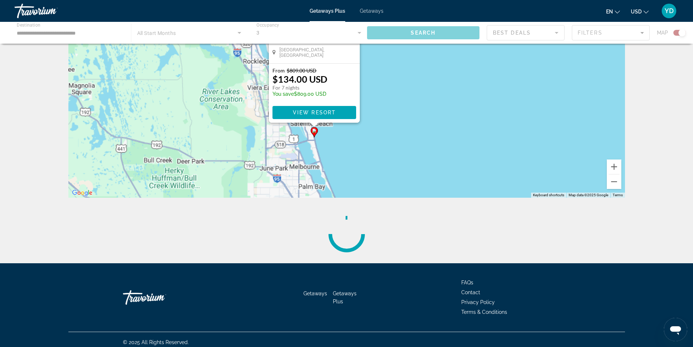
scroll to position [0, 0]
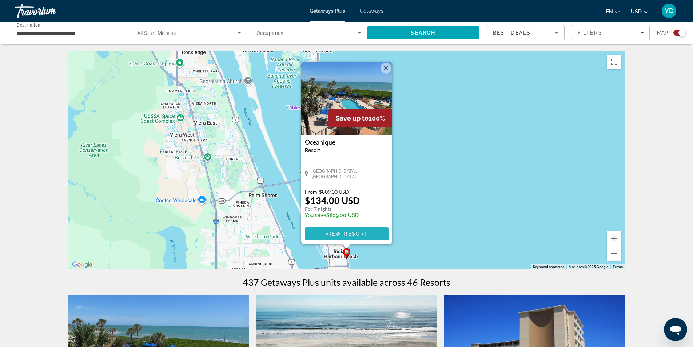
click at [359, 232] on span "View Resort" at bounding box center [346, 234] width 43 height 6
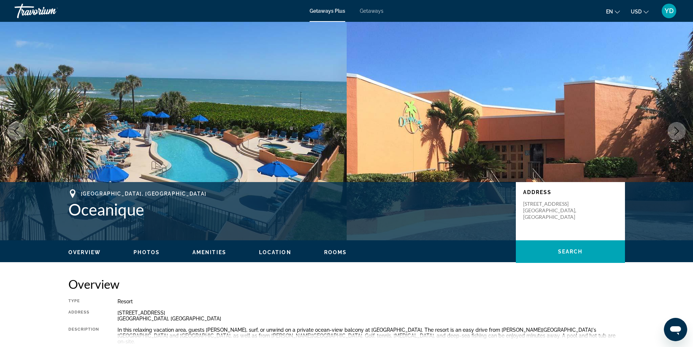
click at [673, 128] on icon "Next image" at bounding box center [676, 131] width 9 height 9
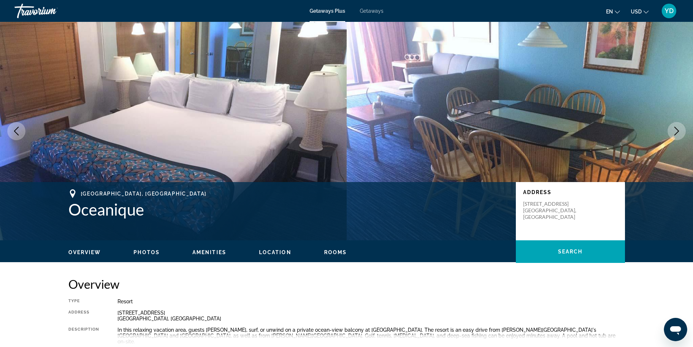
click at [680, 128] on icon "Next image" at bounding box center [676, 131] width 9 height 9
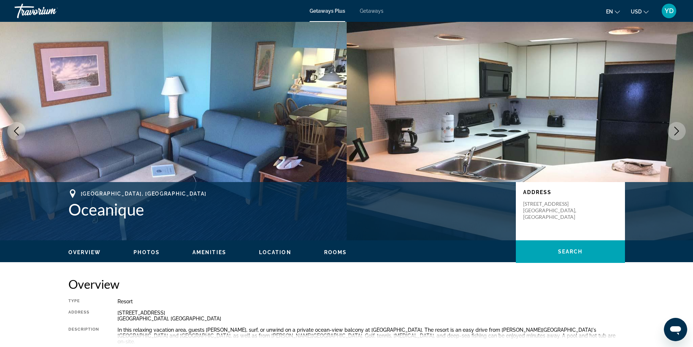
click at [680, 128] on icon "Next image" at bounding box center [676, 131] width 9 height 9
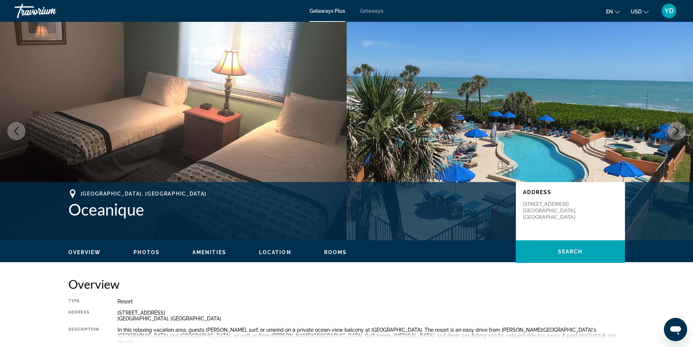
click at [682, 128] on button "Next image" at bounding box center [677, 131] width 18 height 18
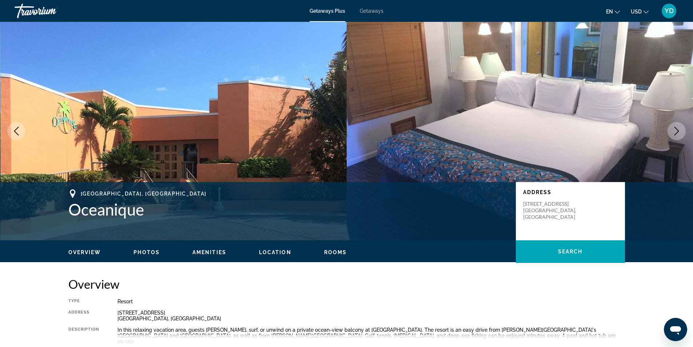
click at [686, 126] on img "Main content" at bounding box center [520, 131] width 347 height 218
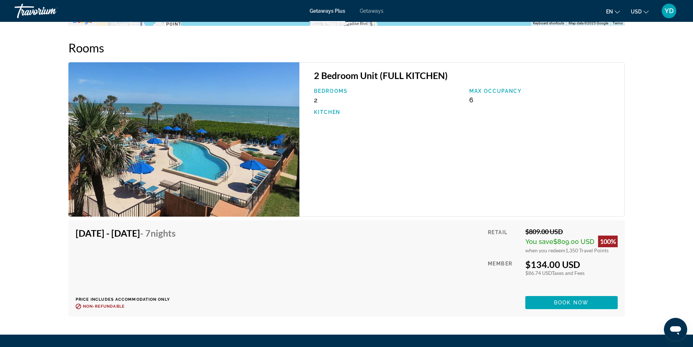
scroll to position [1197, 0]
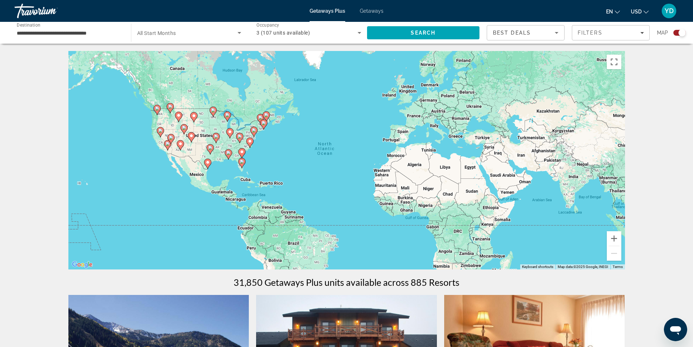
click at [240, 162] on image "Main content" at bounding box center [242, 161] width 4 height 4
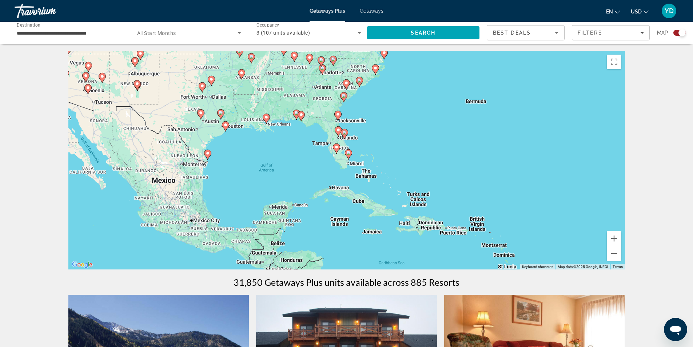
click at [351, 144] on div "To activate drag with keyboard, press Alt + Enter. Once in keyboard drag state,…" at bounding box center [346, 160] width 557 height 218
click at [345, 145] on div "To activate drag with keyboard, press Alt + Enter. Once in keyboard drag state,…" at bounding box center [346, 160] width 557 height 218
click at [339, 146] on icon "Main content" at bounding box center [336, 148] width 7 height 9
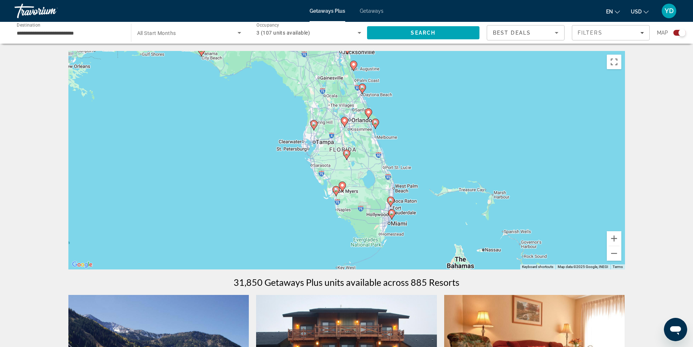
click at [312, 122] on icon "Main content" at bounding box center [313, 124] width 7 height 9
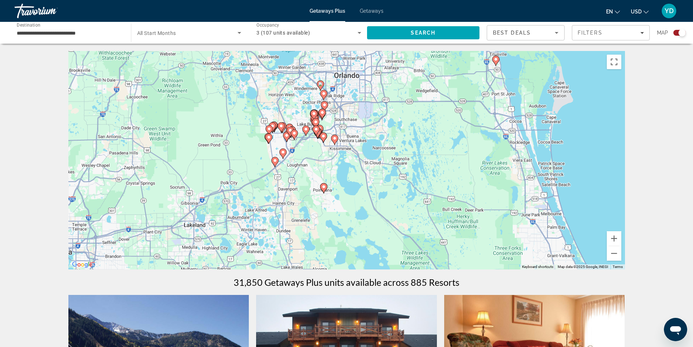
drag, startPoint x: 612, startPoint y: 166, endPoint x: 323, endPoint y: 166, distance: 288.1
click at [323, 166] on div "To navigate, press the arrow keys. To activate drag with keyboard, press Alt + …" at bounding box center [346, 160] width 557 height 218
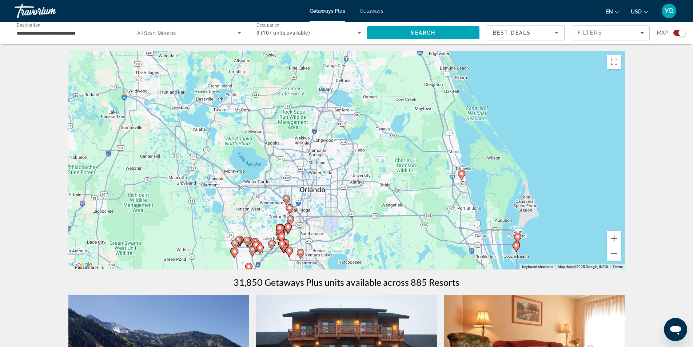
drag, startPoint x: 495, startPoint y: 77, endPoint x: 461, endPoint y: 192, distance: 119.0
click at [461, 192] on div "To navigate, press the arrow keys. To activate drag with keyboard, press Alt + …" at bounding box center [346, 160] width 557 height 218
click at [460, 171] on icon "Main content" at bounding box center [461, 174] width 7 height 9
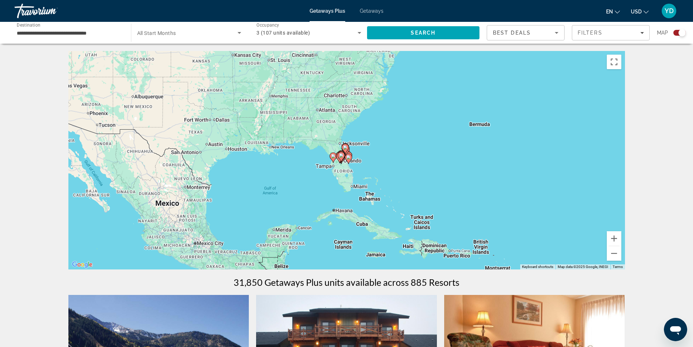
click at [344, 151] on gmp-advanced-marker "Main content" at bounding box center [345, 148] width 7 height 11
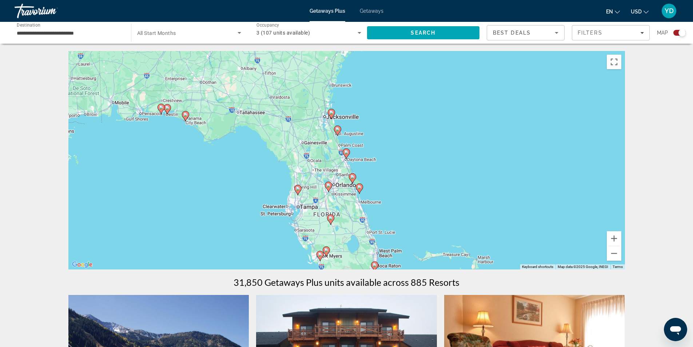
click at [351, 175] on image "Main content" at bounding box center [352, 177] width 4 height 4
type input "**********"
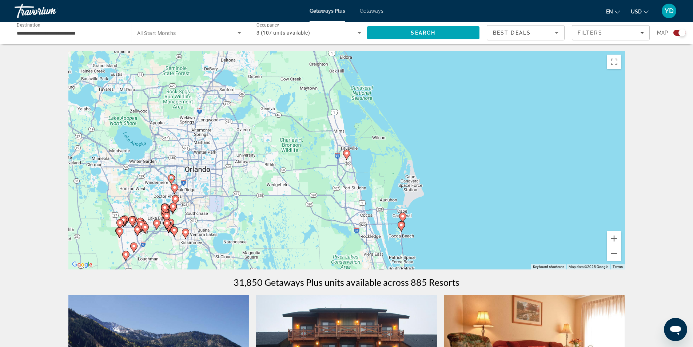
click at [346, 152] on image "Main content" at bounding box center [347, 153] width 4 height 4
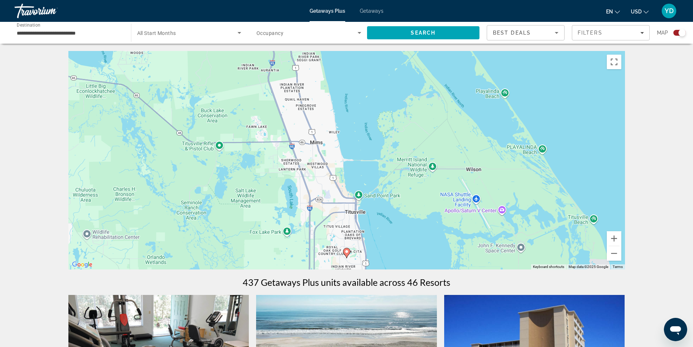
scroll to position [146, 0]
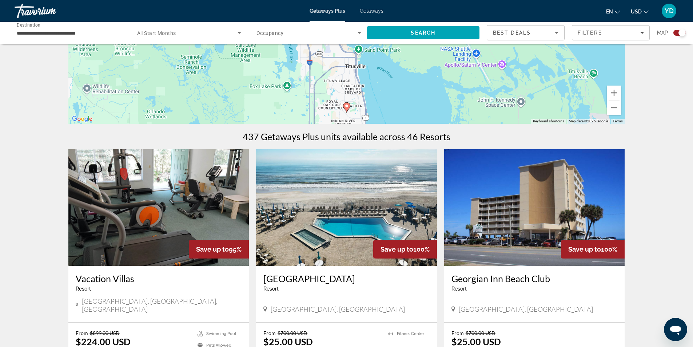
click at [346, 102] on icon "Main content" at bounding box center [346, 107] width 7 height 10
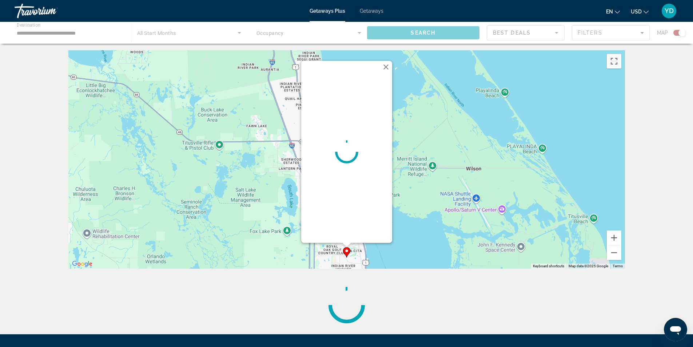
scroll to position [0, 0]
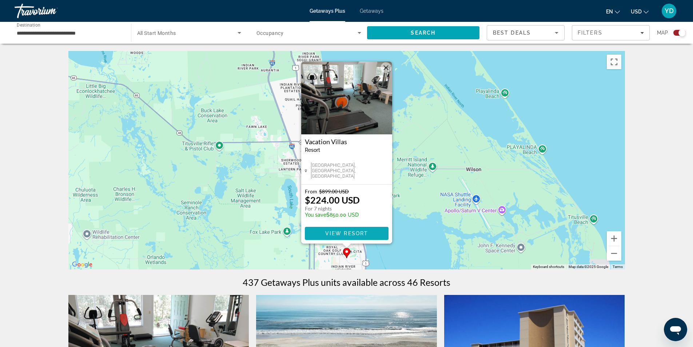
click at [356, 230] on span "View Resort" at bounding box center [346, 233] width 43 height 6
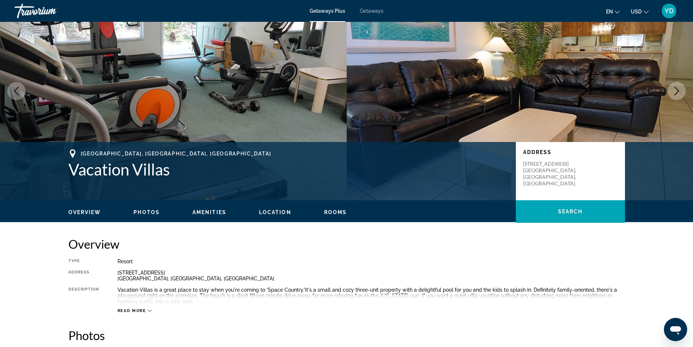
scroll to position [146, 0]
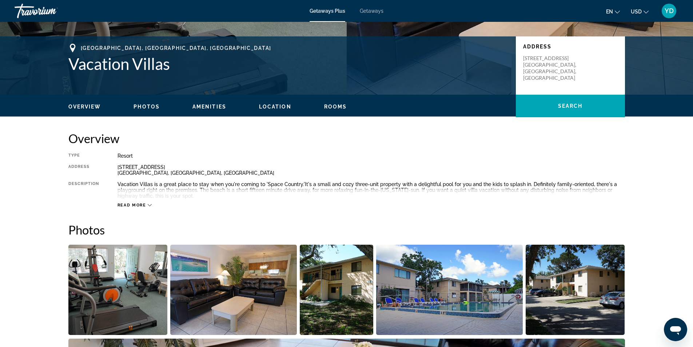
click at [216, 105] on span "Amenities" at bounding box center [209, 107] width 34 height 6
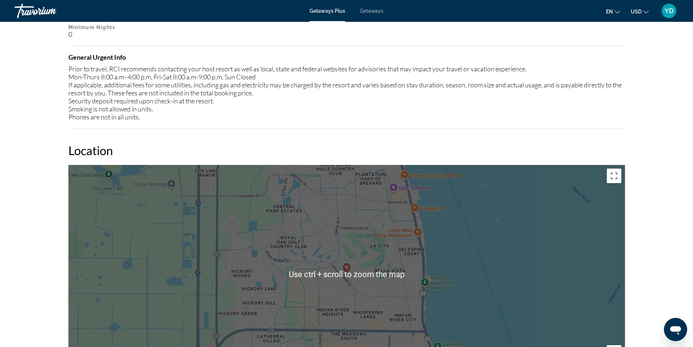
scroll to position [839, 0]
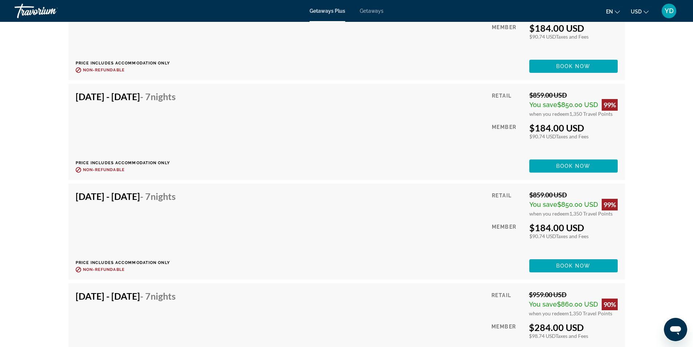
scroll to position [2149, 0]
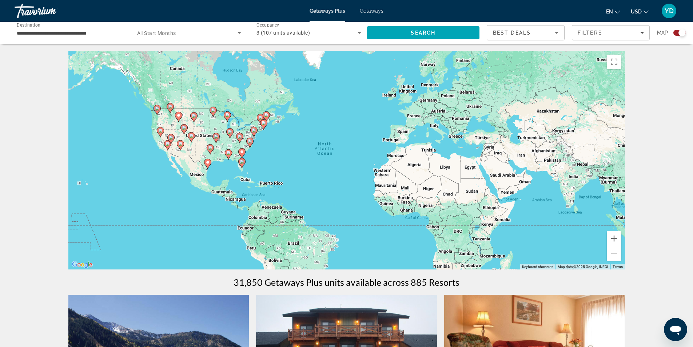
click at [239, 156] on gmp-advanced-marker "Main content" at bounding box center [241, 153] width 7 height 11
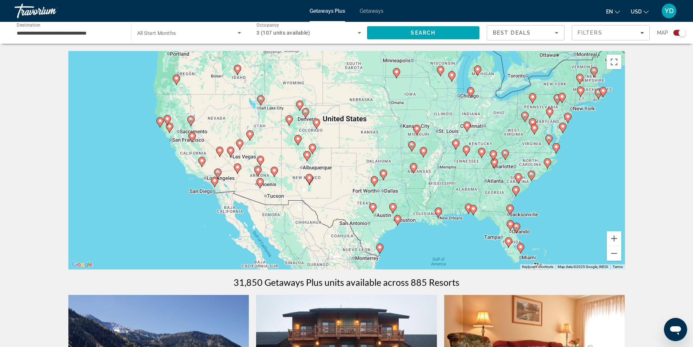
drag, startPoint x: 129, startPoint y: 102, endPoint x: 293, endPoint y: 175, distance: 179.9
click at [293, 175] on div "To navigate, press the arrow keys. To activate drag with keyboard, press Alt + …" at bounding box center [346, 160] width 557 height 218
click at [213, 183] on icon "Main content" at bounding box center [214, 181] width 7 height 9
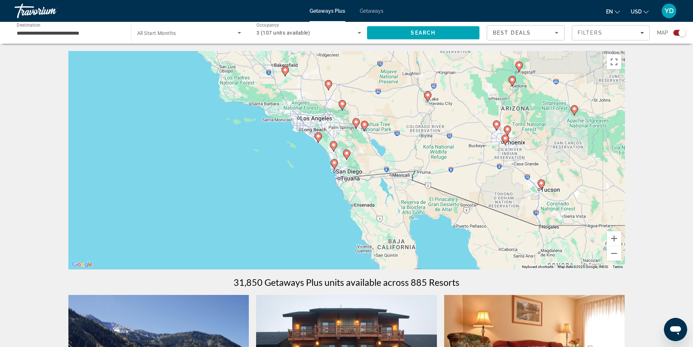
click at [335, 164] on image "Main content" at bounding box center [334, 162] width 4 height 4
type input "**********"
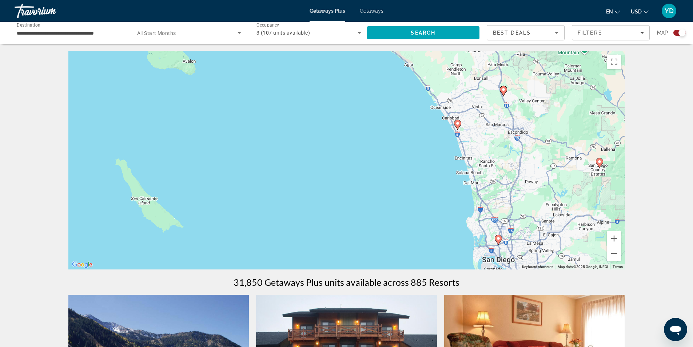
drag, startPoint x: 357, startPoint y: 140, endPoint x: 510, endPoint y: 227, distance: 176.1
click at [510, 227] on div "To navigate, press the arrow keys. To activate drag with keyboard, press Alt + …" at bounding box center [346, 160] width 557 height 218
click at [455, 124] on icon "Main content" at bounding box center [457, 124] width 7 height 9
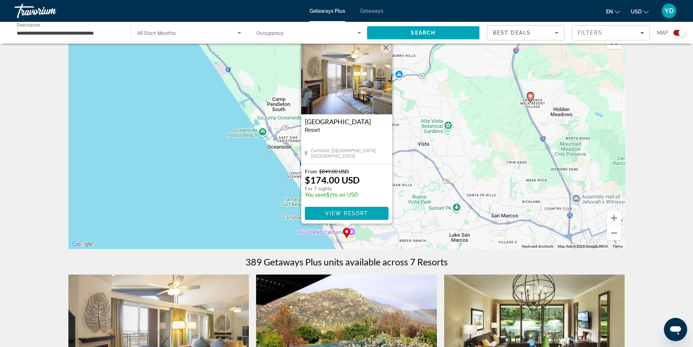
scroll to position [36, 0]
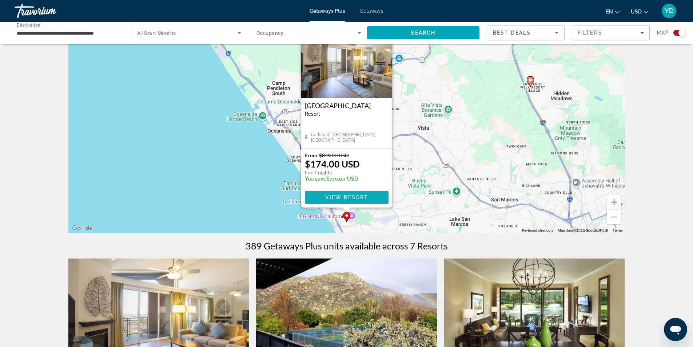
click at [350, 192] on span "Main content" at bounding box center [347, 196] width 84 height 17
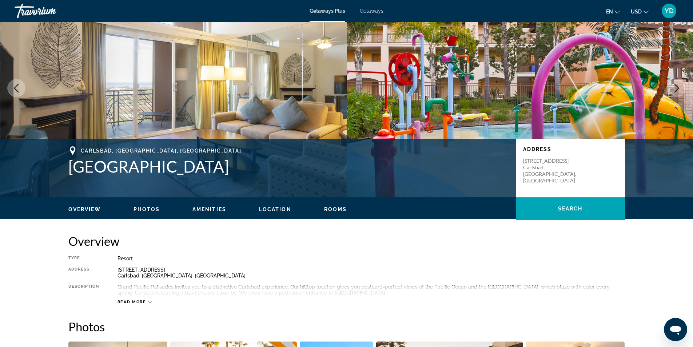
scroll to position [109, 0]
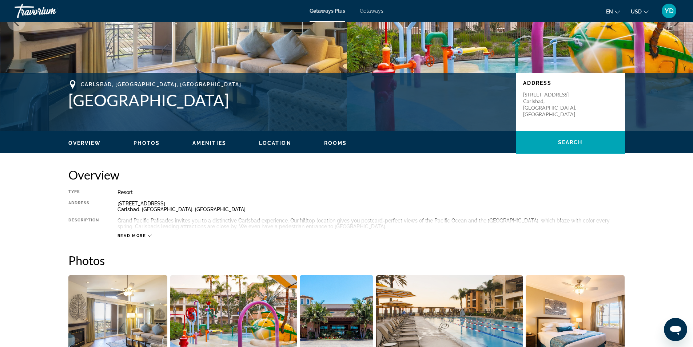
click at [204, 142] on span "Amenities" at bounding box center [209, 143] width 34 height 6
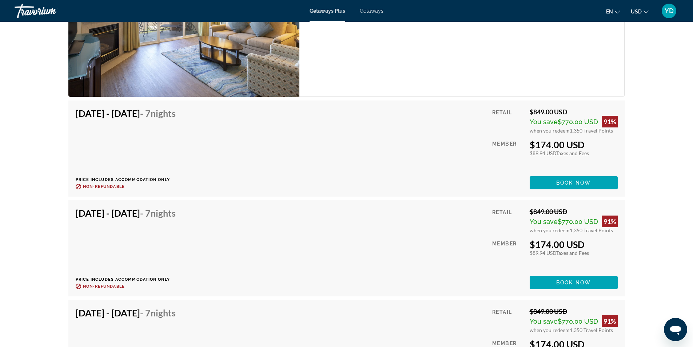
scroll to position [1343, 0]
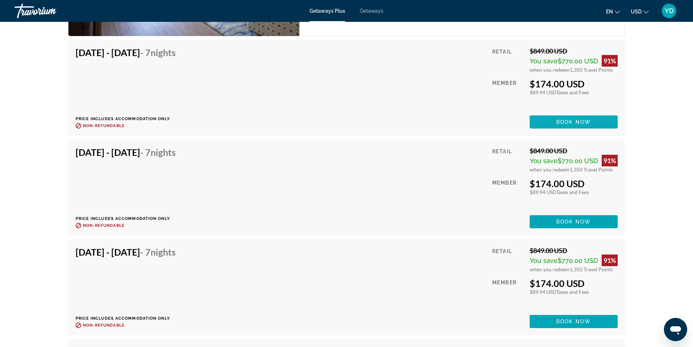
click at [564, 120] on span "Book now" at bounding box center [573, 122] width 35 height 6
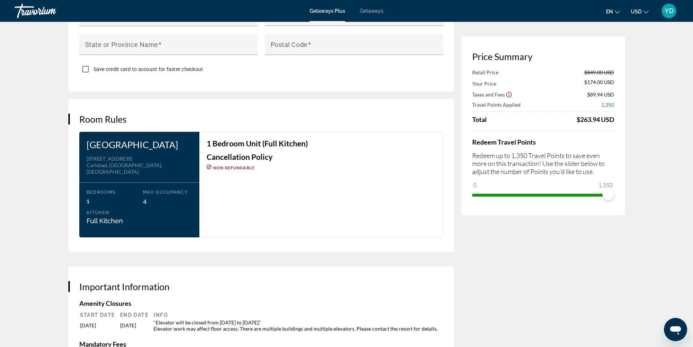
scroll to position [837, 0]
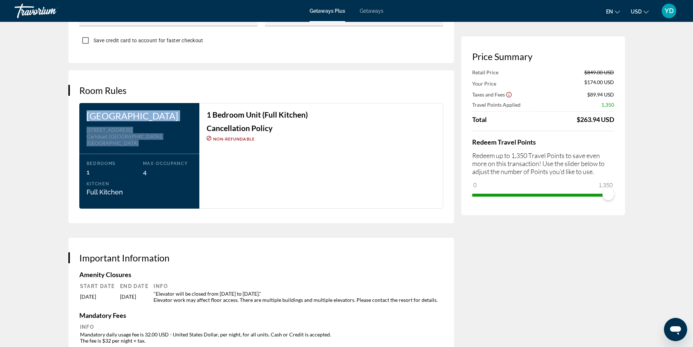
drag, startPoint x: 130, startPoint y: 148, endPoint x: 83, endPoint y: 111, distance: 59.3
click at [83, 111] on div "Grand Pacific Palisades Resort Address 5805 Armada Drive Carlsbad, CA, USA Bedr…" at bounding box center [139, 156] width 120 height 106
copy div "Grand Pacific Palisades Resort Address 5805 Armada Drive Carlsbad, CA, USA"
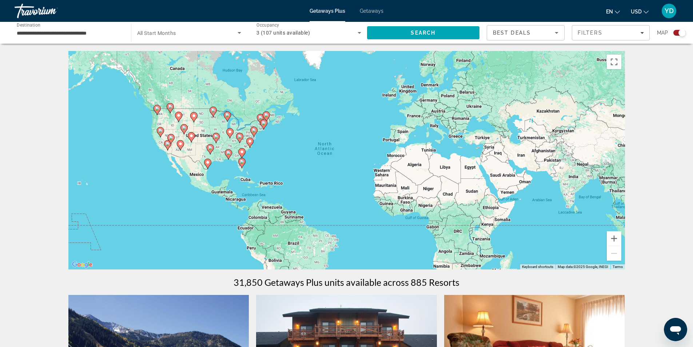
click at [242, 152] on image "Main content" at bounding box center [242, 152] width 4 height 4
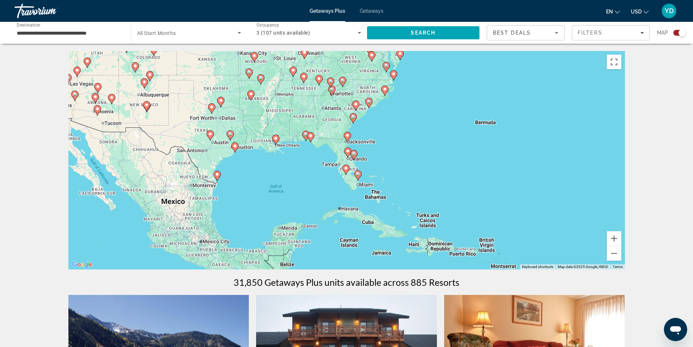
click at [356, 156] on icon "Main content" at bounding box center [353, 154] width 7 height 9
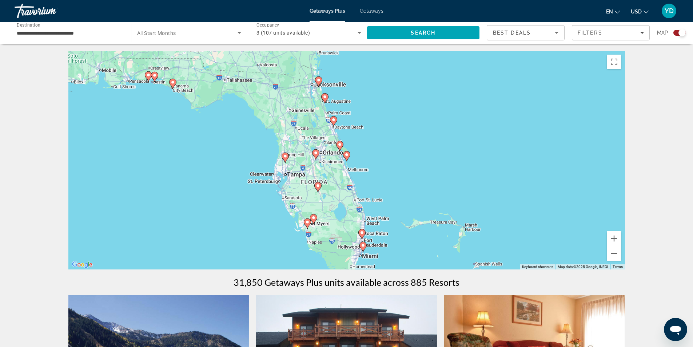
click at [332, 118] on icon "Main content" at bounding box center [333, 120] width 7 height 9
type input "**********"
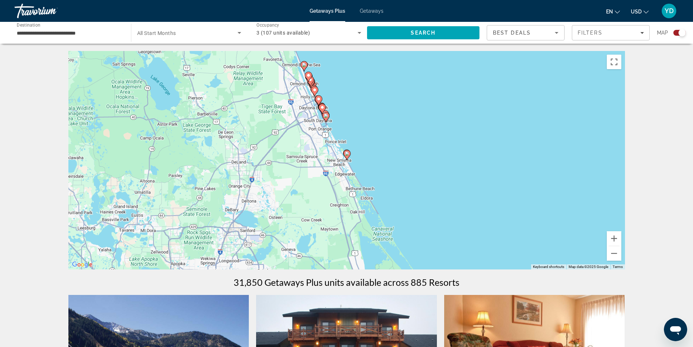
click at [325, 114] on image "Main content" at bounding box center [326, 116] width 4 height 4
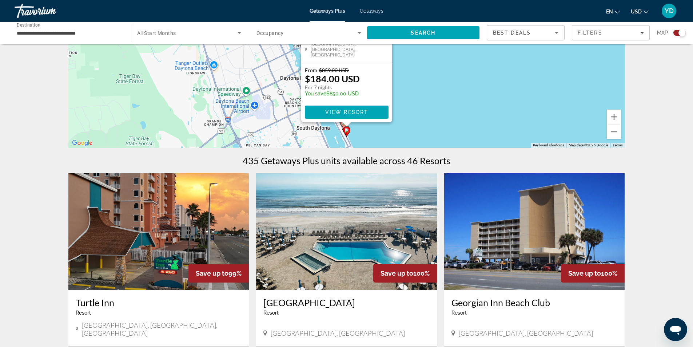
scroll to position [146, 0]
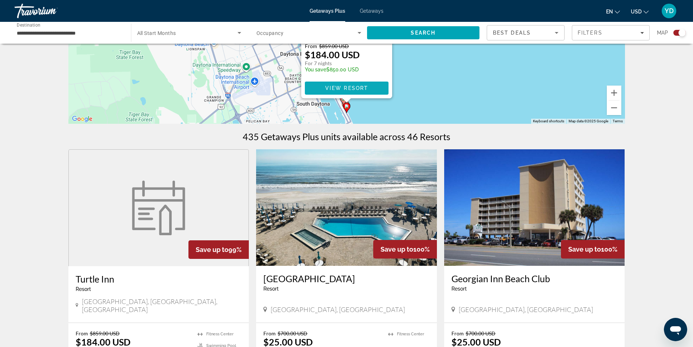
click at [353, 89] on span "View Resort" at bounding box center [346, 88] width 43 height 6
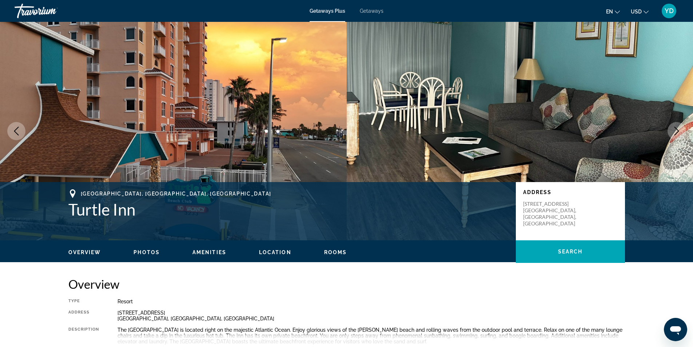
scroll to position [73, 0]
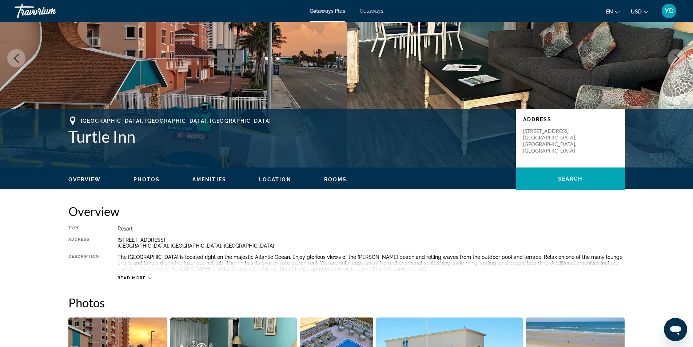
click at [130, 276] on span "Read more" at bounding box center [132, 277] width 29 height 5
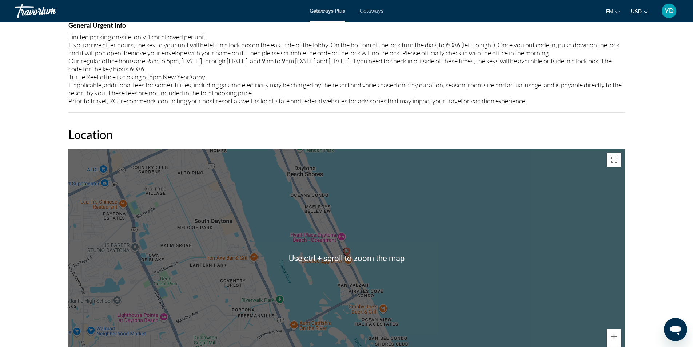
scroll to position [873, 0]
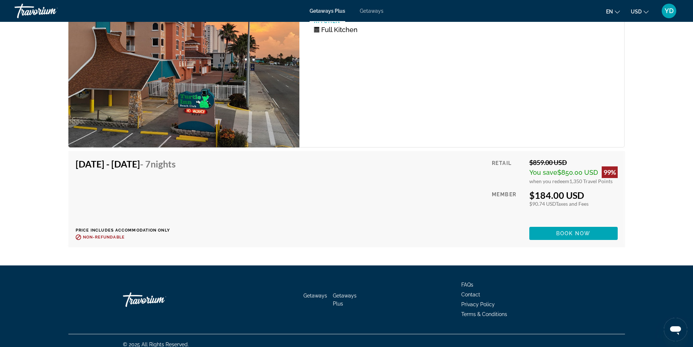
scroll to position [1249, 0]
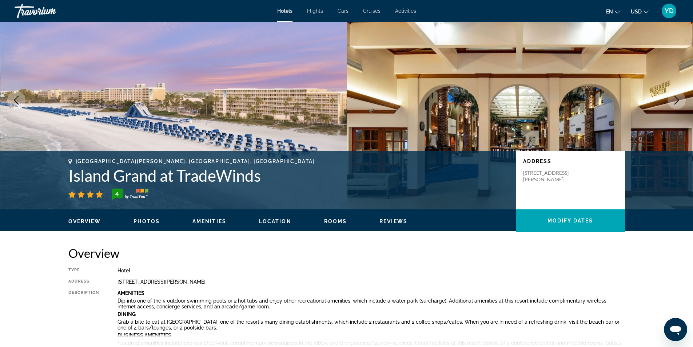
scroll to position [73, 0]
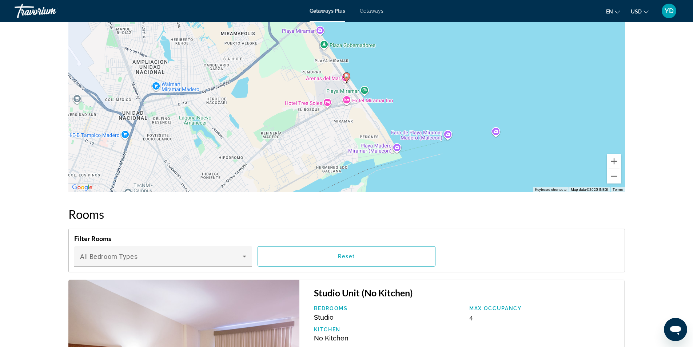
scroll to position [655, 0]
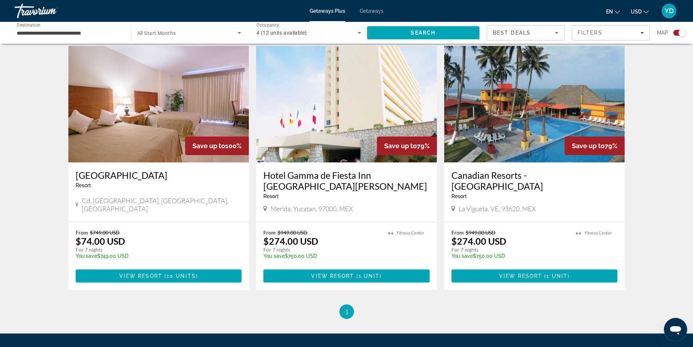
scroll to position [109, 0]
